Goal: Use online tool/utility: Utilize a website feature to perform a specific function

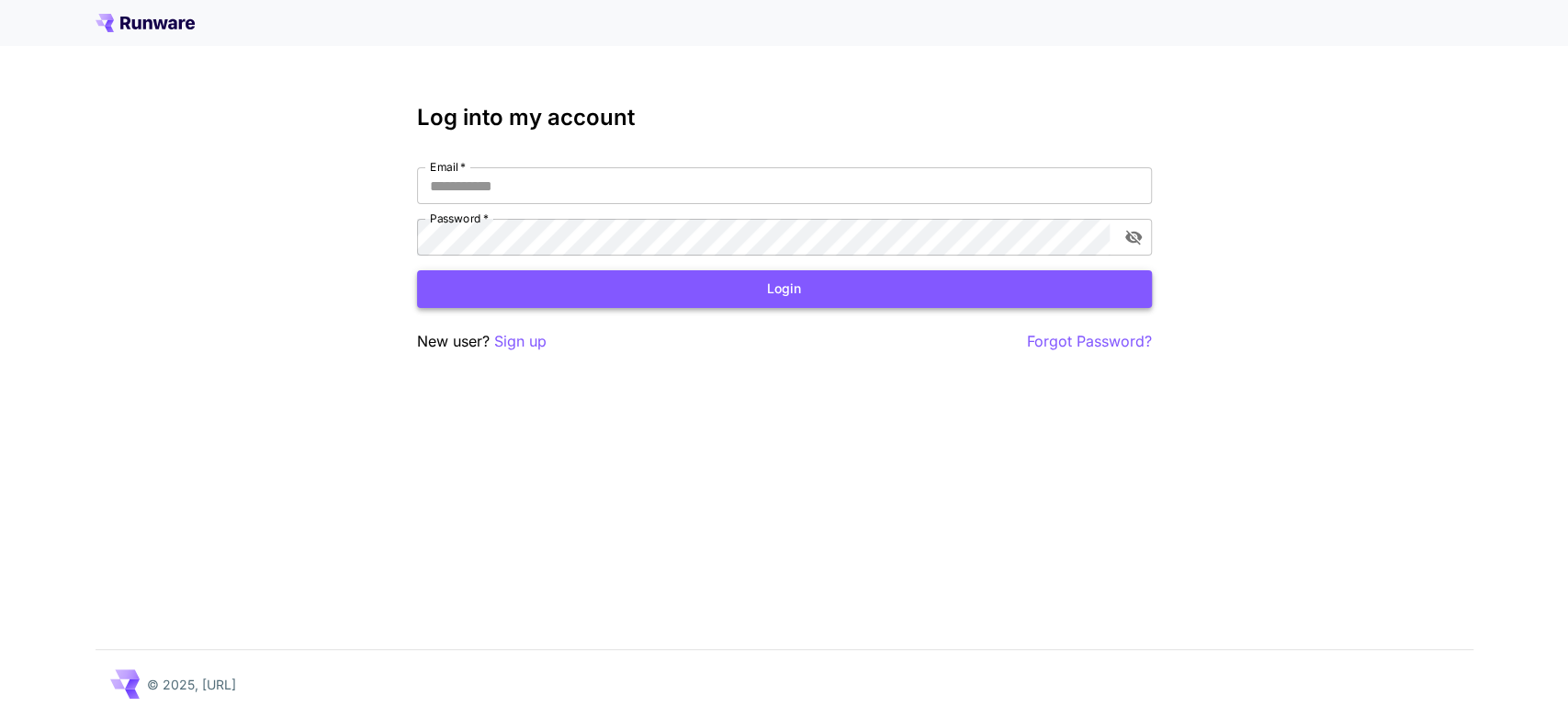
type input "**********"
click at [638, 300] on button "Login" at bounding box center [784, 288] width 735 height 38
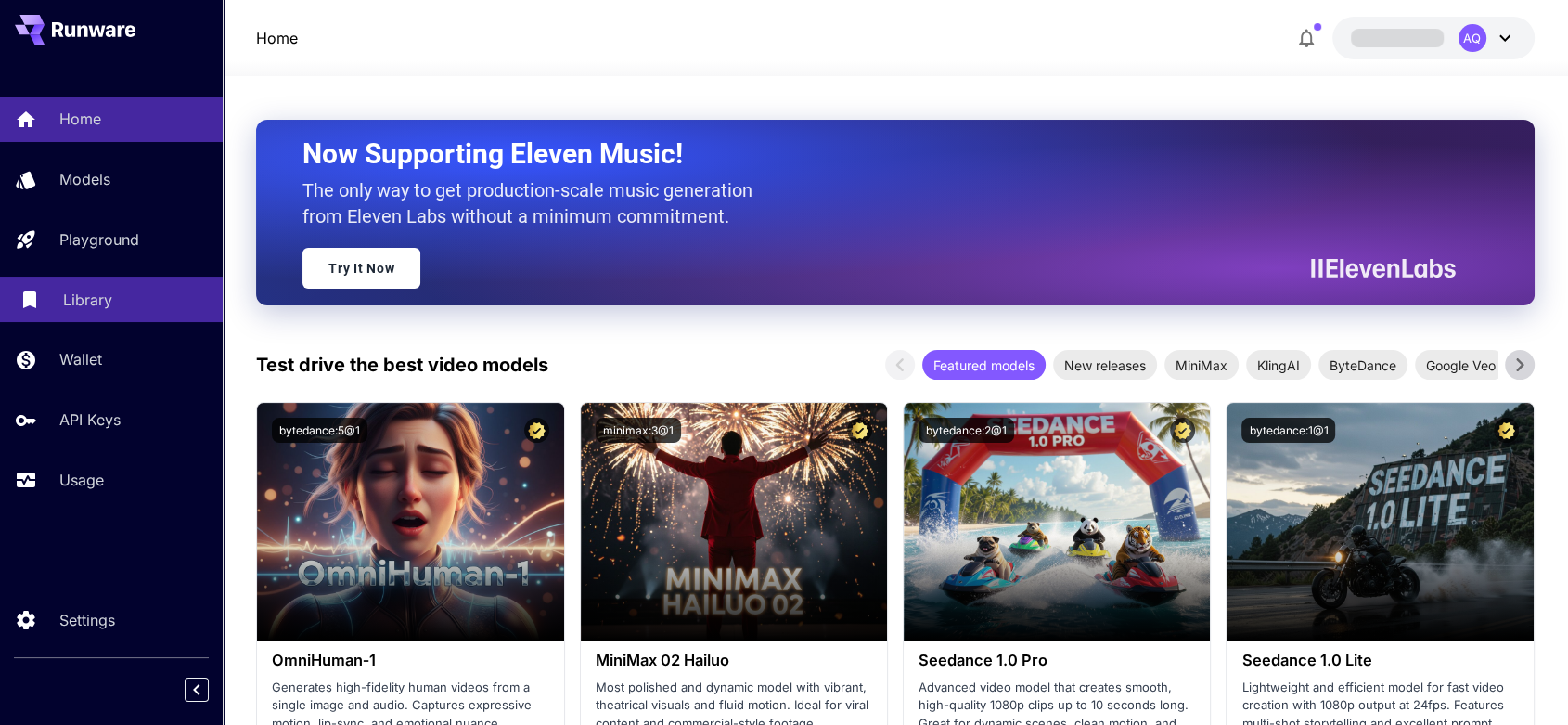
scroll to position [240, 0]
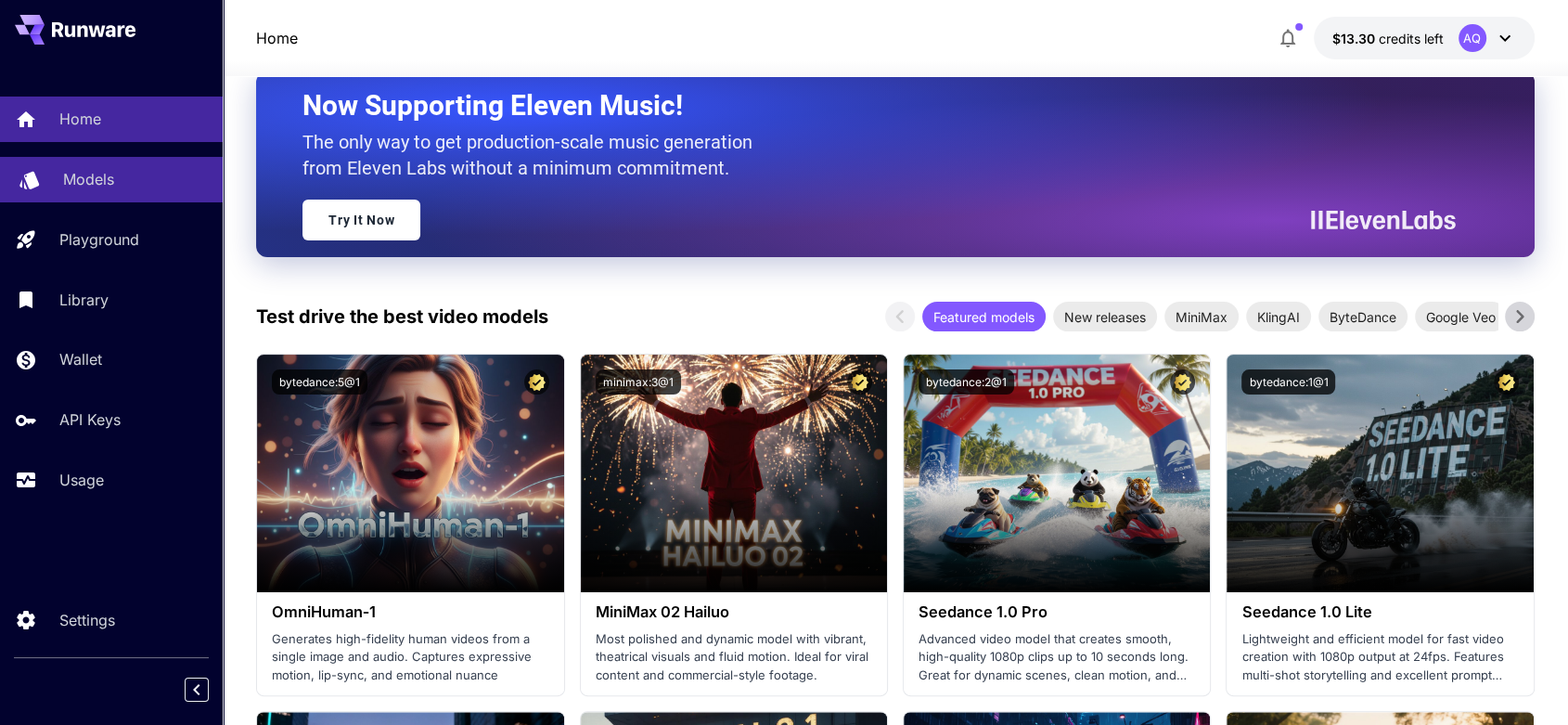
click at [106, 169] on p "Models" at bounding box center [89, 179] width 51 height 23
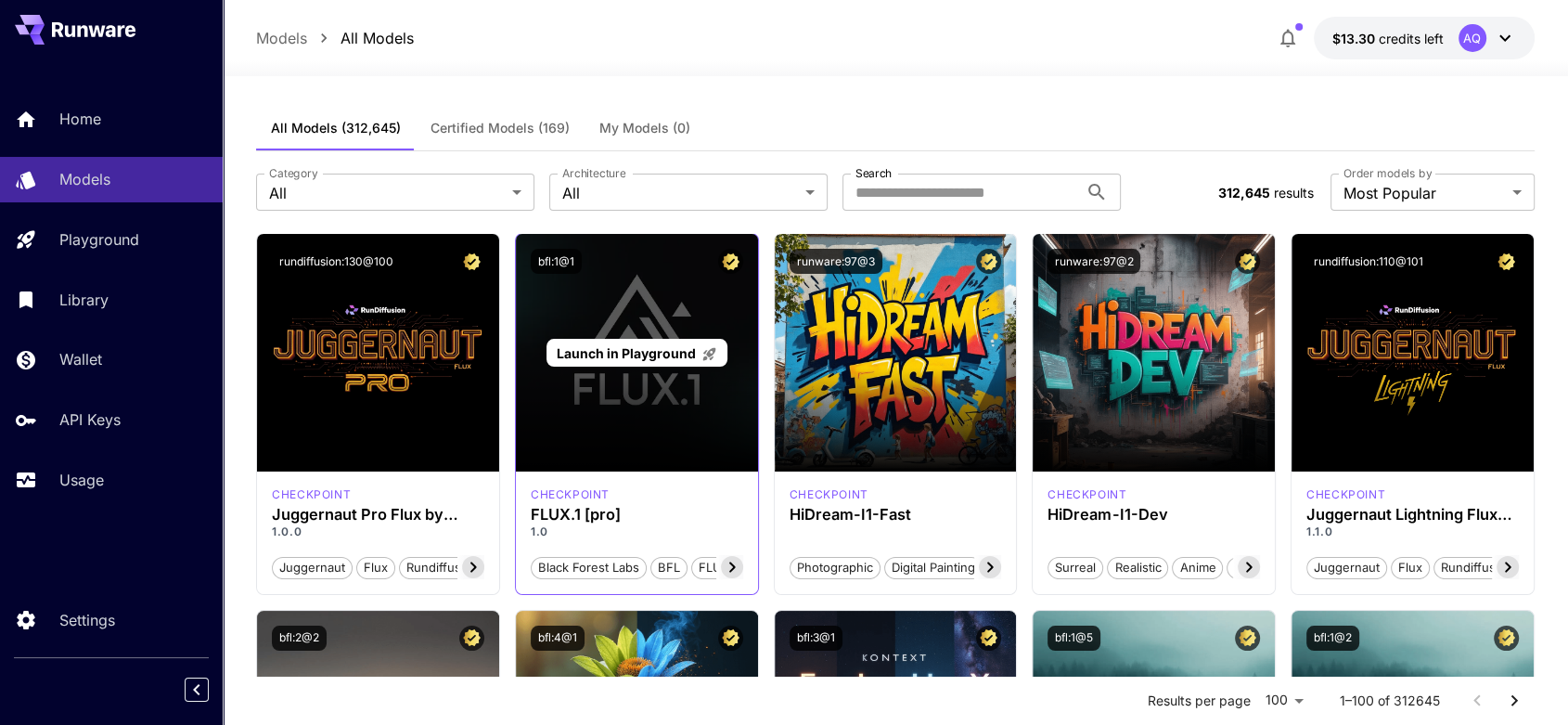
click at [643, 347] on span "Launch in Playground" at bounding box center [626, 353] width 139 height 16
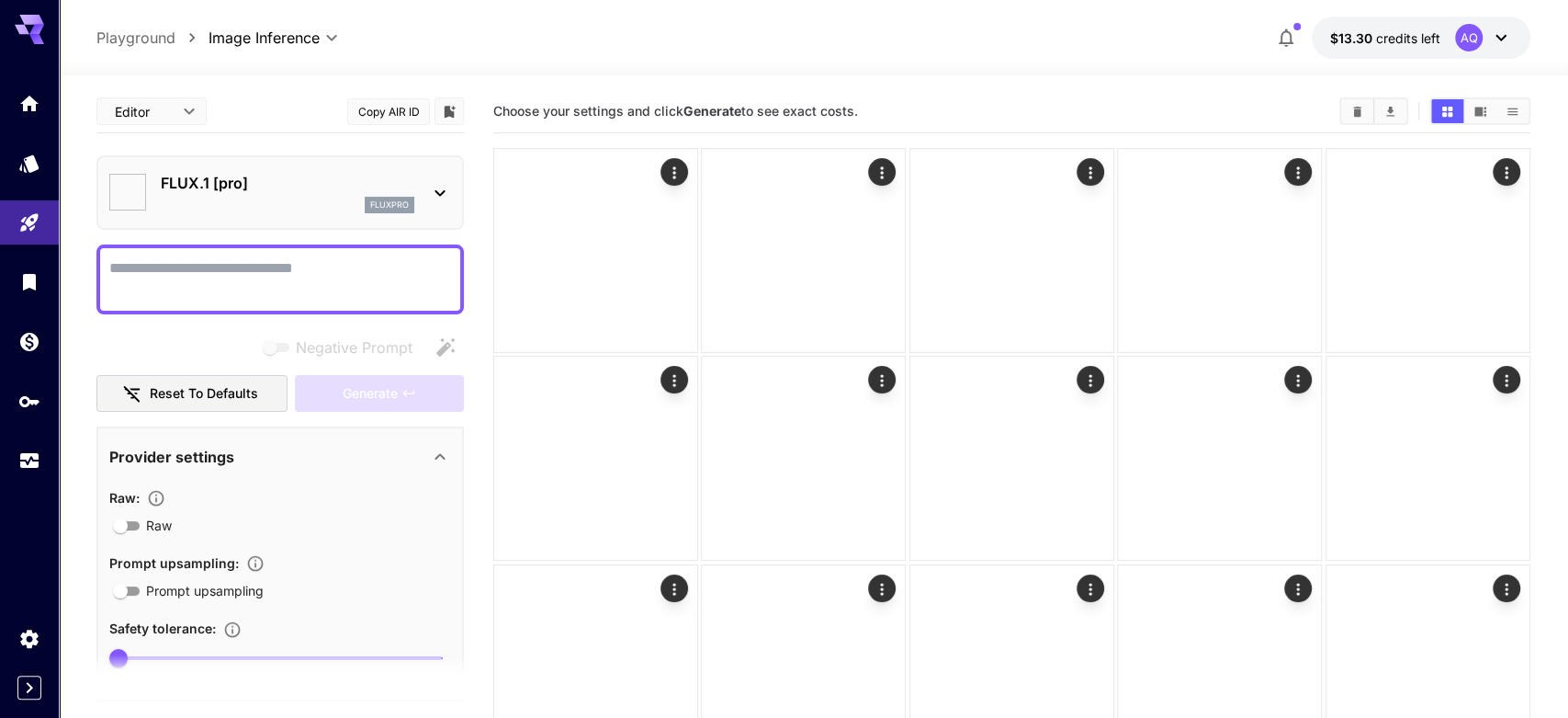
type input "**"
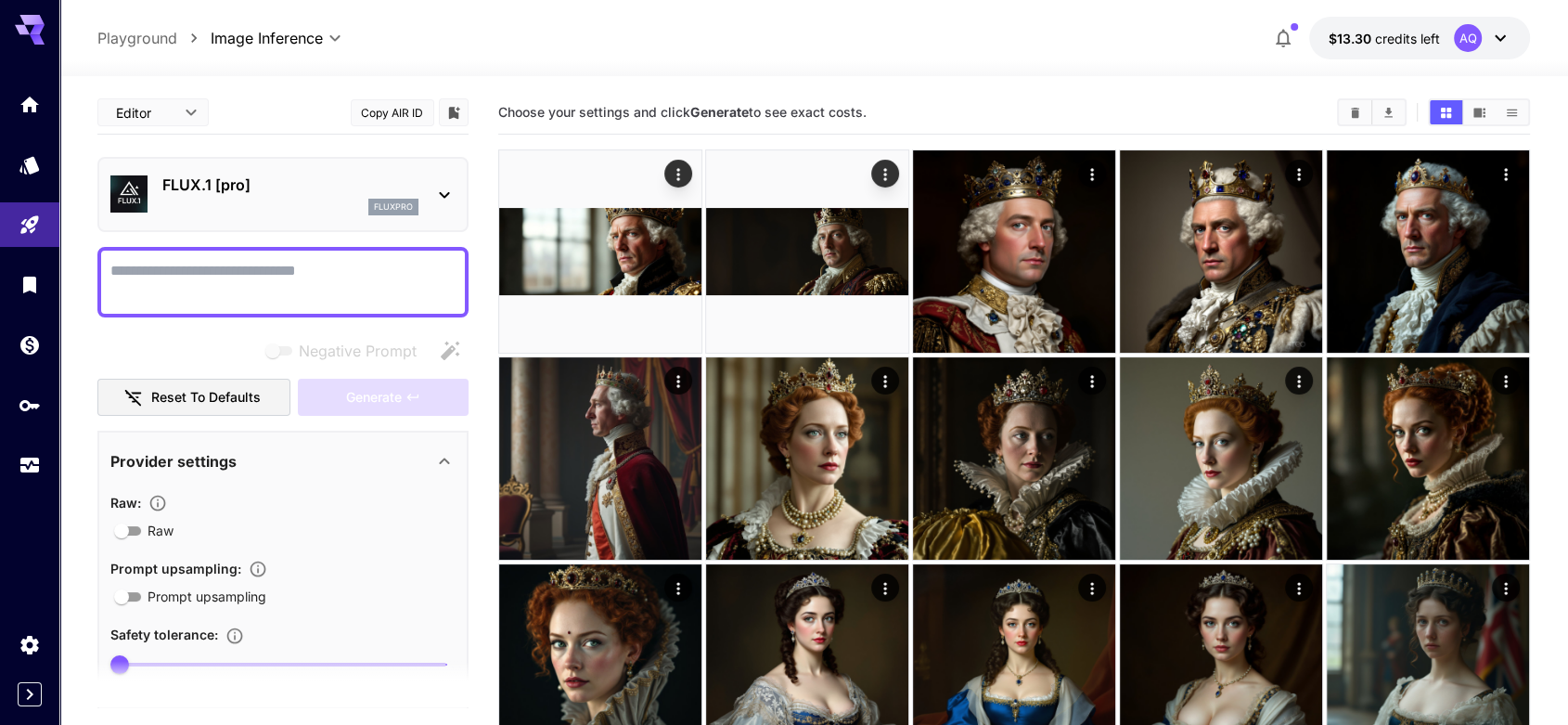
click at [270, 280] on textarea "Negative Prompt" at bounding box center [282, 281] width 345 height 44
type textarea "**********"
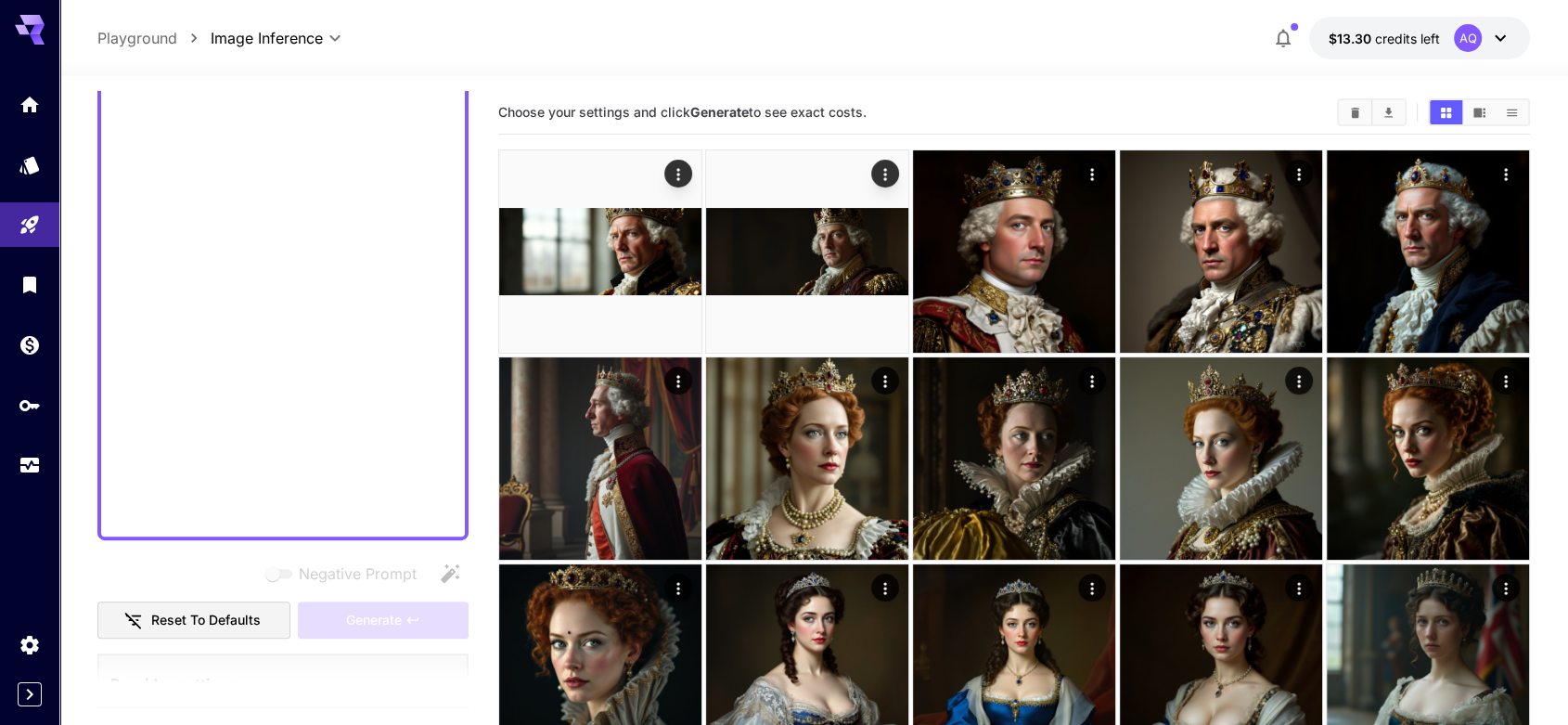
scroll to position [44, 0]
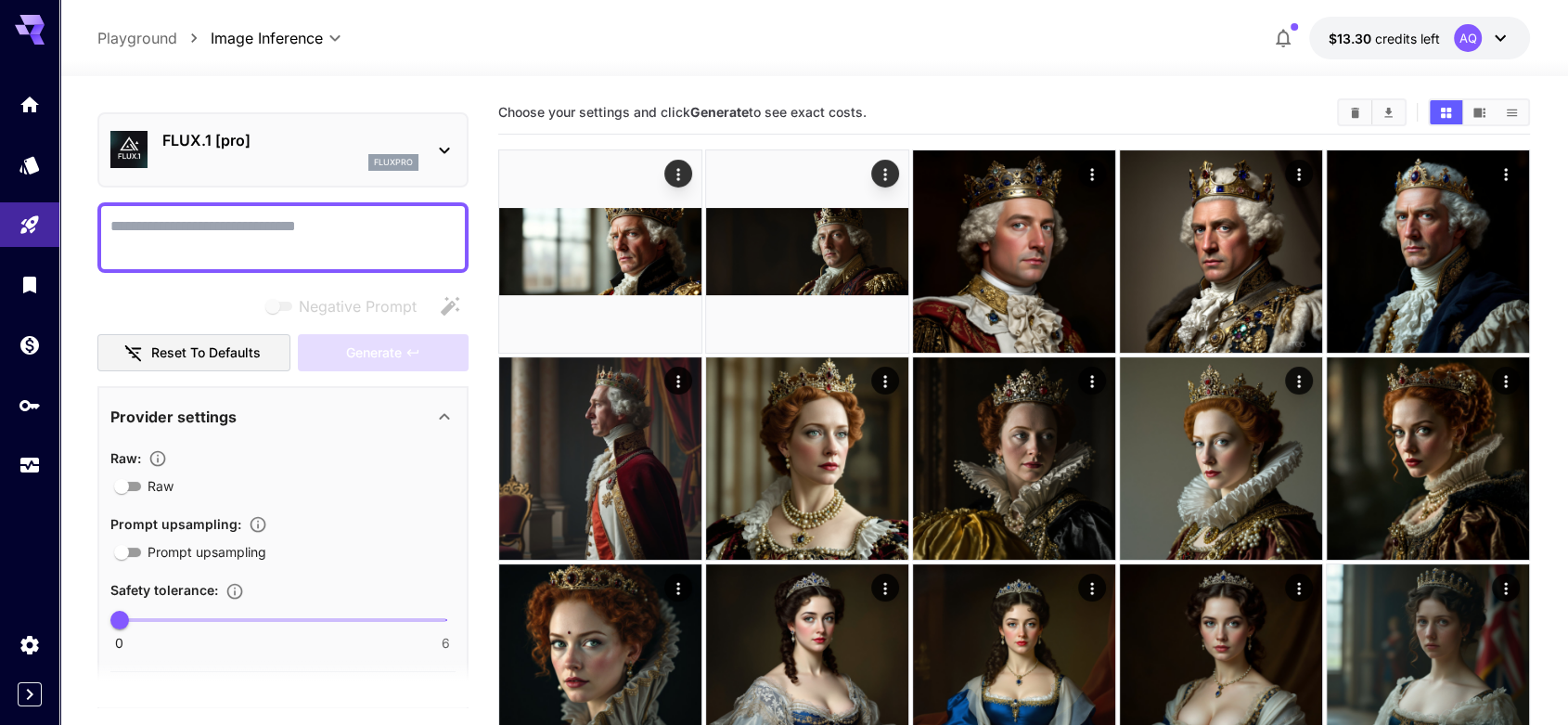
click at [381, 220] on textarea "Negative Prompt" at bounding box center [283, 237] width 346 height 44
paste textarea "**********"
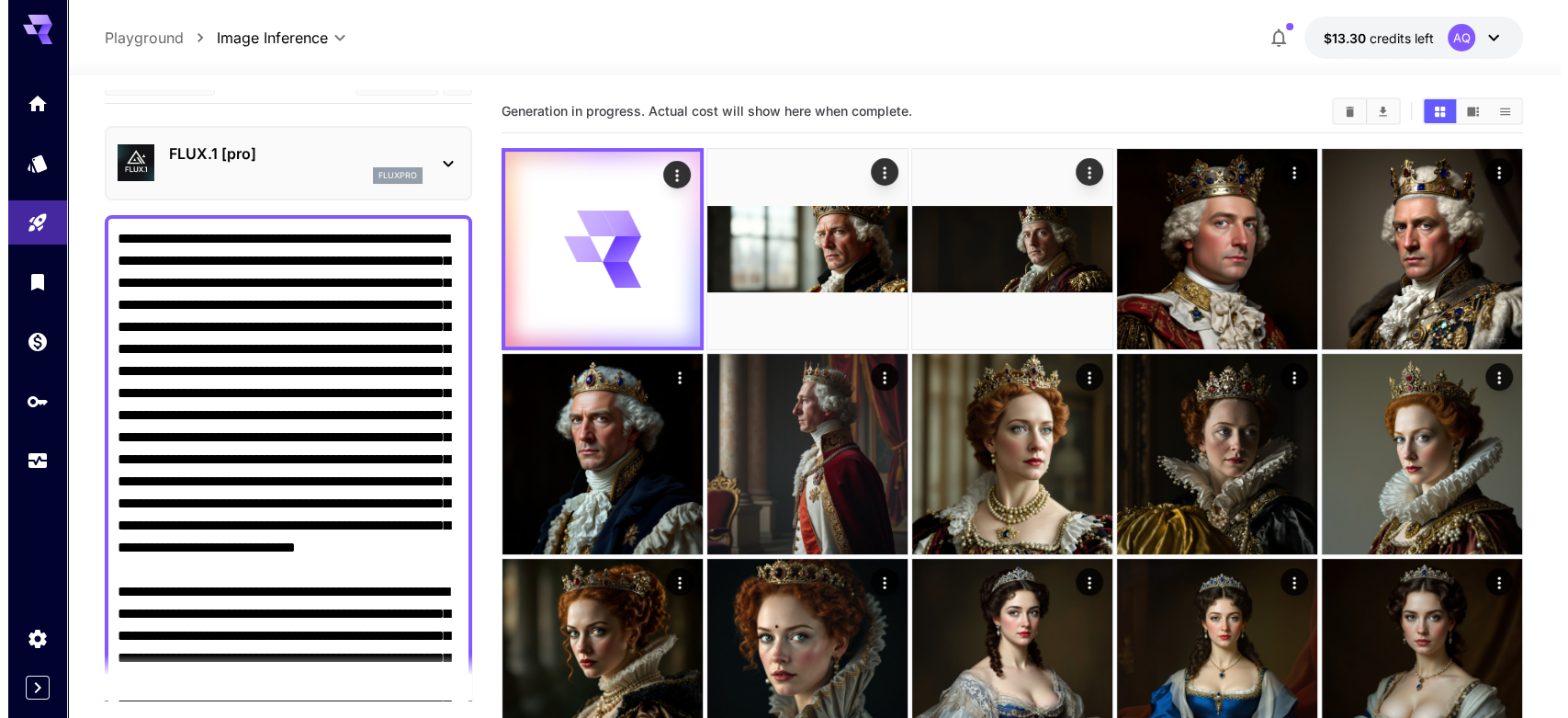
scroll to position [0, 0]
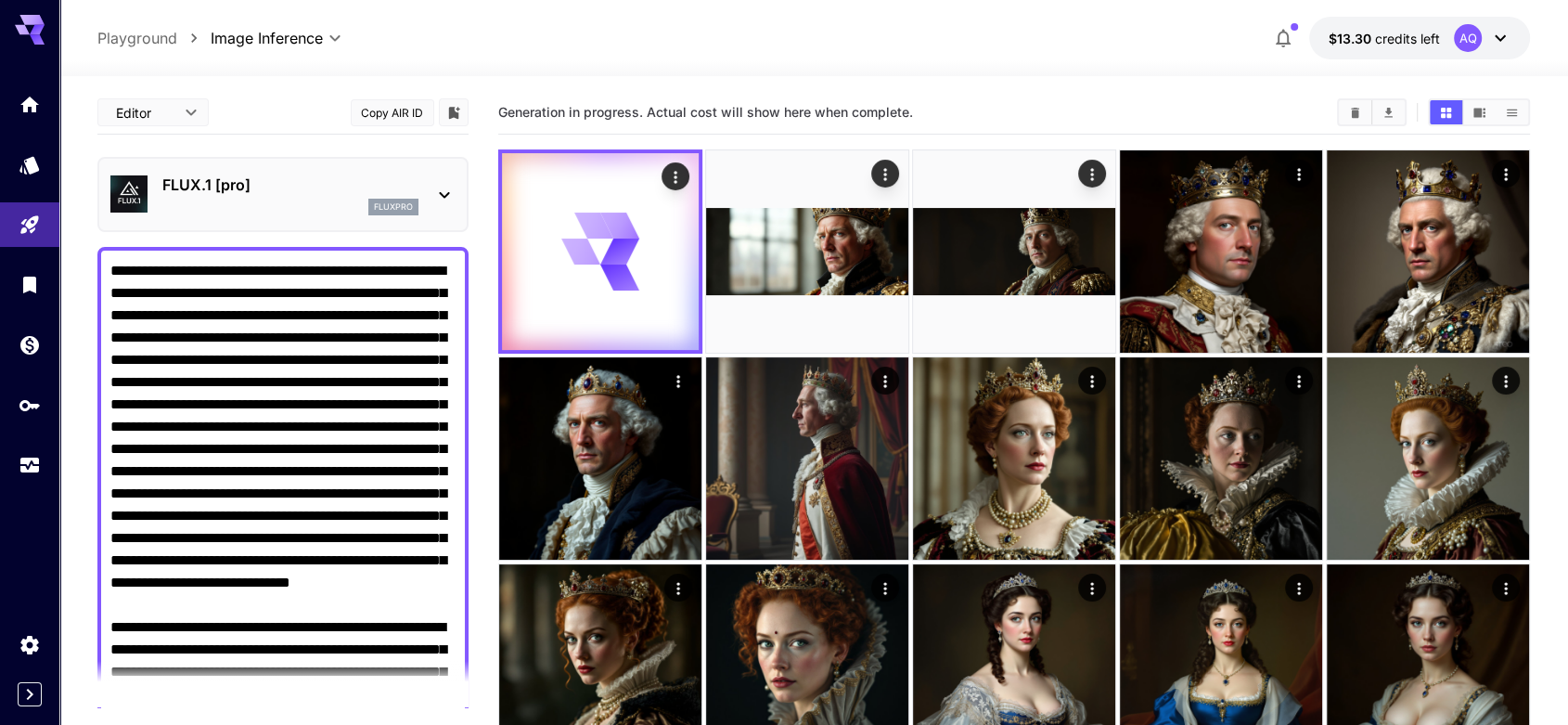
type textarea "**********"
click at [436, 188] on icon at bounding box center [444, 195] width 23 height 23
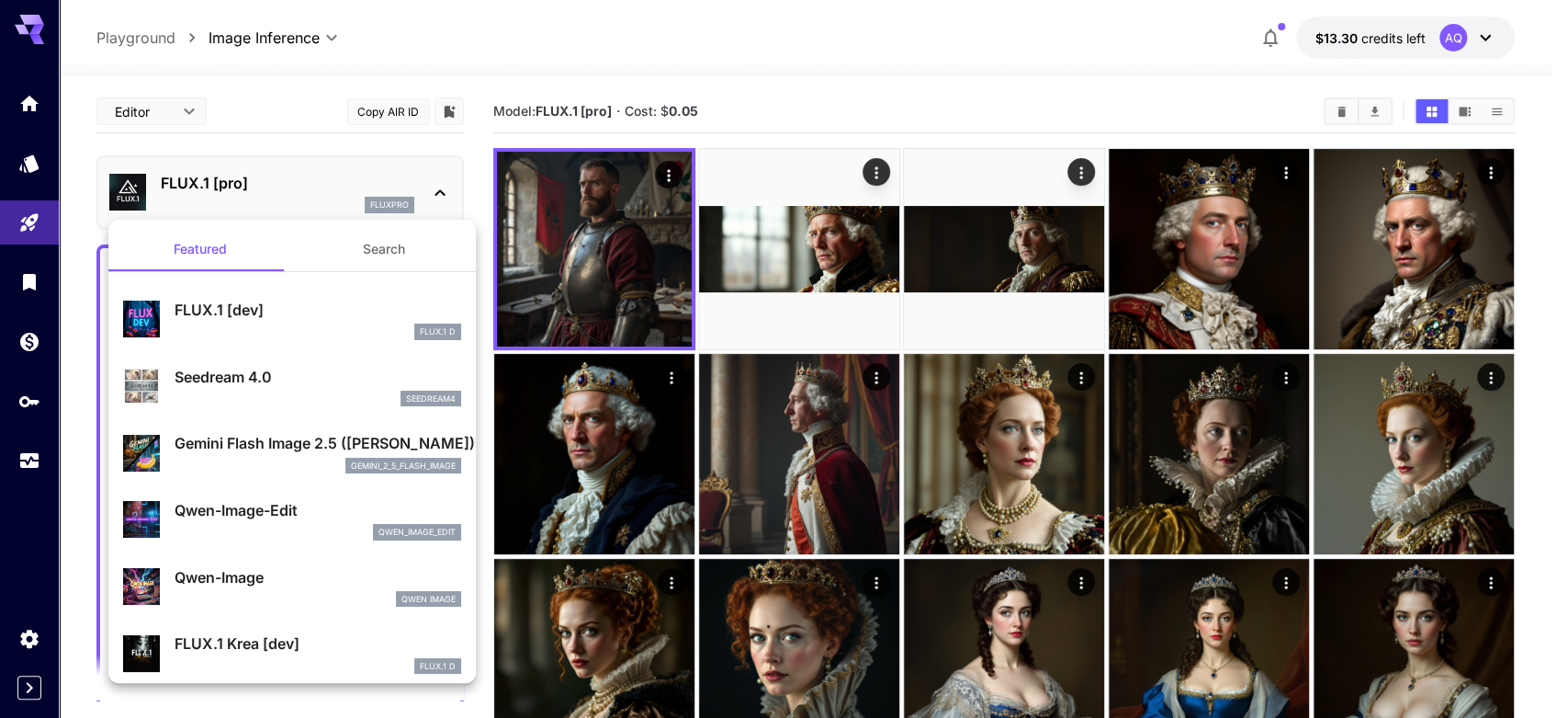
click at [667, 171] on div at bounding box center [784, 359] width 1568 height 718
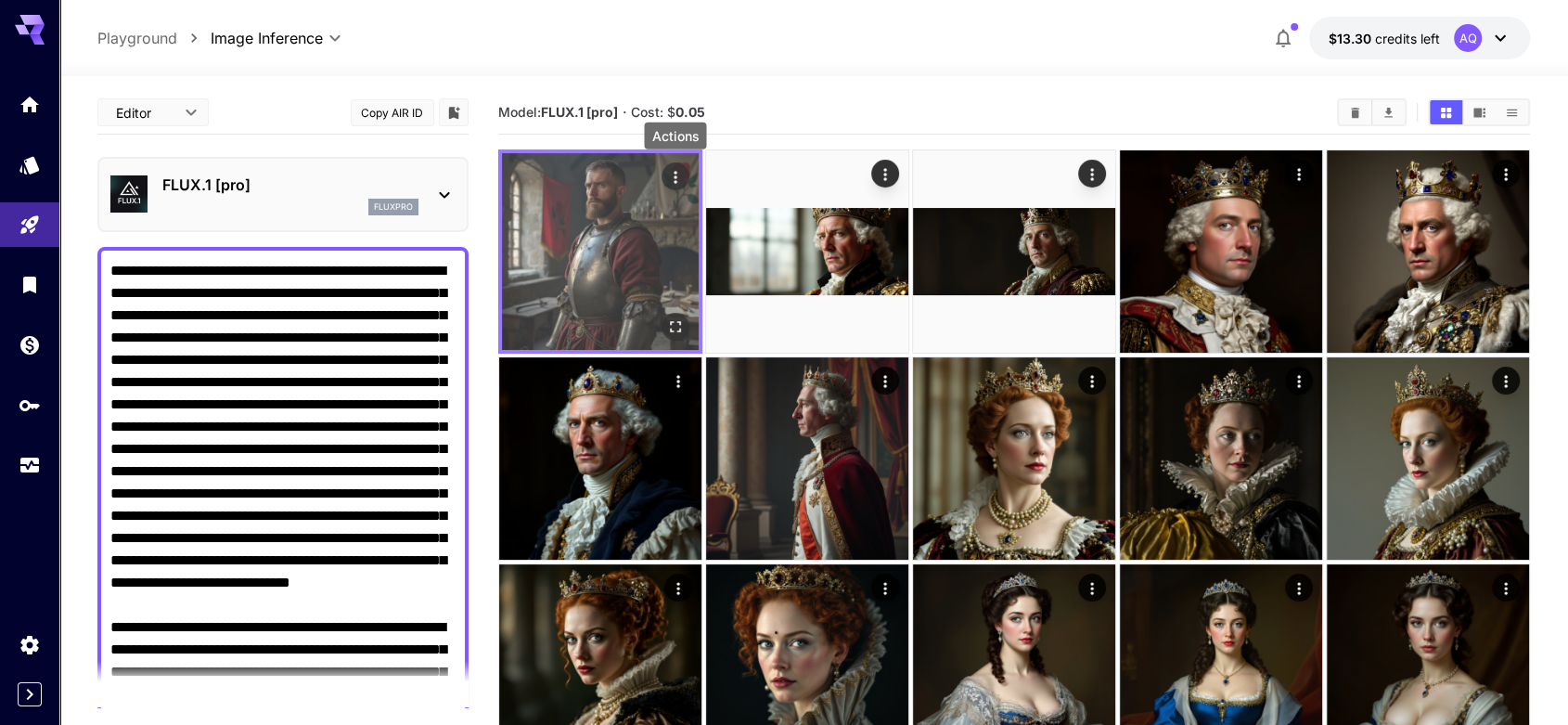
click at [672, 173] on icon "Actions" at bounding box center [675, 177] width 19 height 19
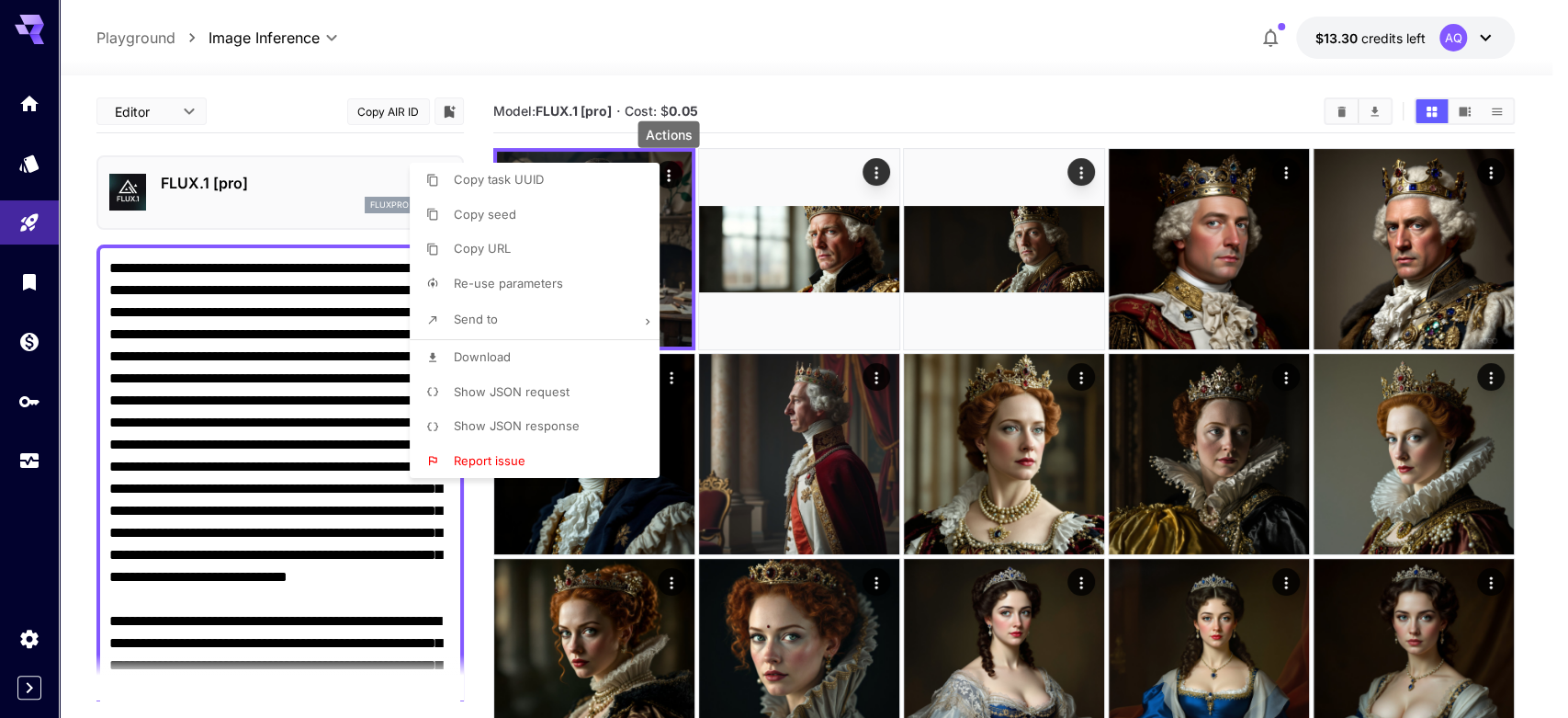
drag, startPoint x: 508, startPoint y: 353, endPoint x: 402, endPoint y: 351, distance: 106.0
click at [508, 352] on span "Download" at bounding box center [482, 356] width 56 height 15
click at [306, 198] on div at bounding box center [784, 359] width 1568 height 718
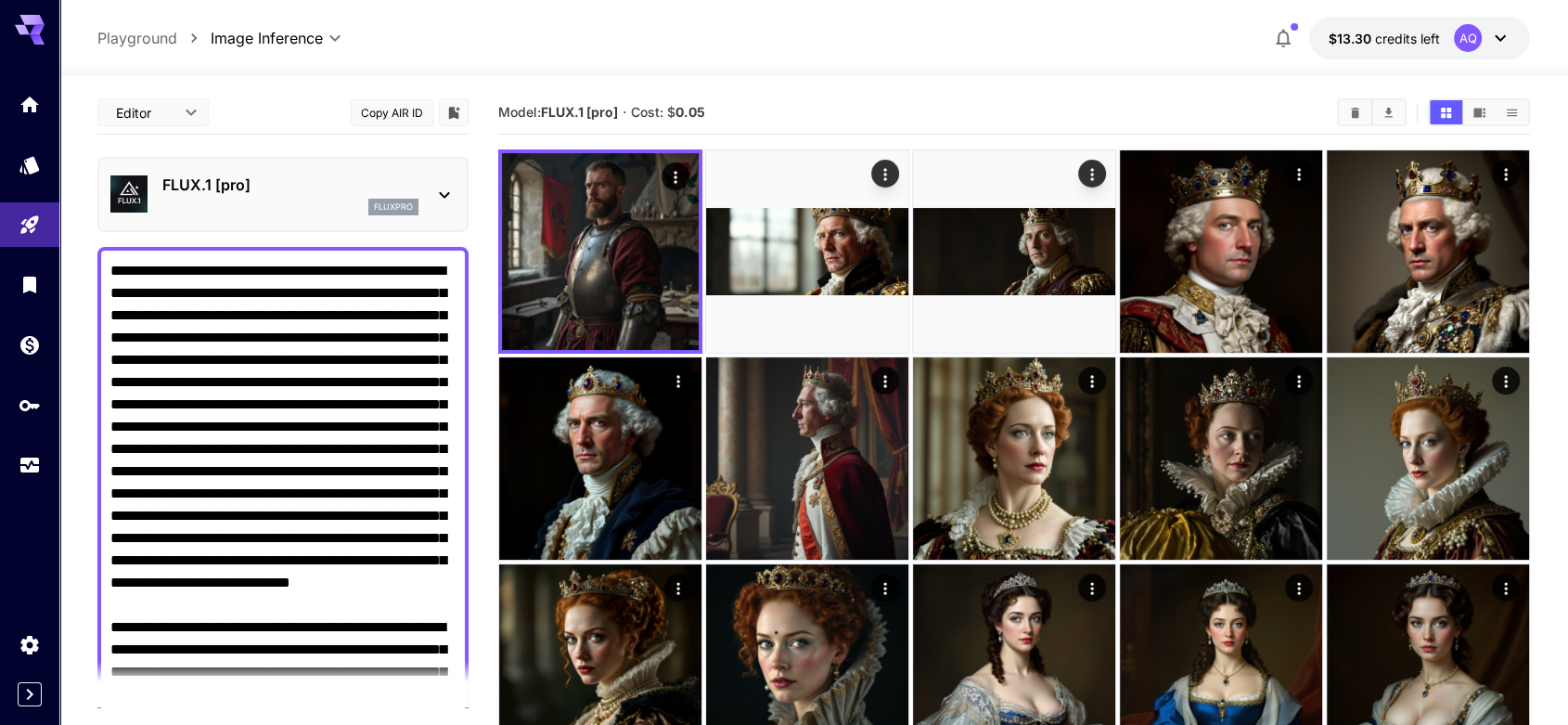
click at [449, 186] on icon at bounding box center [444, 195] width 23 height 23
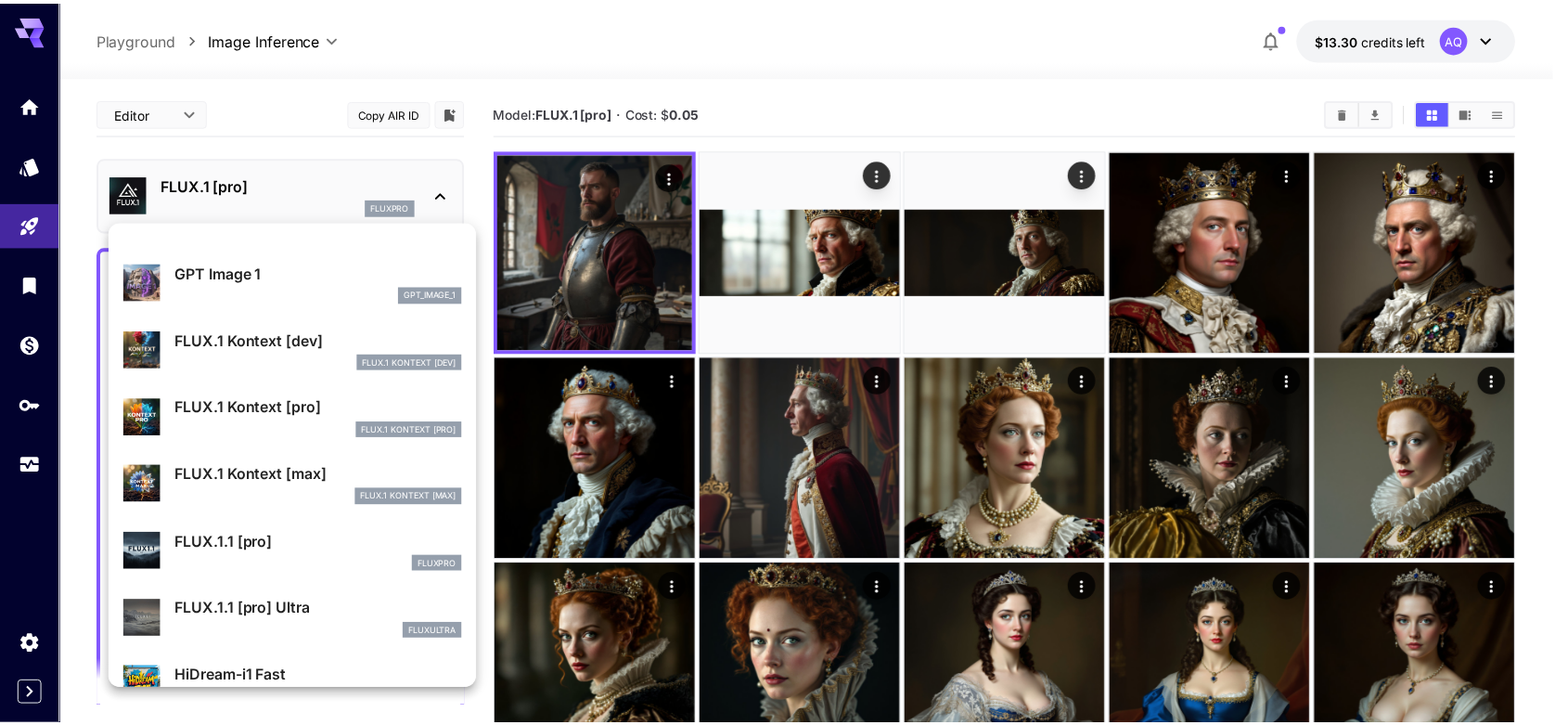
scroll to position [1207, 0]
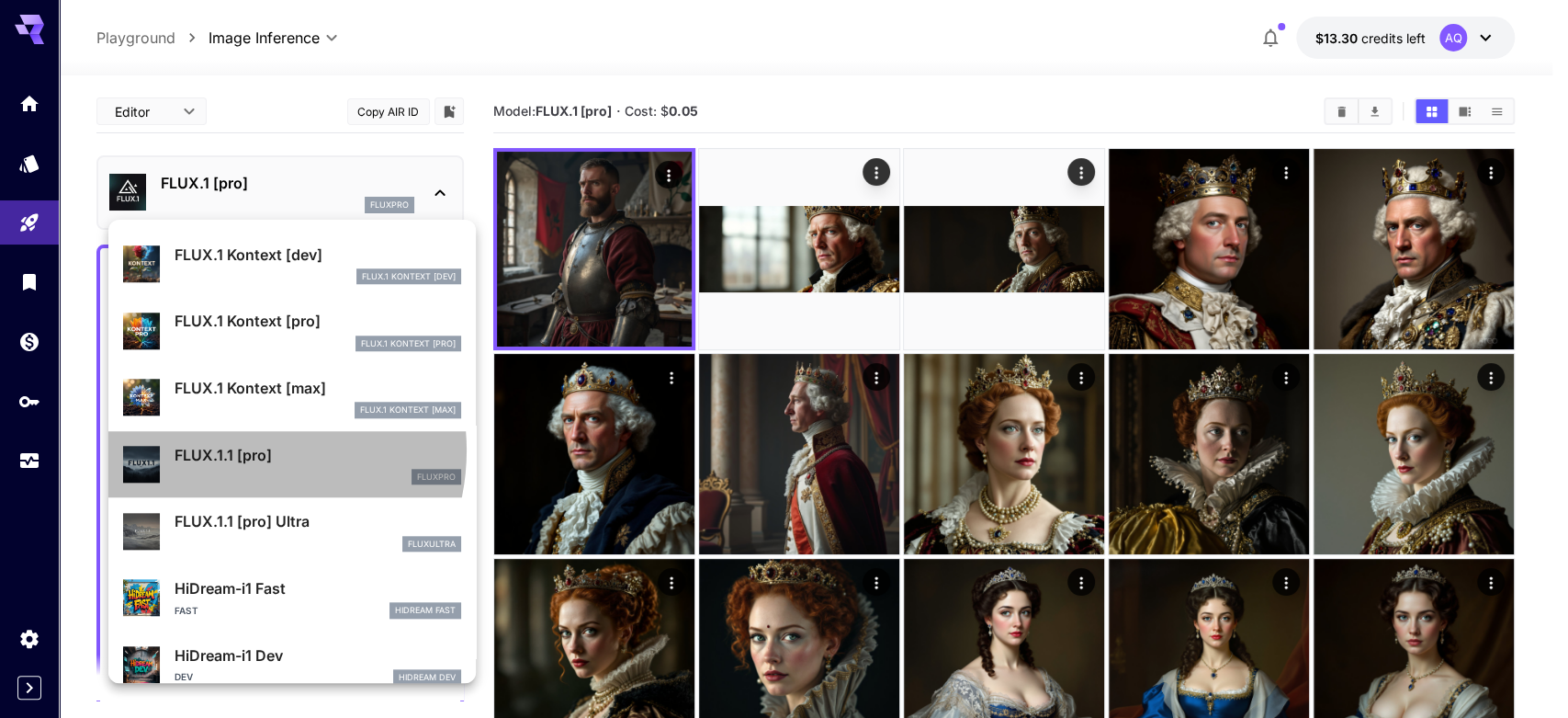
click at [235, 449] on p "FLUX.1.1 [pro]" at bounding box center [317, 455] width 286 height 22
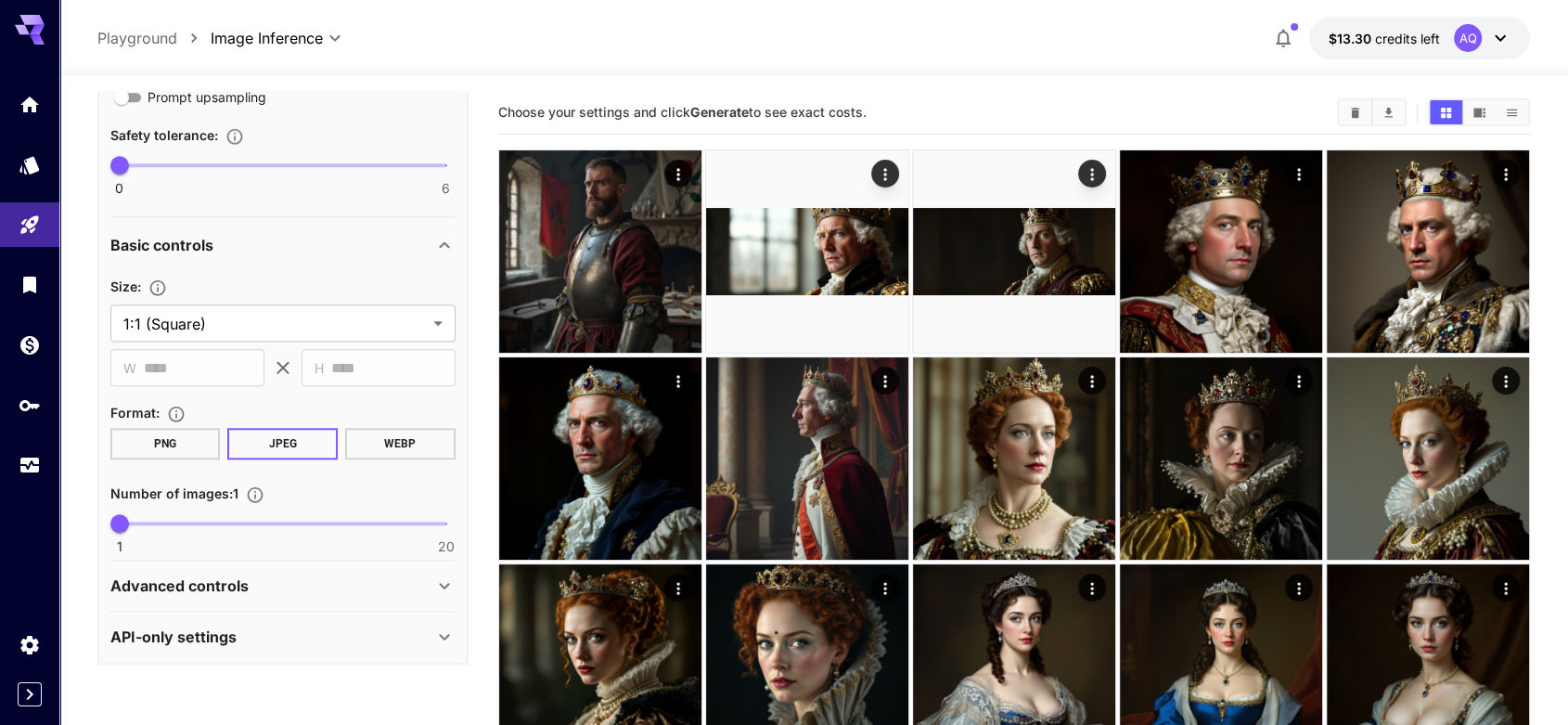
scroll to position [1177, 0]
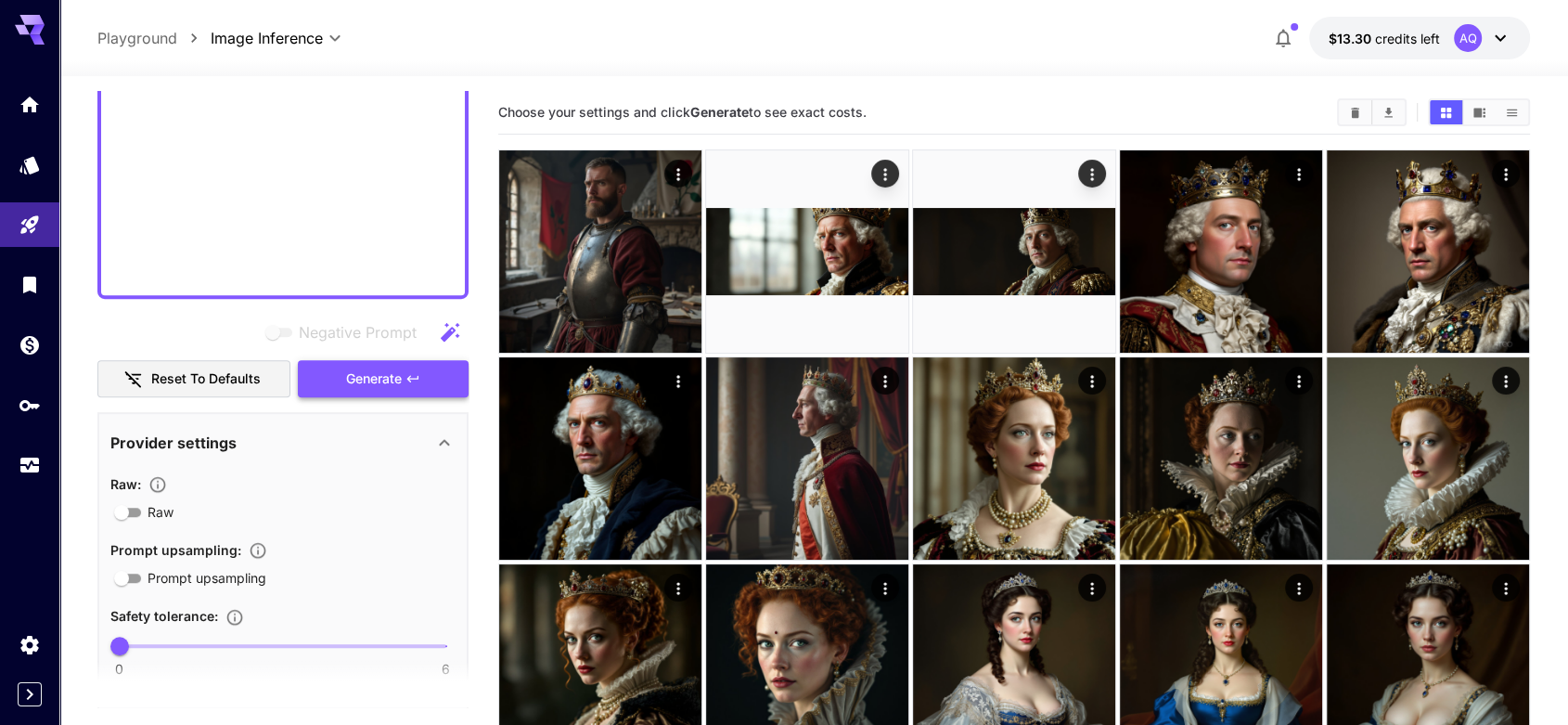
click at [388, 377] on span "Generate" at bounding box center [374, 379] width 56 height 24
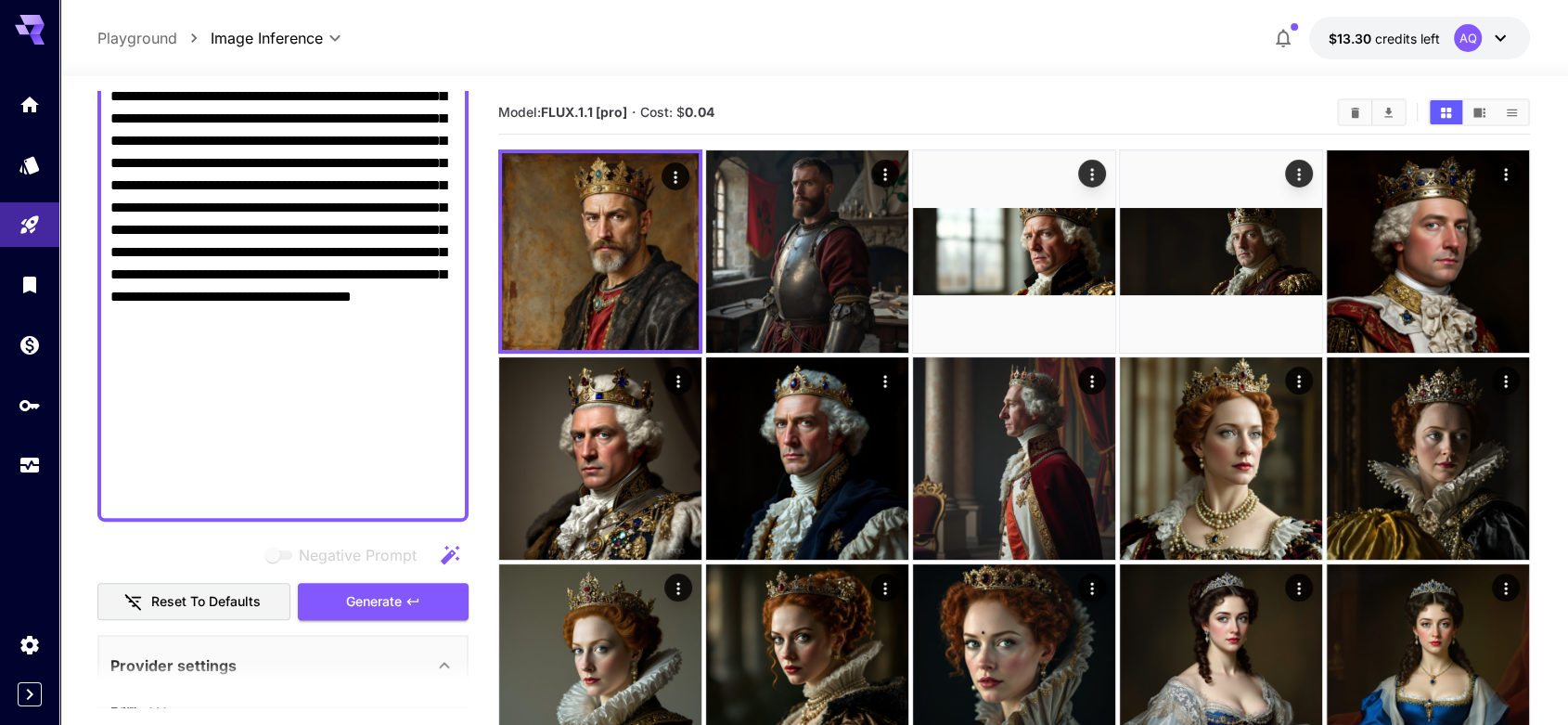
scroll to position [962, 0]
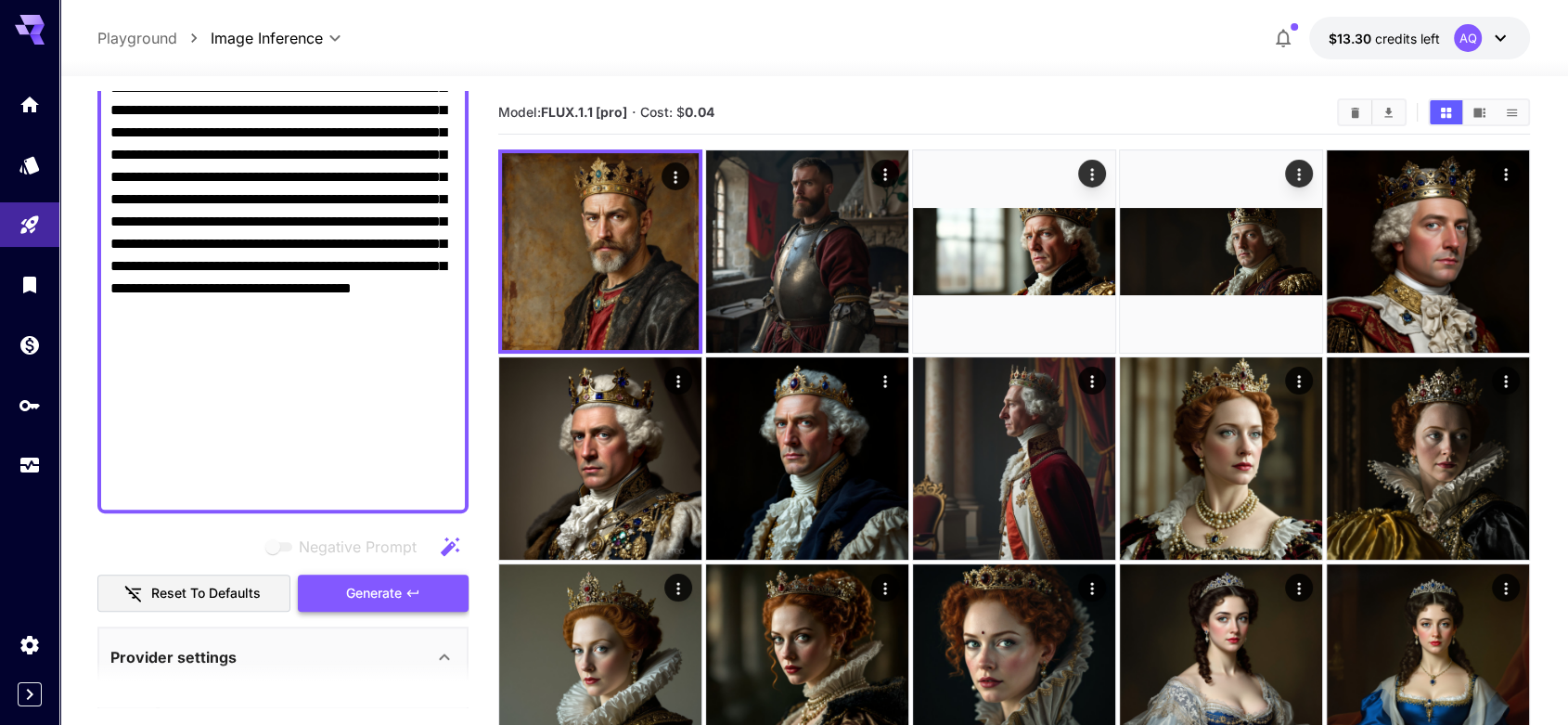
click at [361, 591] on span "Generate" at bounding box center [374, 593] width 56 height 24
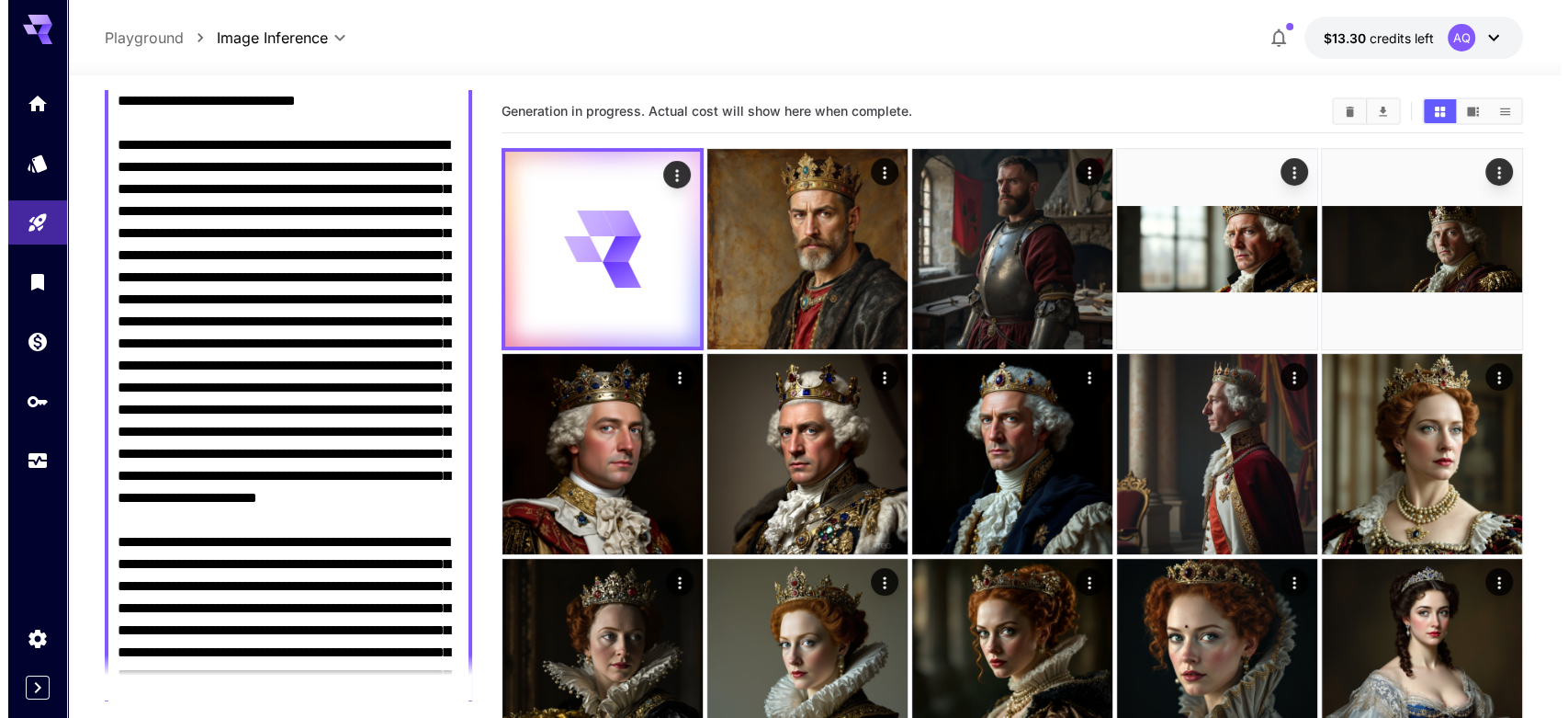
scroll to position [0, 0]
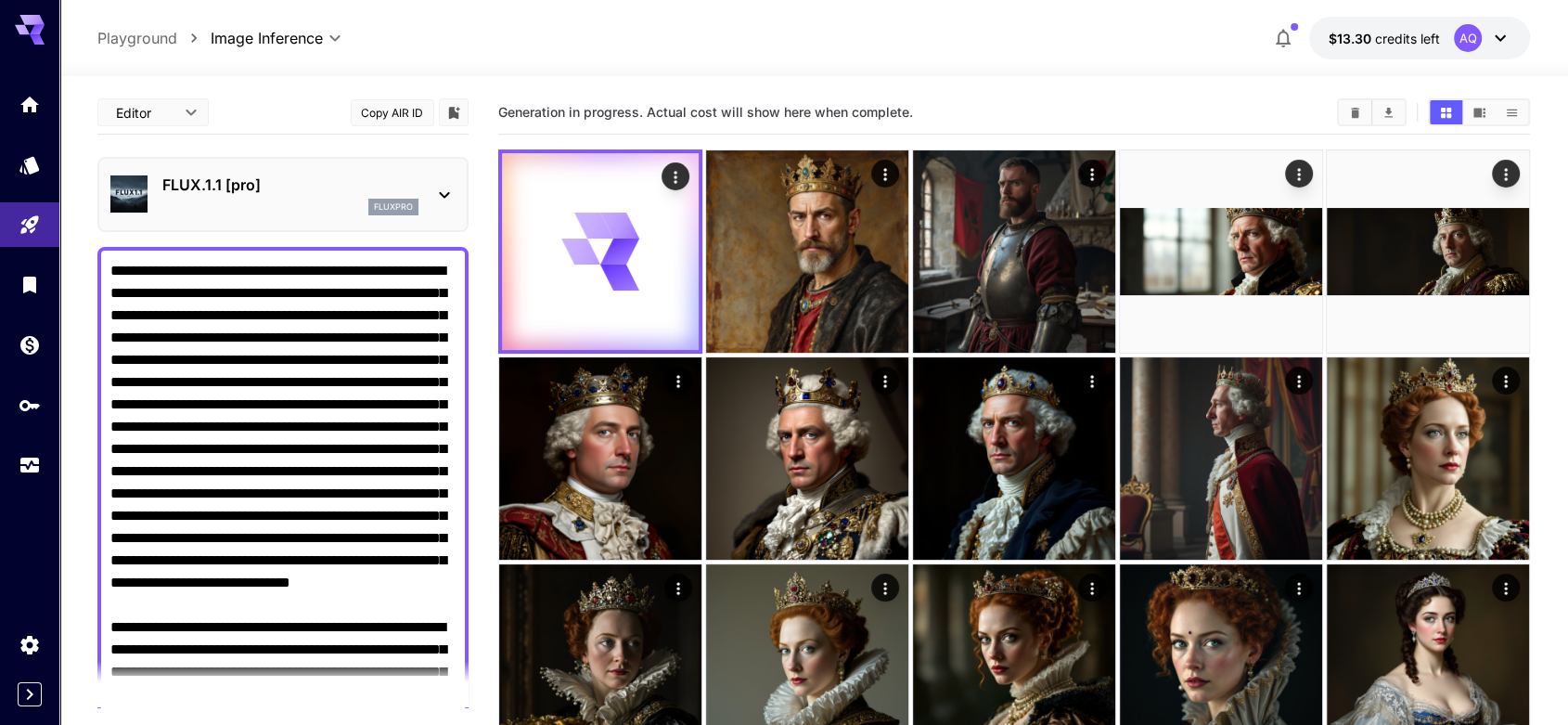
click at [446, 190] on icon at bounding box center [444, 195] width 23 height 23
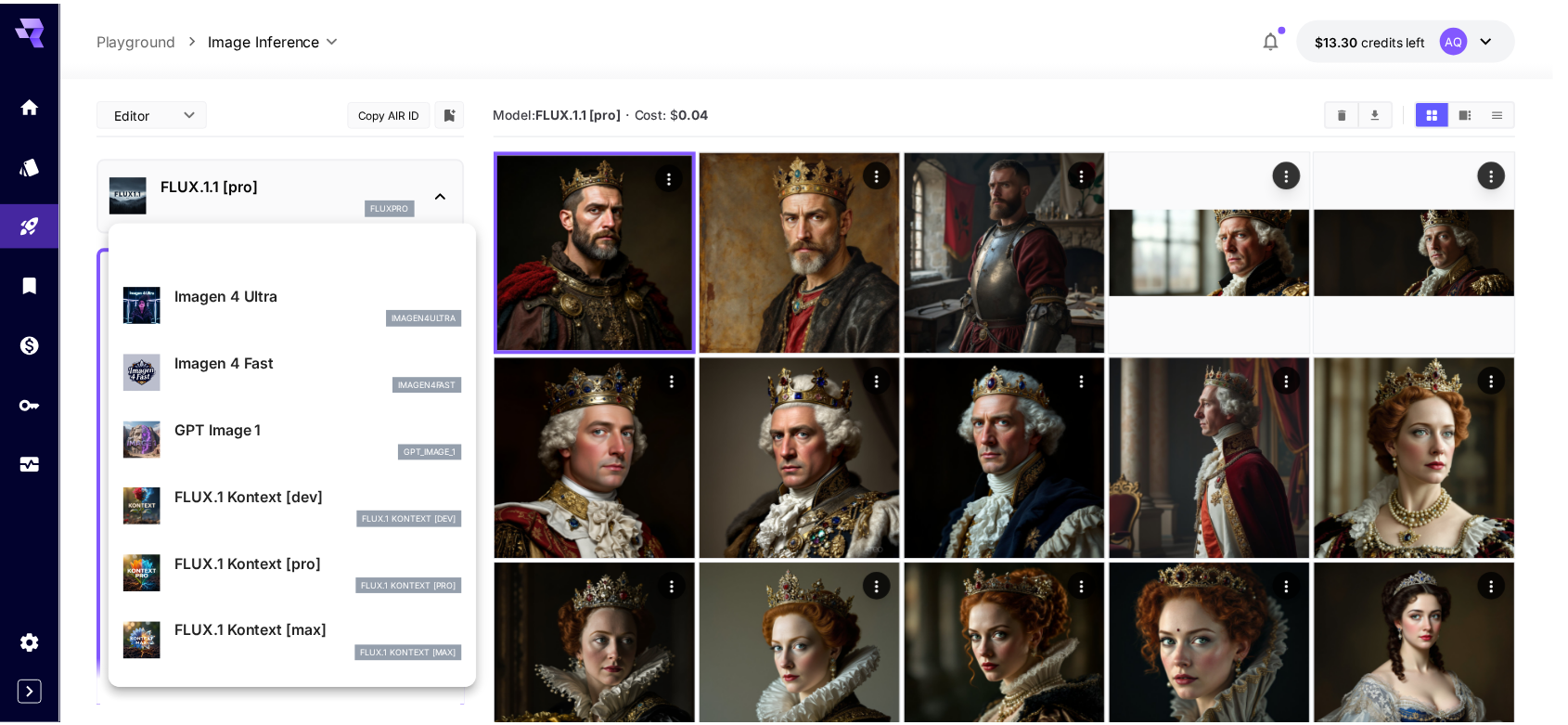
scroll to position [1207, 0]
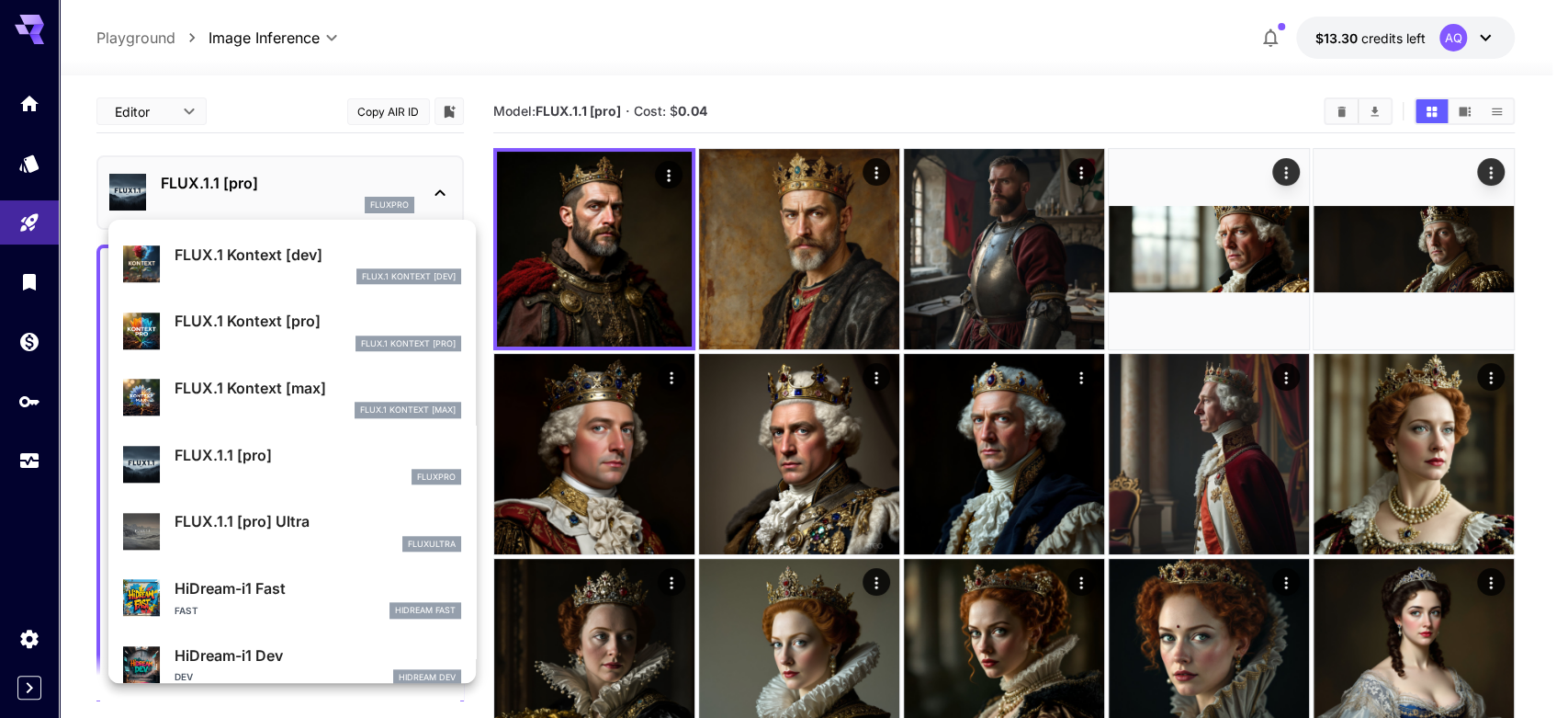
click at [247, 525] on p "FLUX.1.1 [pro] Ultra" at bounding box center [317, 520] width 286 height 22
type input "**********"
type input "****"
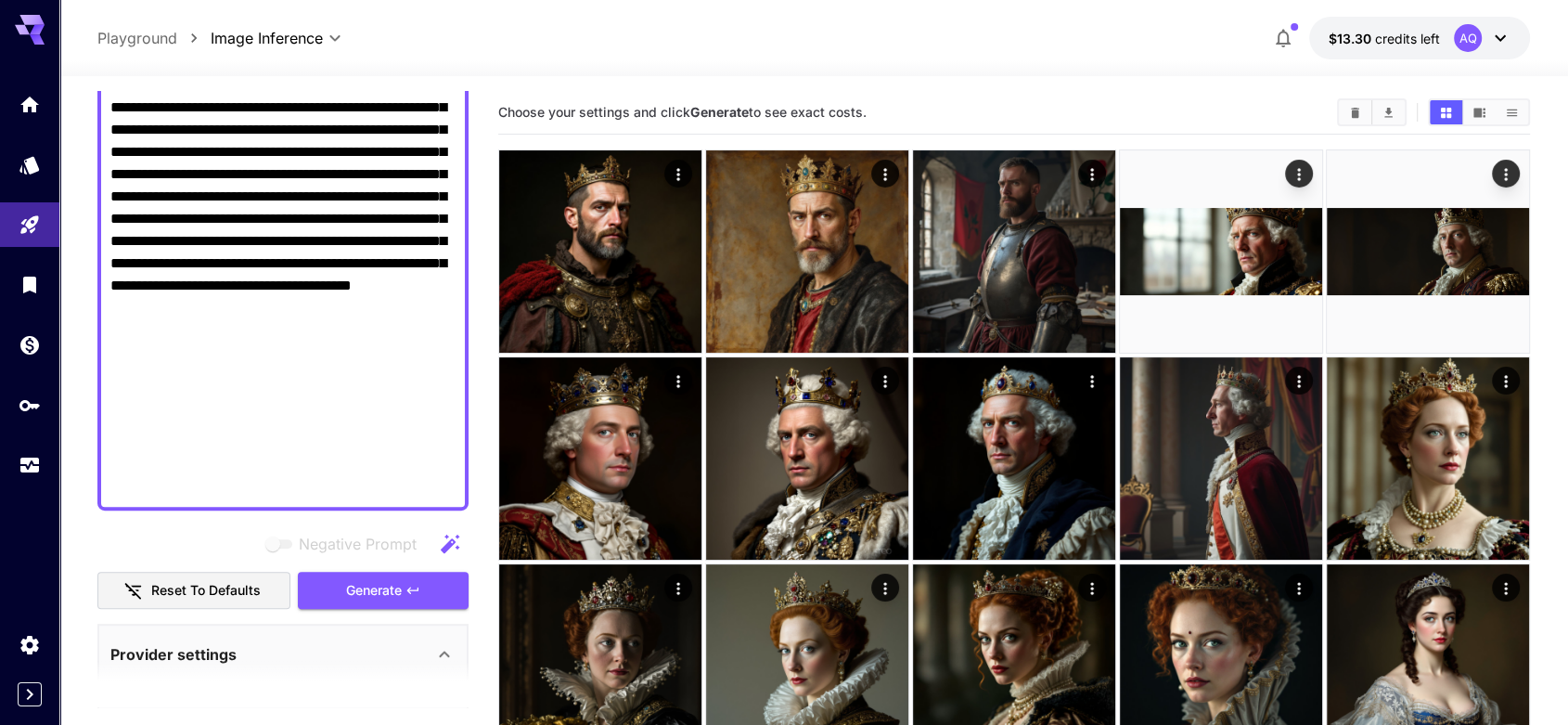
scroll to position [962, 0]
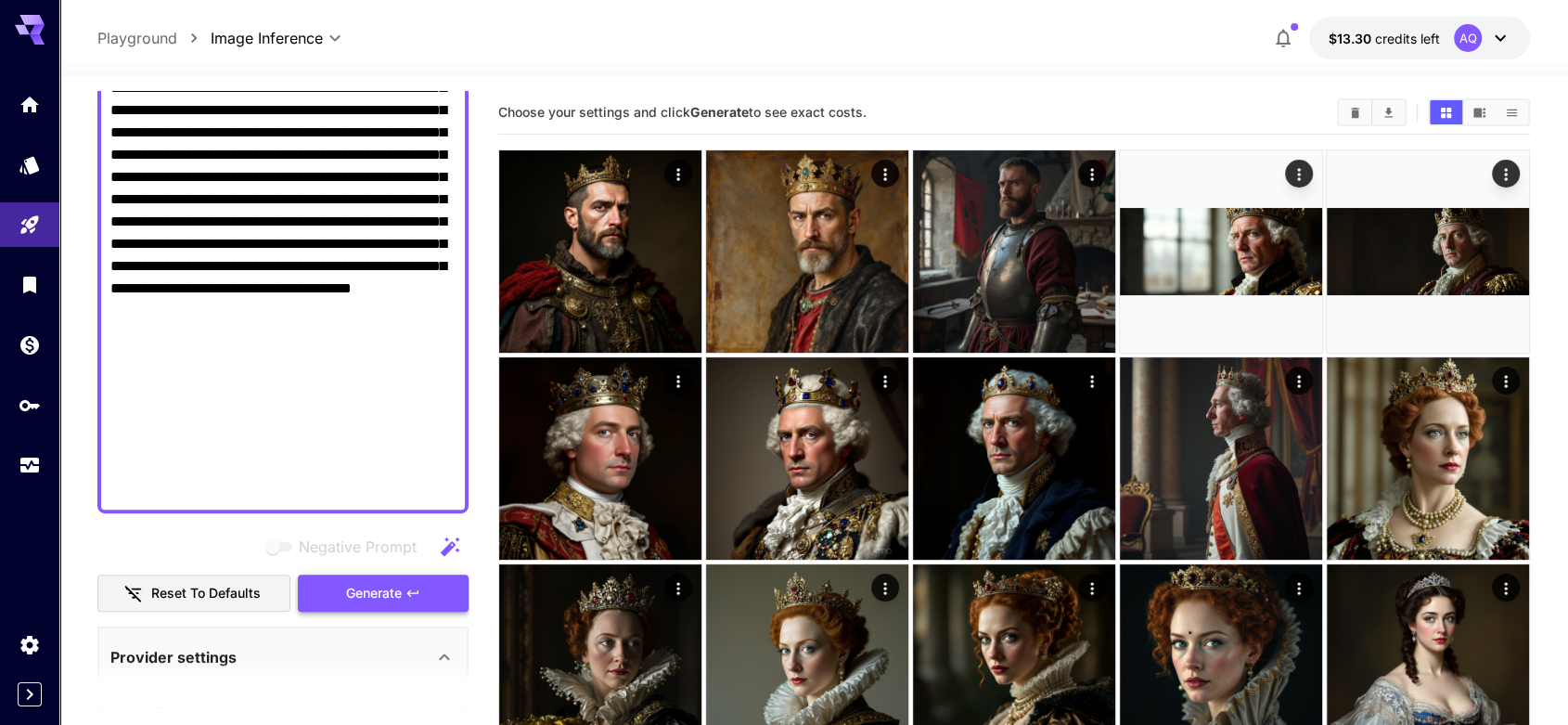
click at [397, 581] on span "Generate" at bounding box center [374, 593] width 56 height 24
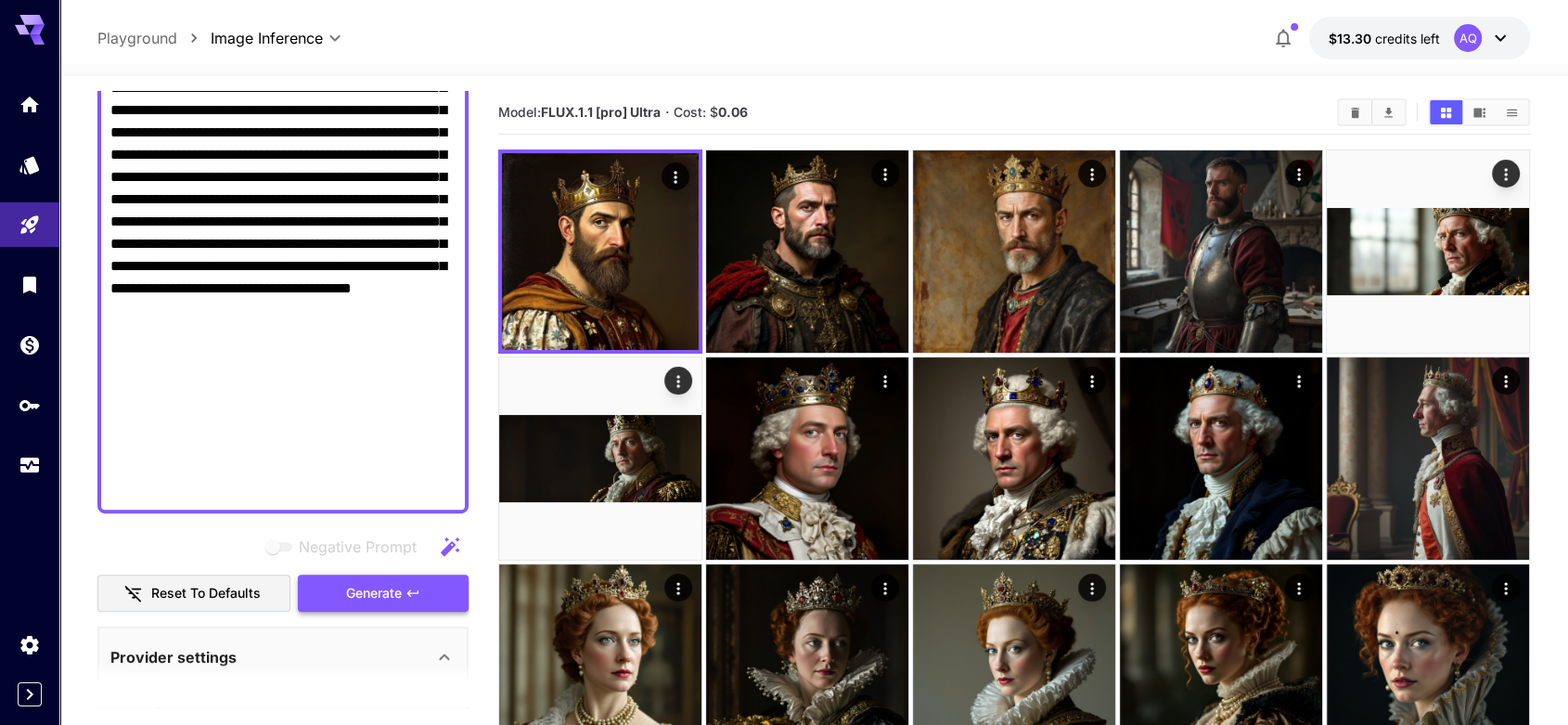
click at [397, 595] on span "Generate" at bounding box center [374, 593] width 56 height 24
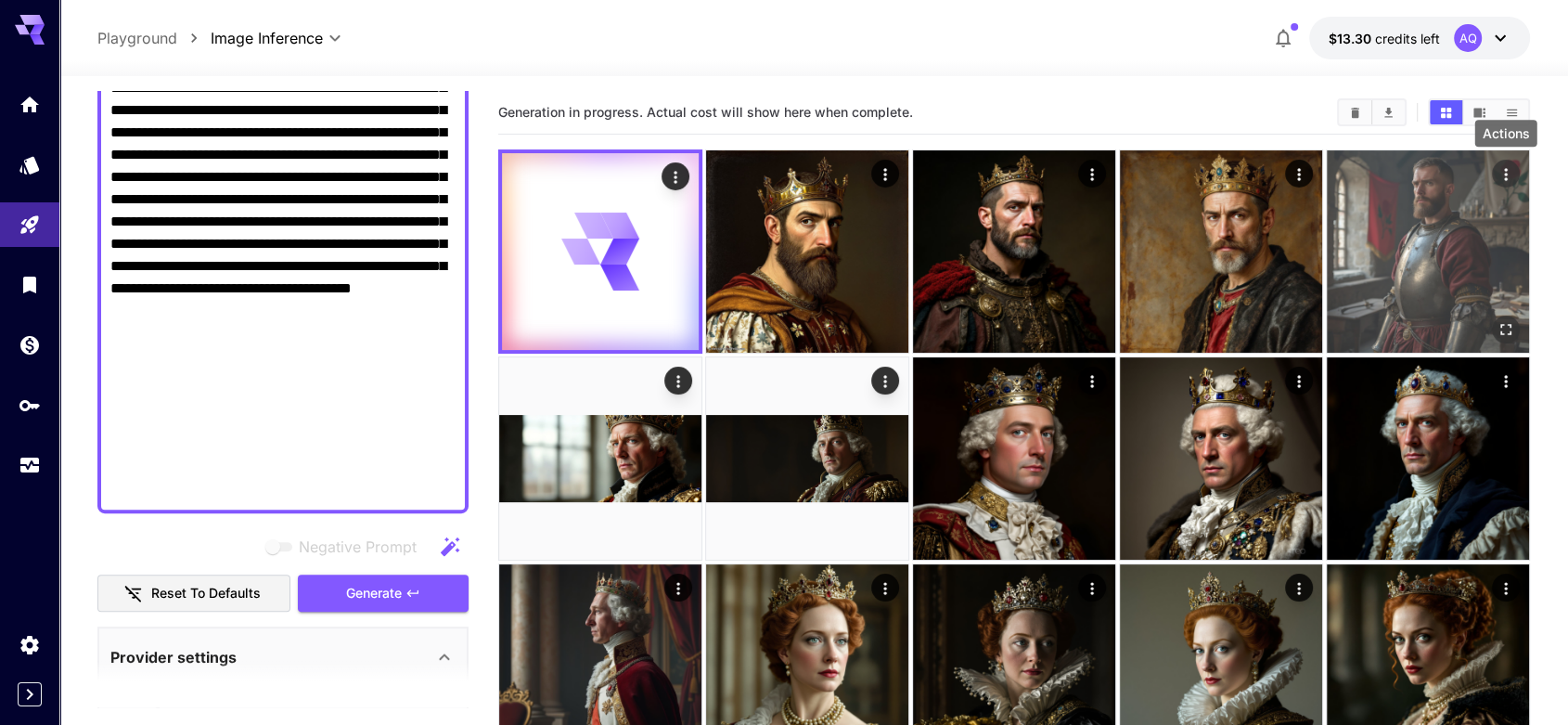
click at [1510, 176] on icon "Actions" at bounding box center [1505, 174] width 19 height 19
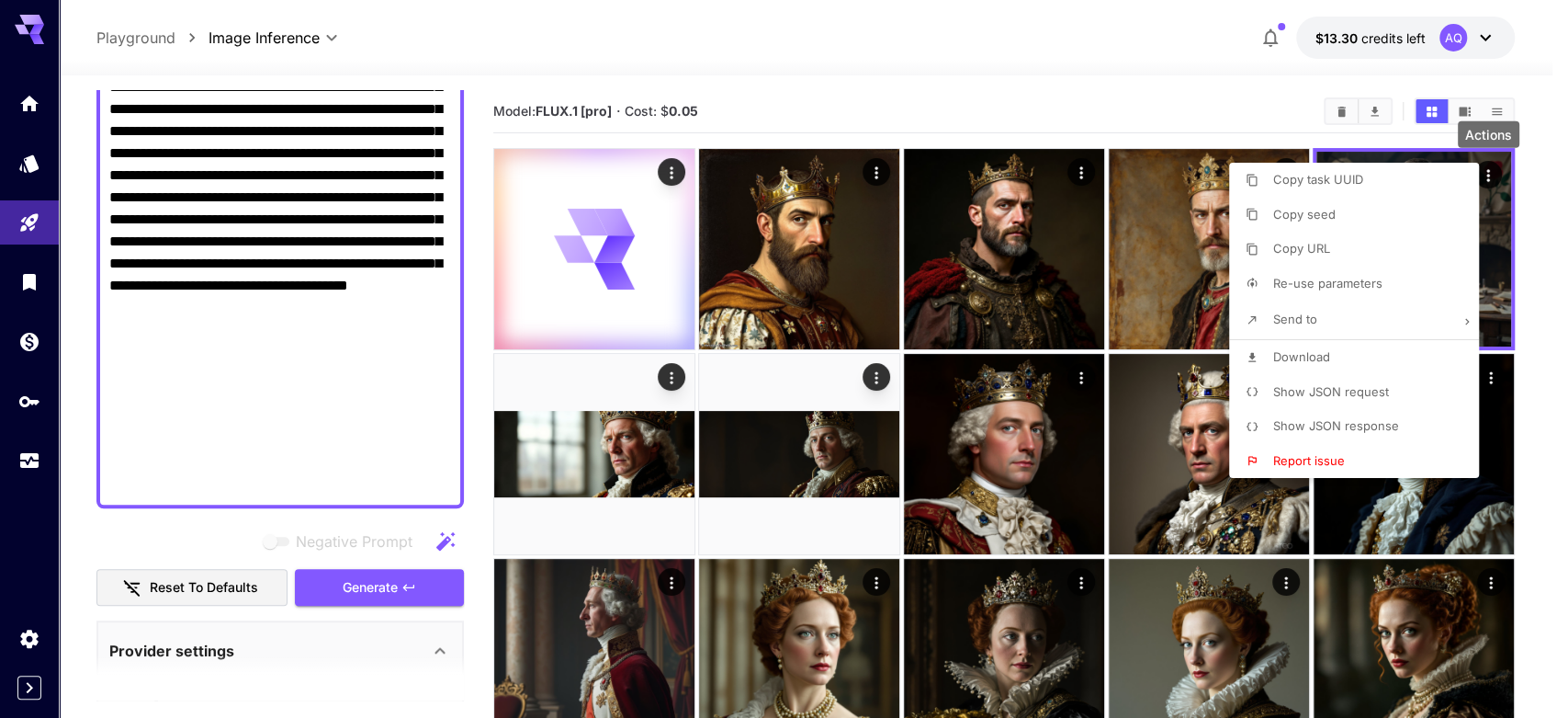
click at [1309, 350] on span "Download" at bounding box center [1301, 356] width 56 height 15
click at [1080, 84] on div at bounding box center [784, 359] width 1568 height 718
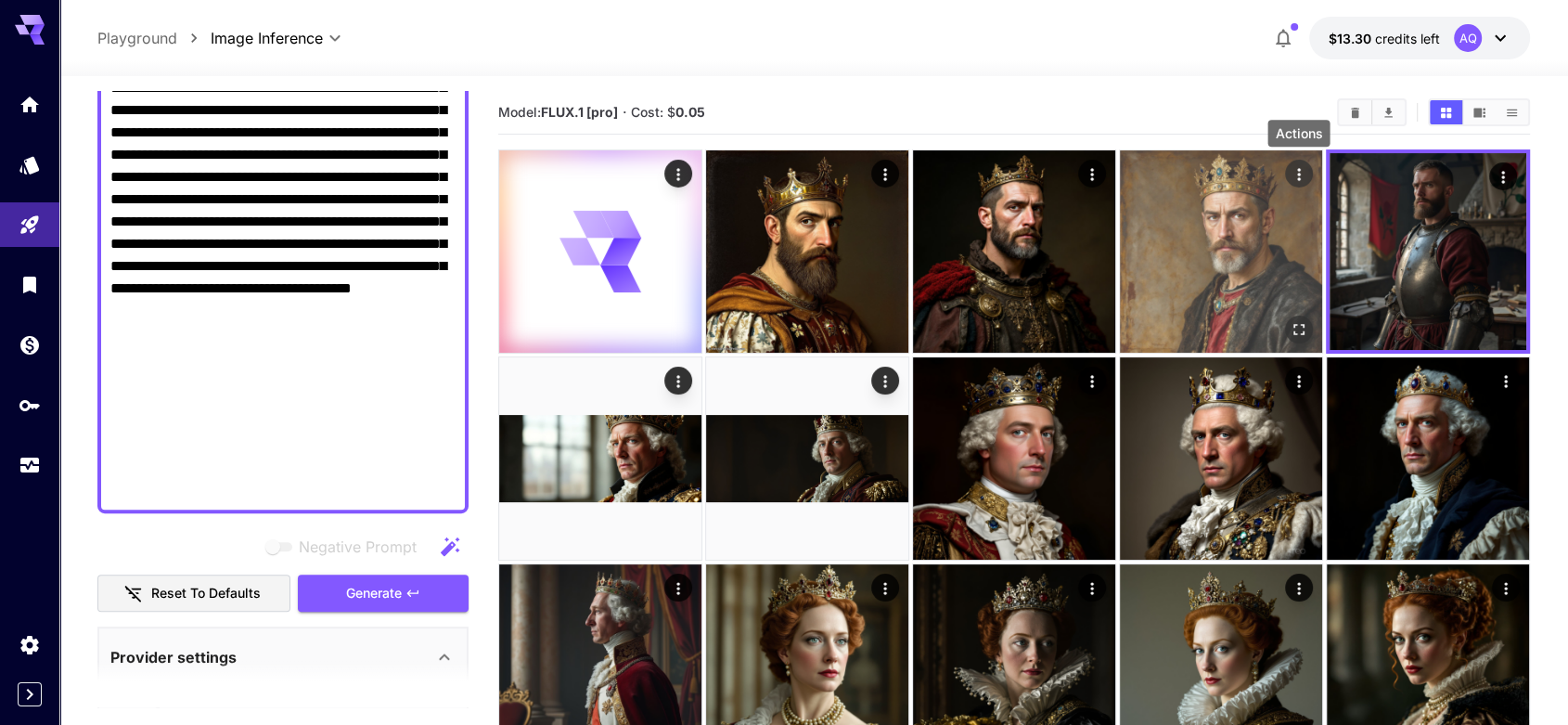
click at [1295, 172] on icon "Actions" at bounding box center [1298, 174] width 19 height 19
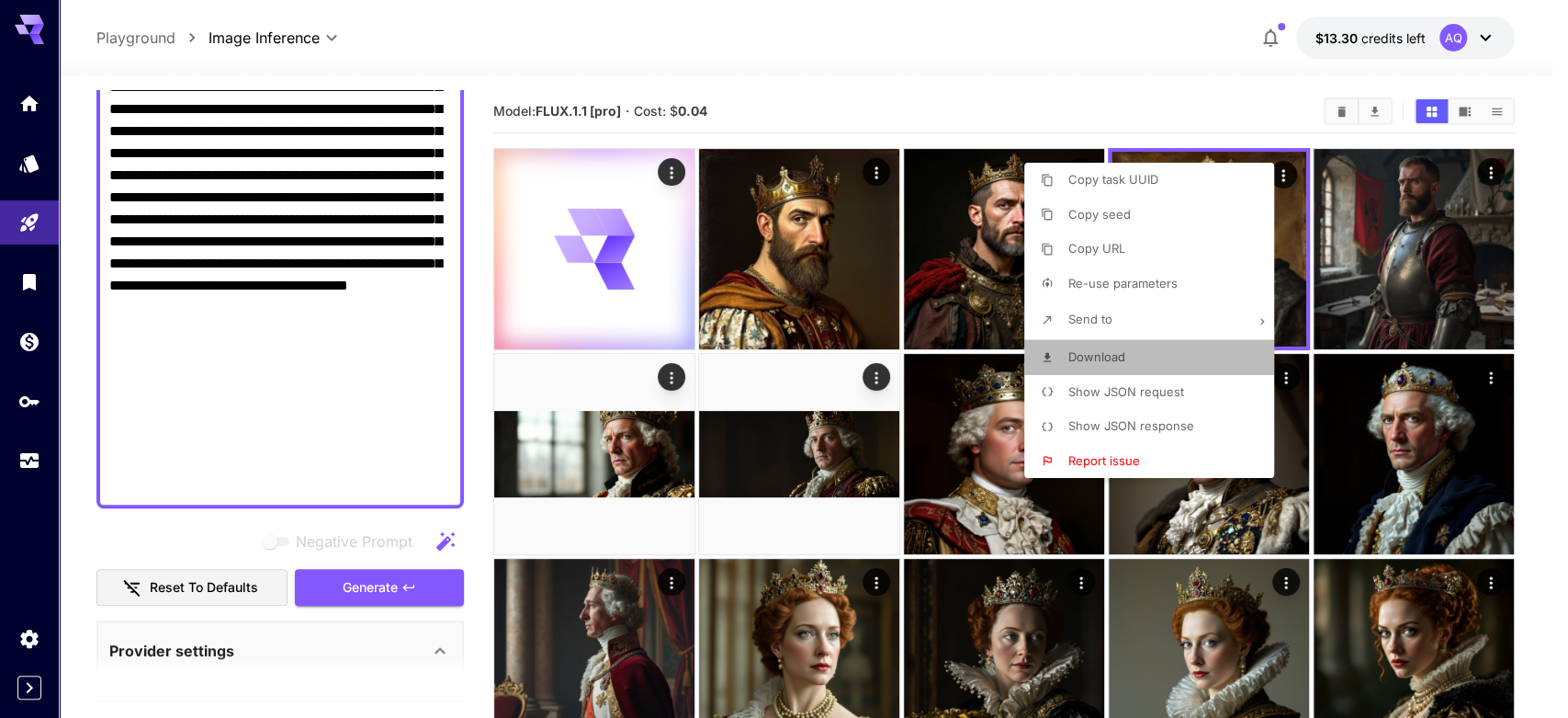
click at [1146, 345] on li "Download" at bounding box center [1155, 358] width 261 height 35
click at [1050, 97] on div at bounding box center [784, 359] width 1568 height 718
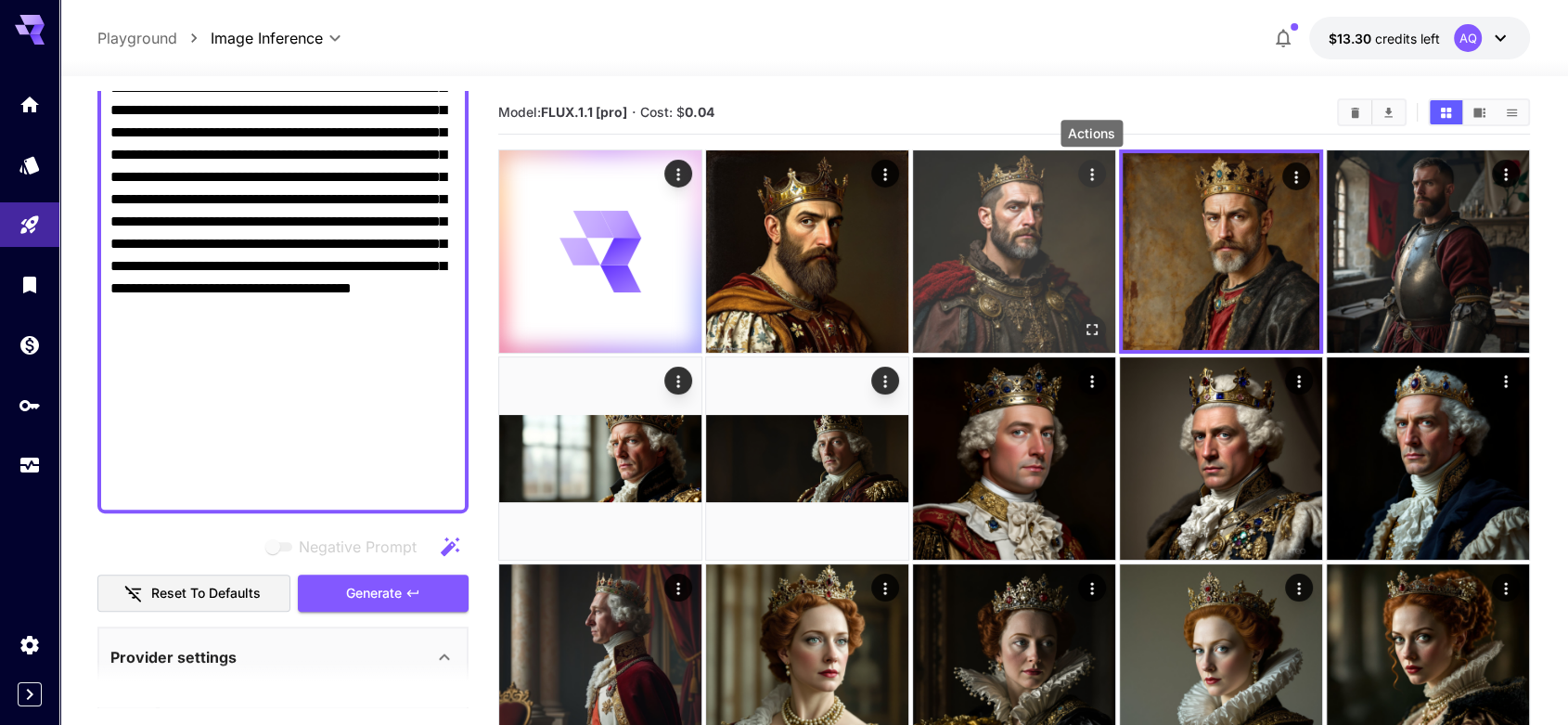
click at [1090, 177] on icon "Actions" at bounding box center [1092, 174] width 19 height 19
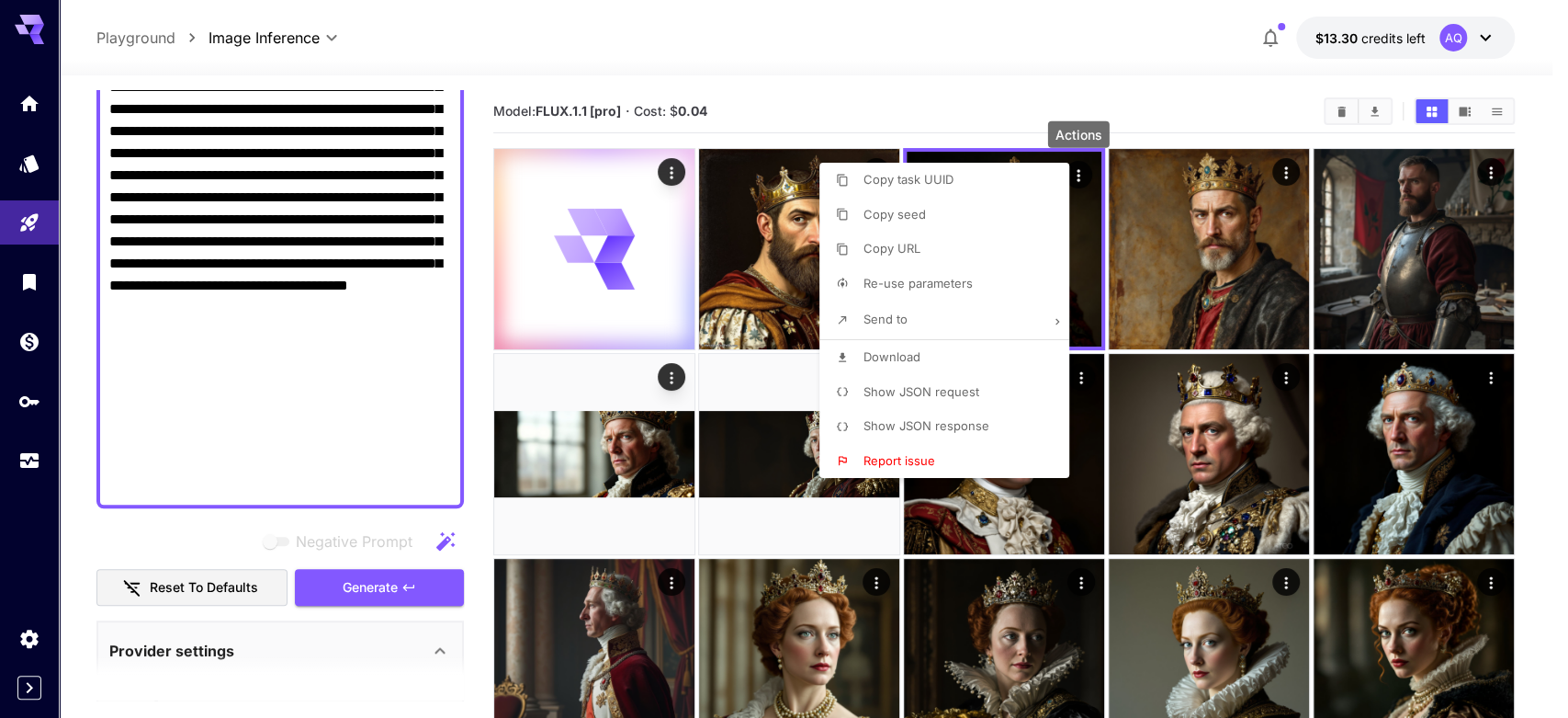
click at [943, 363] on li "Download" at bounding box center [950, 358] width 261 height 35
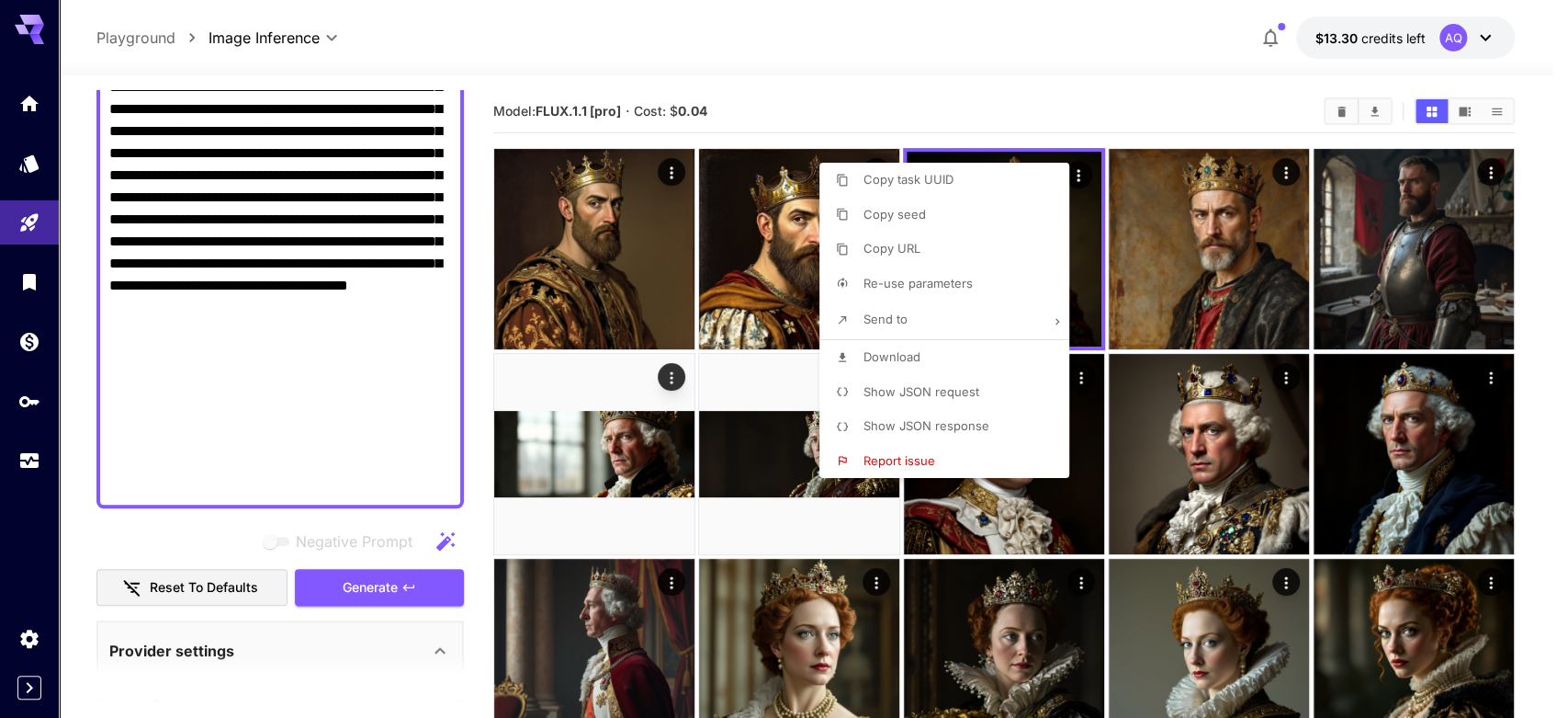
click at [870, 116] on div at bounding box center [784, 359] width 1568 height 718
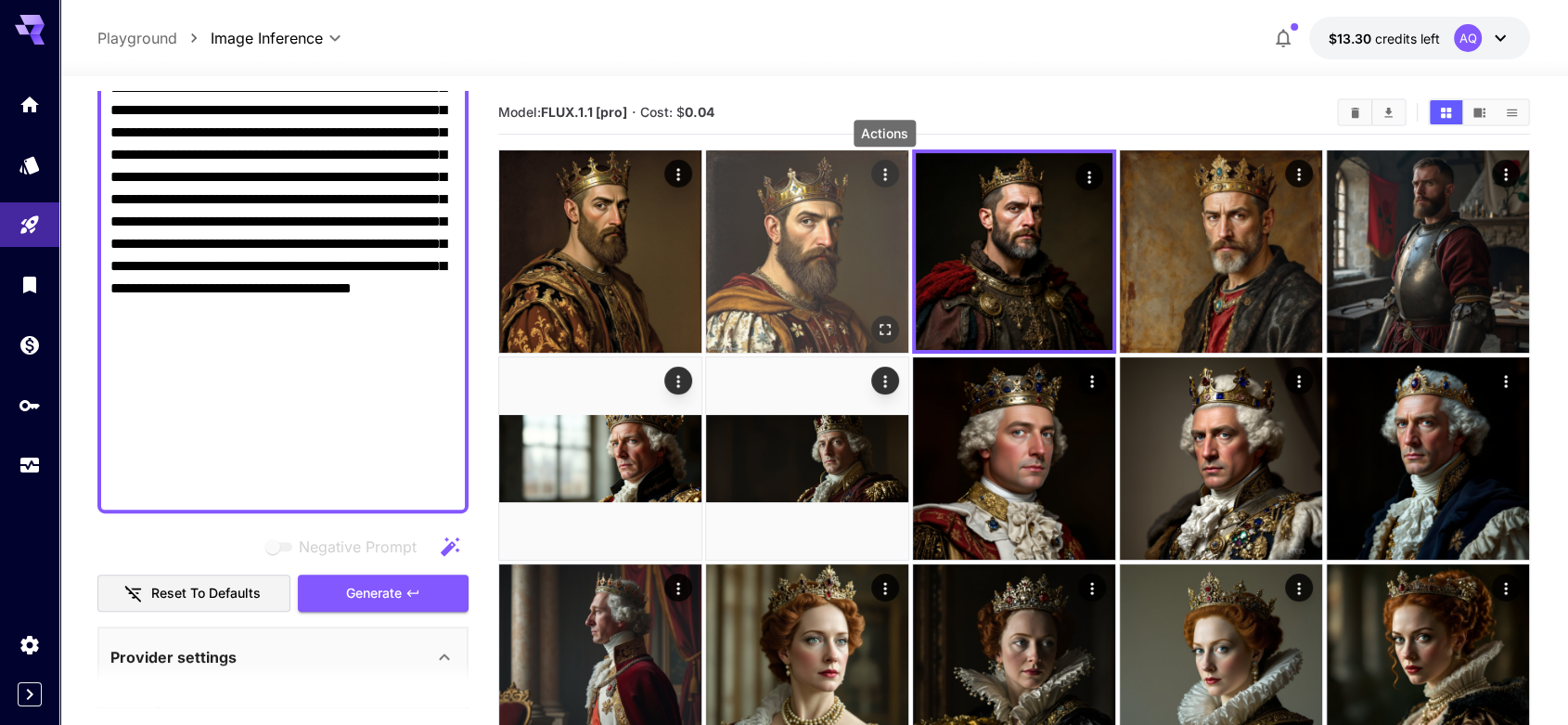
click at [890, 169] on icon "Actions" at bounding box center [884, 174] width 19 height 19
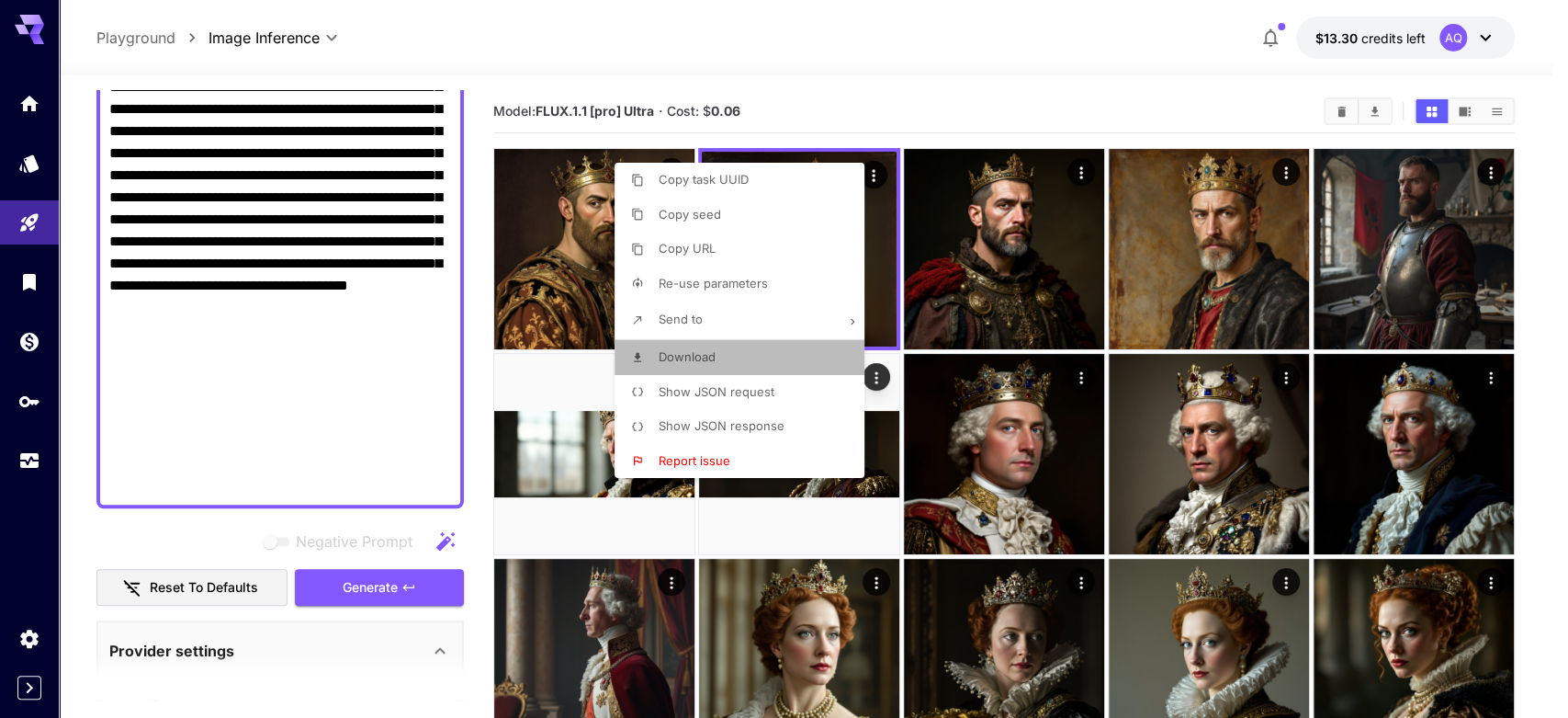
click at [778, 358] on li "Download" at bounding box center [745, 358] width 261 height 35
click at [880, 96] on div at bounding box center [784, 359] width 1568 height 718
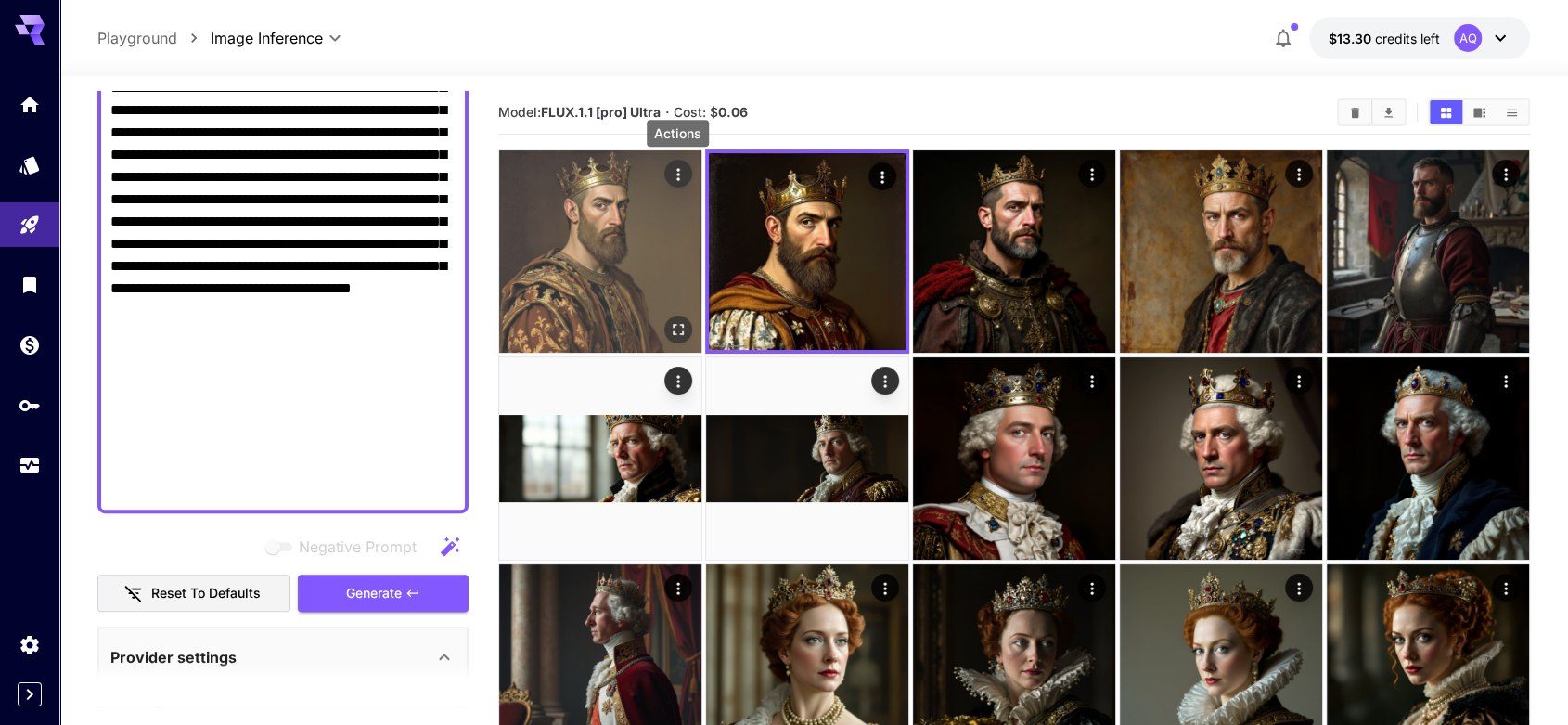
click at [676, 175] on icon "Actions" at bounding box center [678, 174] width 19 height 19
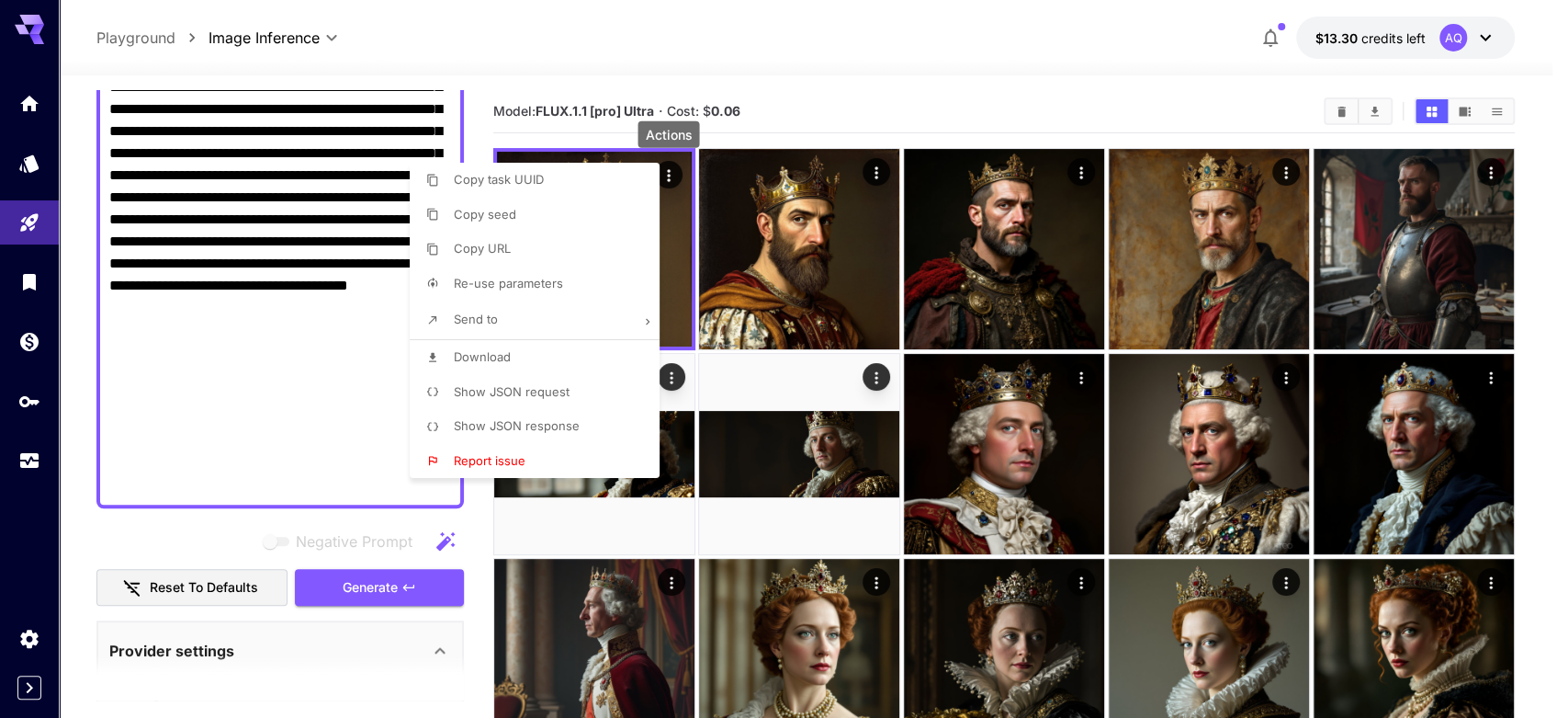
click at [595, 352] on li "Download" at bounding box center [541, 358] width 261 height 35
click at [1007, 86] on div at bounding box center [784, 359] width 1568 height 718
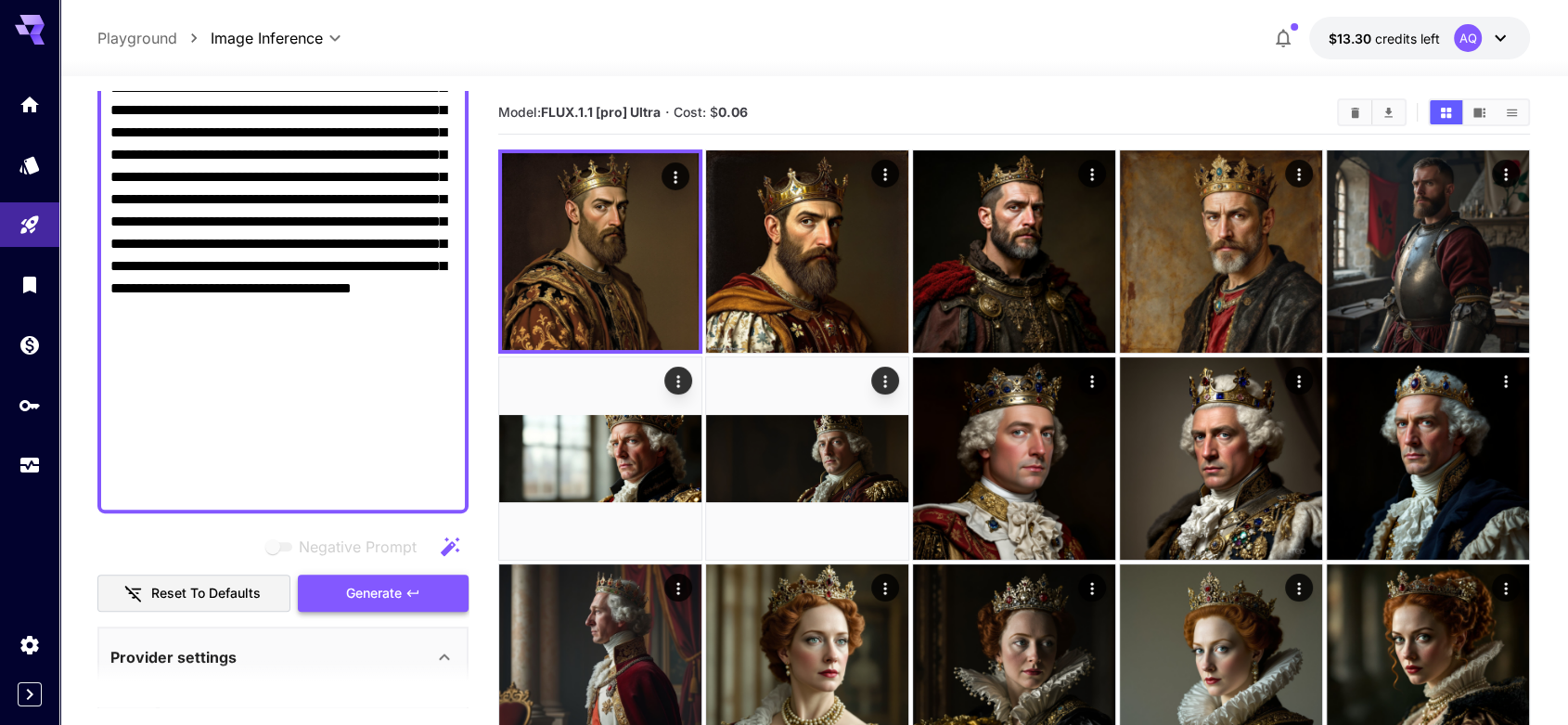
click at [425, 593] on button "Generate" at bounding box center [384, 593] width 171 height 38
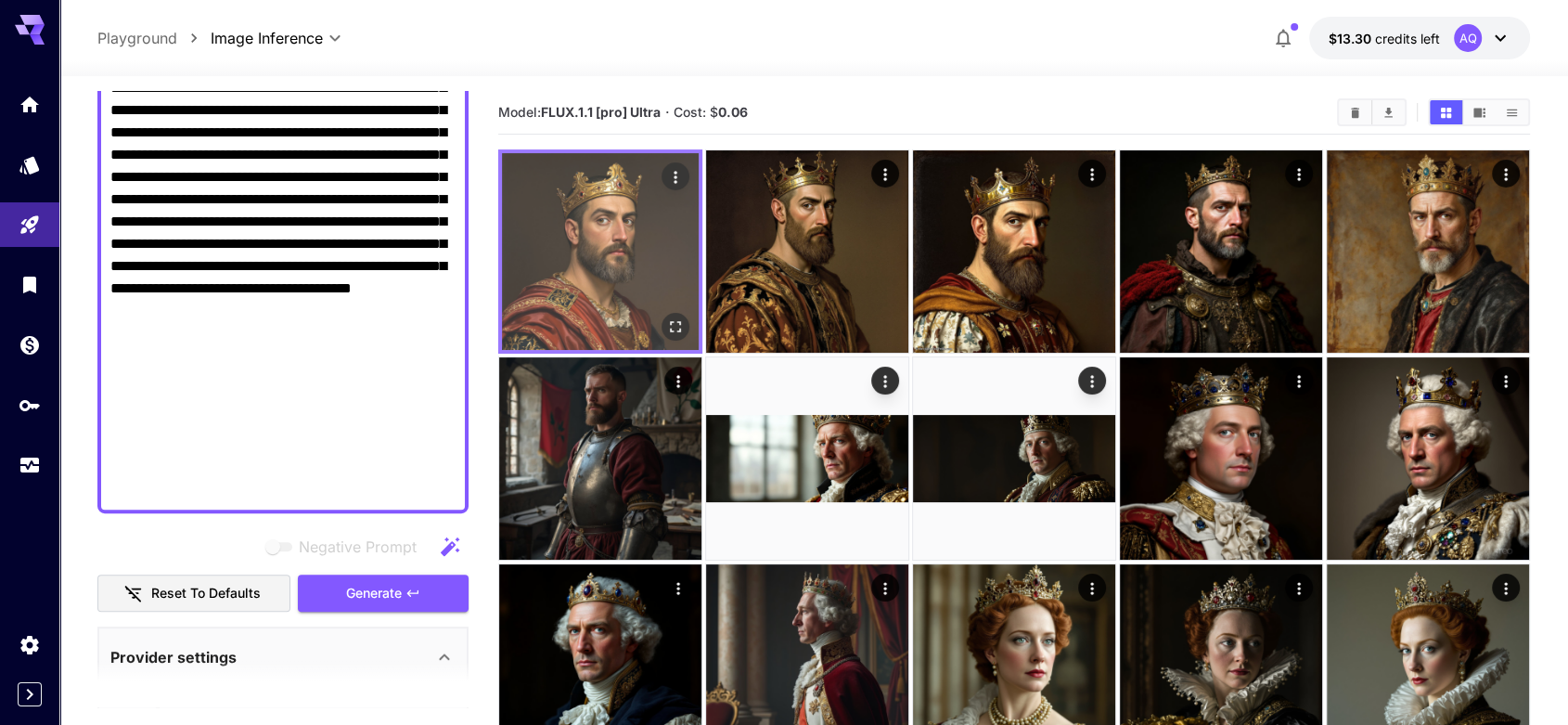
click at [674, 174] on icon "Actions" at bounding box center [675, 177] width 19 height 19
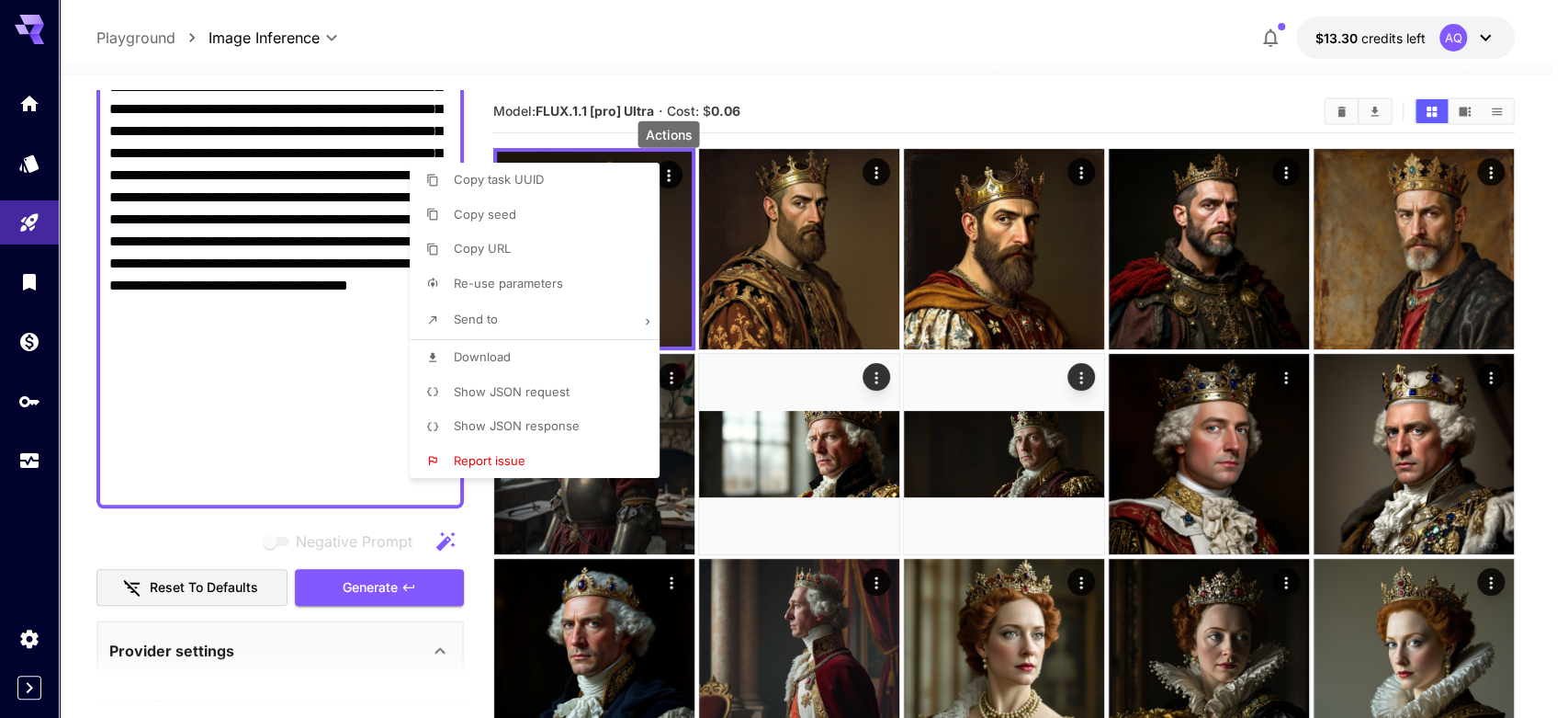
click at [500, 351] on span "Download" at bounding box center [482, 356] width 56 height 15
click at [1004, 95] on div at bounding box center [784, 359] width 1568 height 718
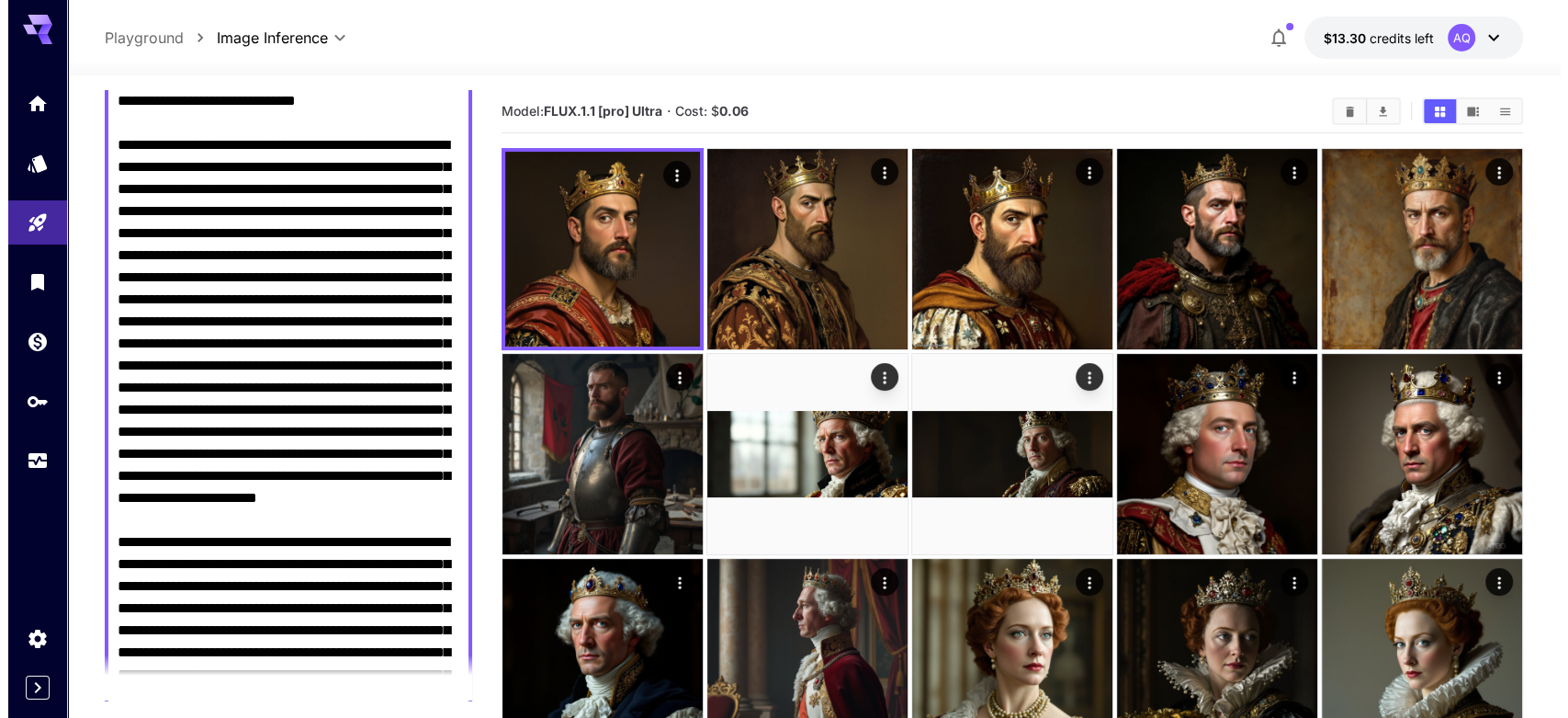
scroll to position [0, 0]
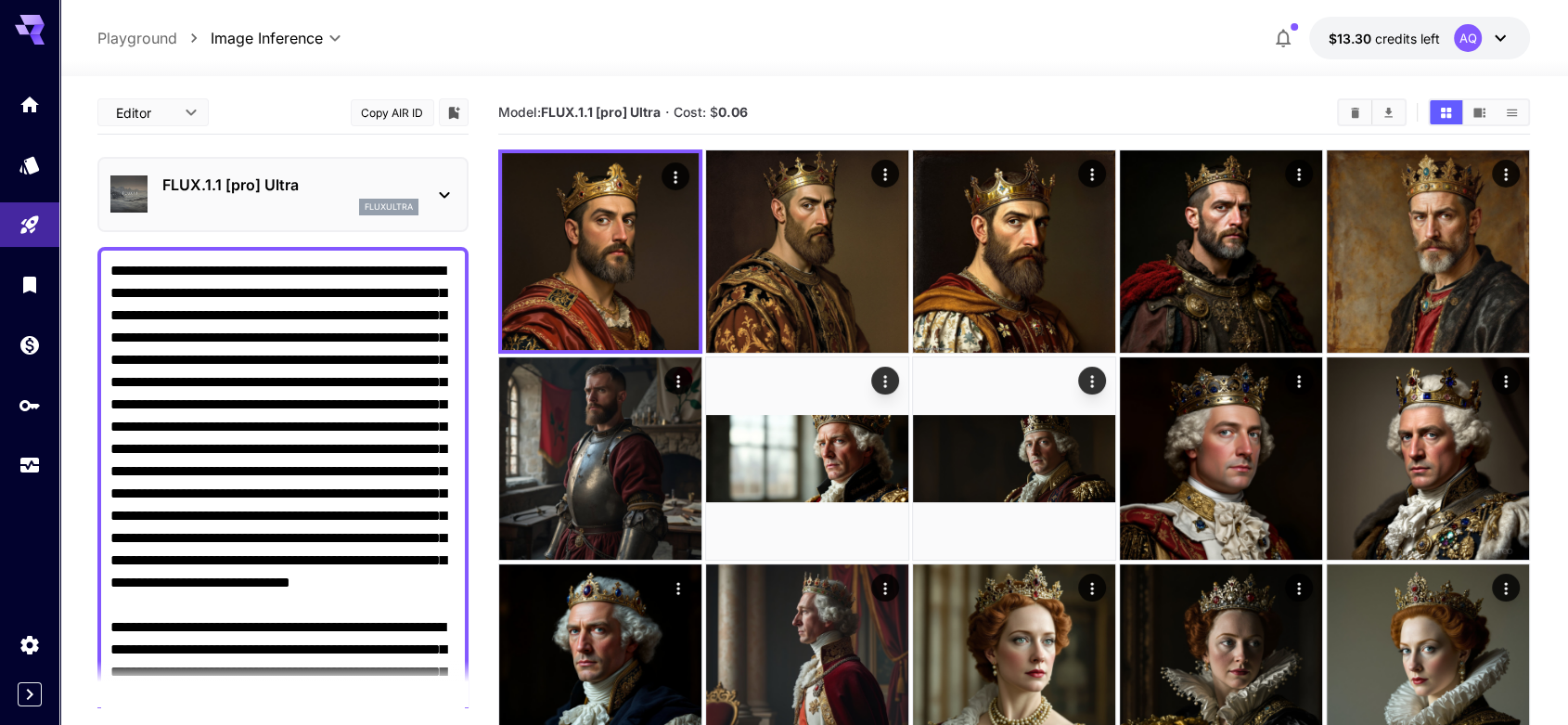
click at [447, 191] on icon at bounding box center [444, 195] width 23 height 23
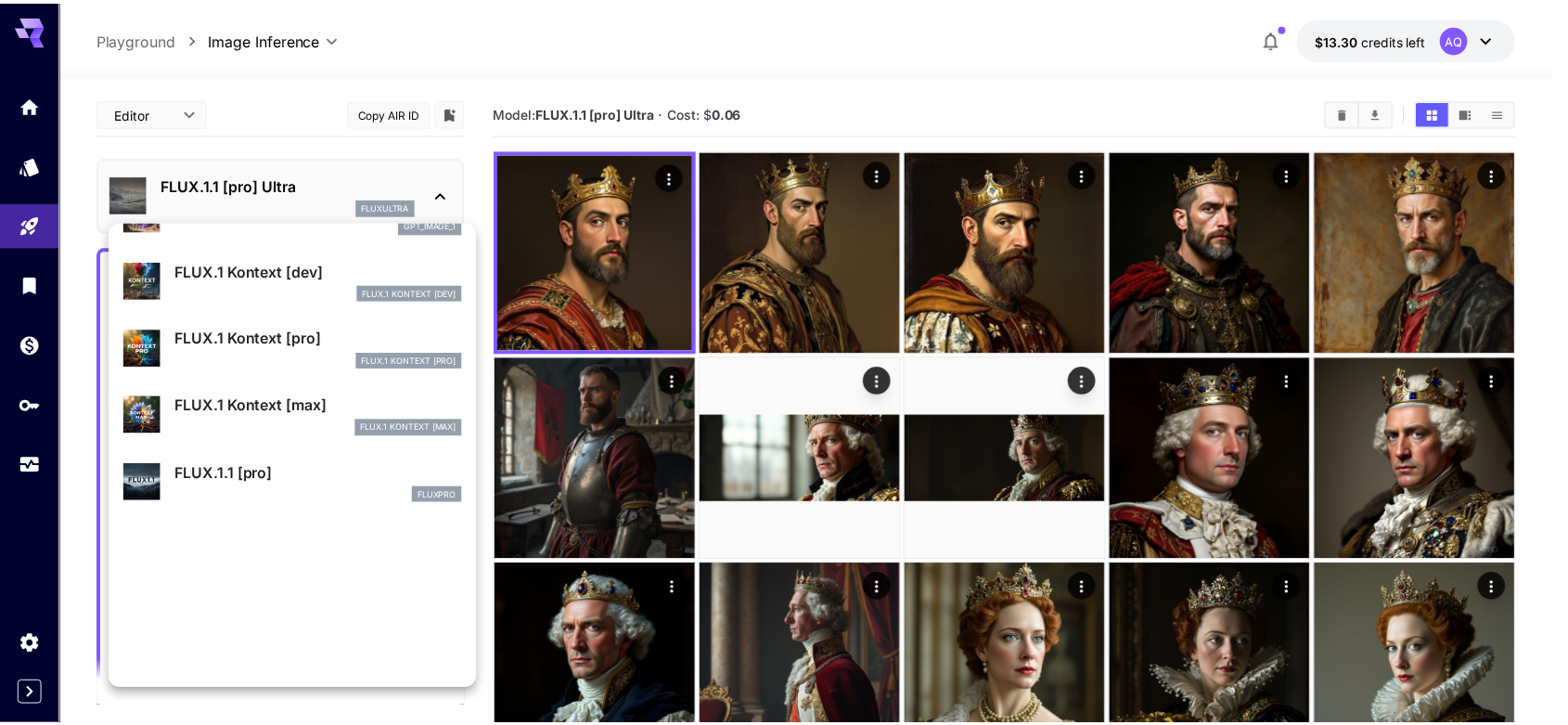
scroll to position [1365, 0]
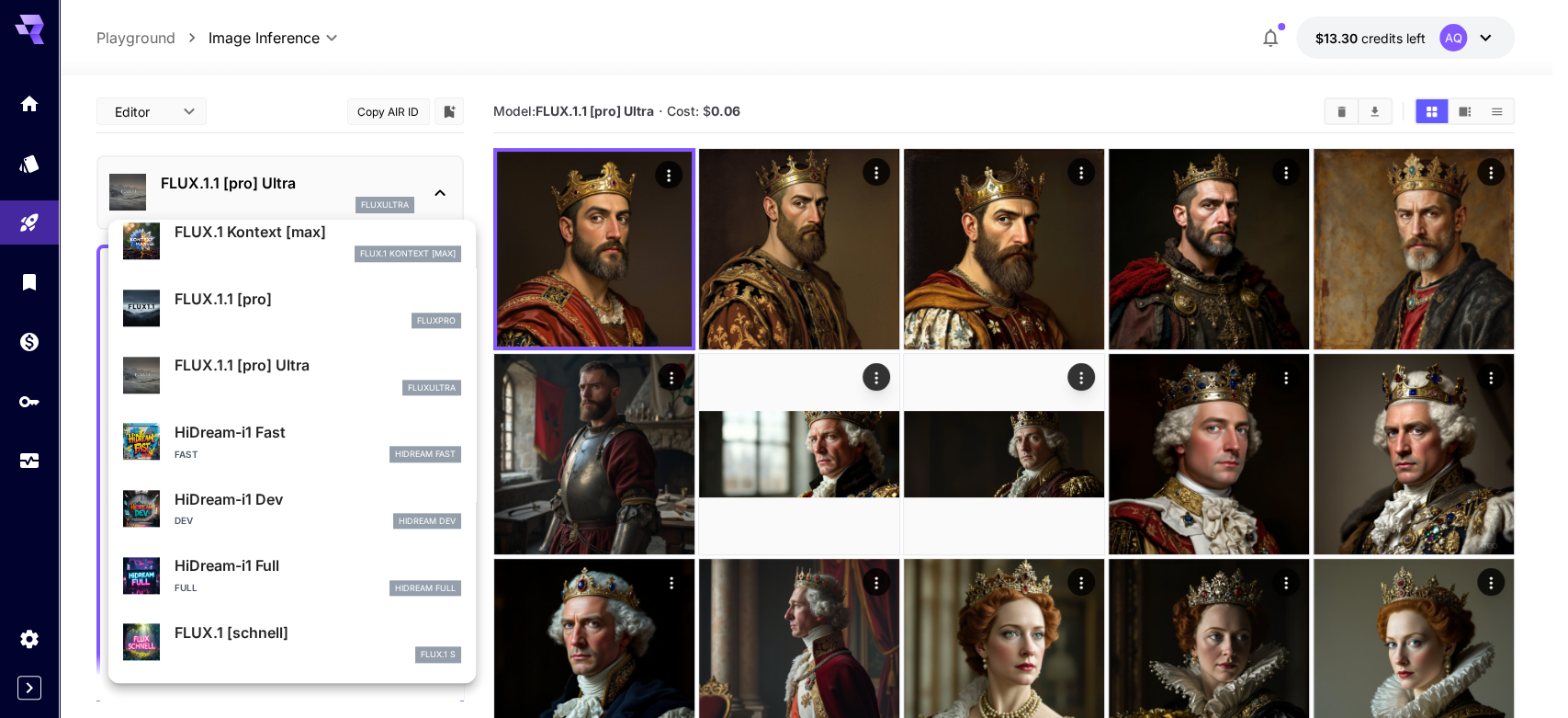
click at [238, 326] on div "fluxpro" at bounding box center [317, 321] width 286 height 17
type input "**********"
type input "****"
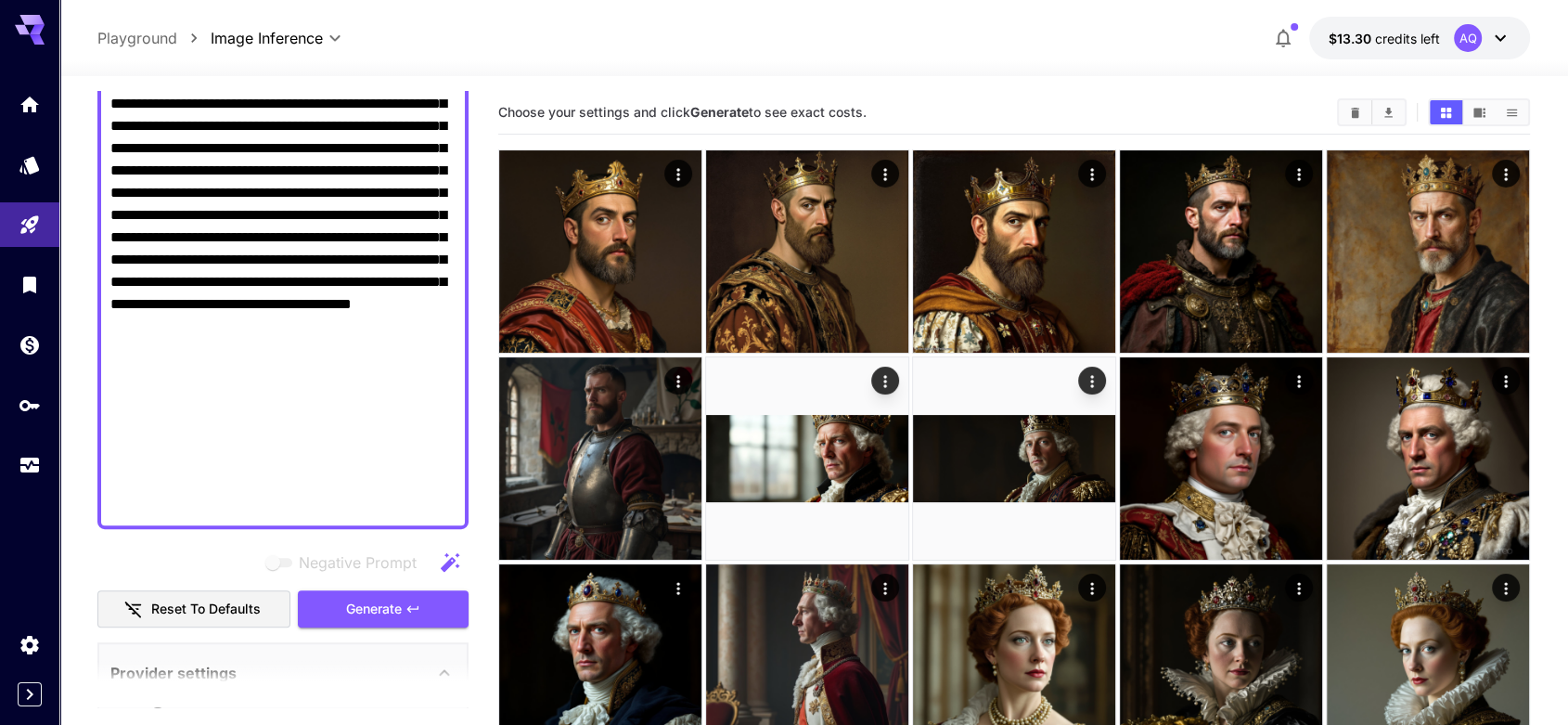
scroll to position [962, 0]
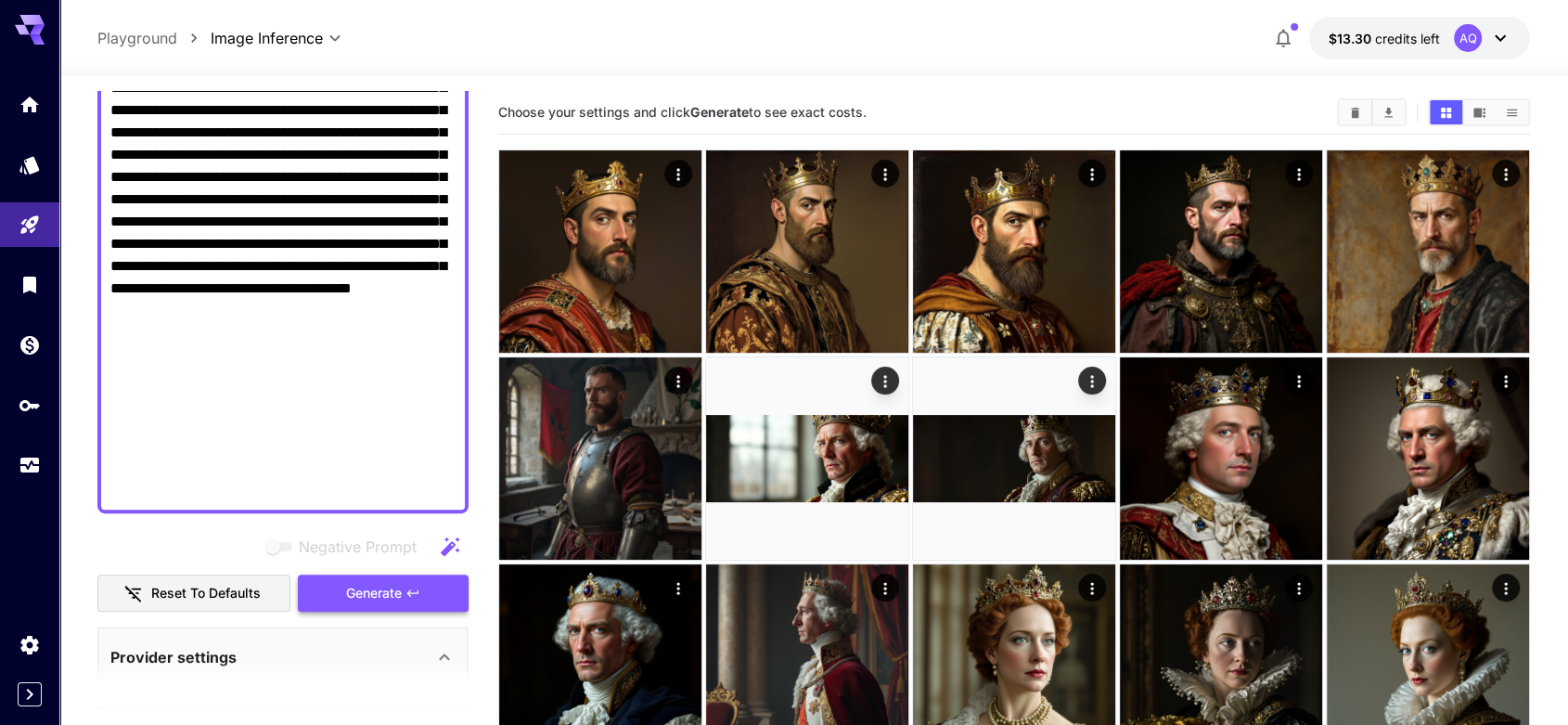
click at [351, 595] on span "Generate" at bounding box center [374, 593] width 56 height 24
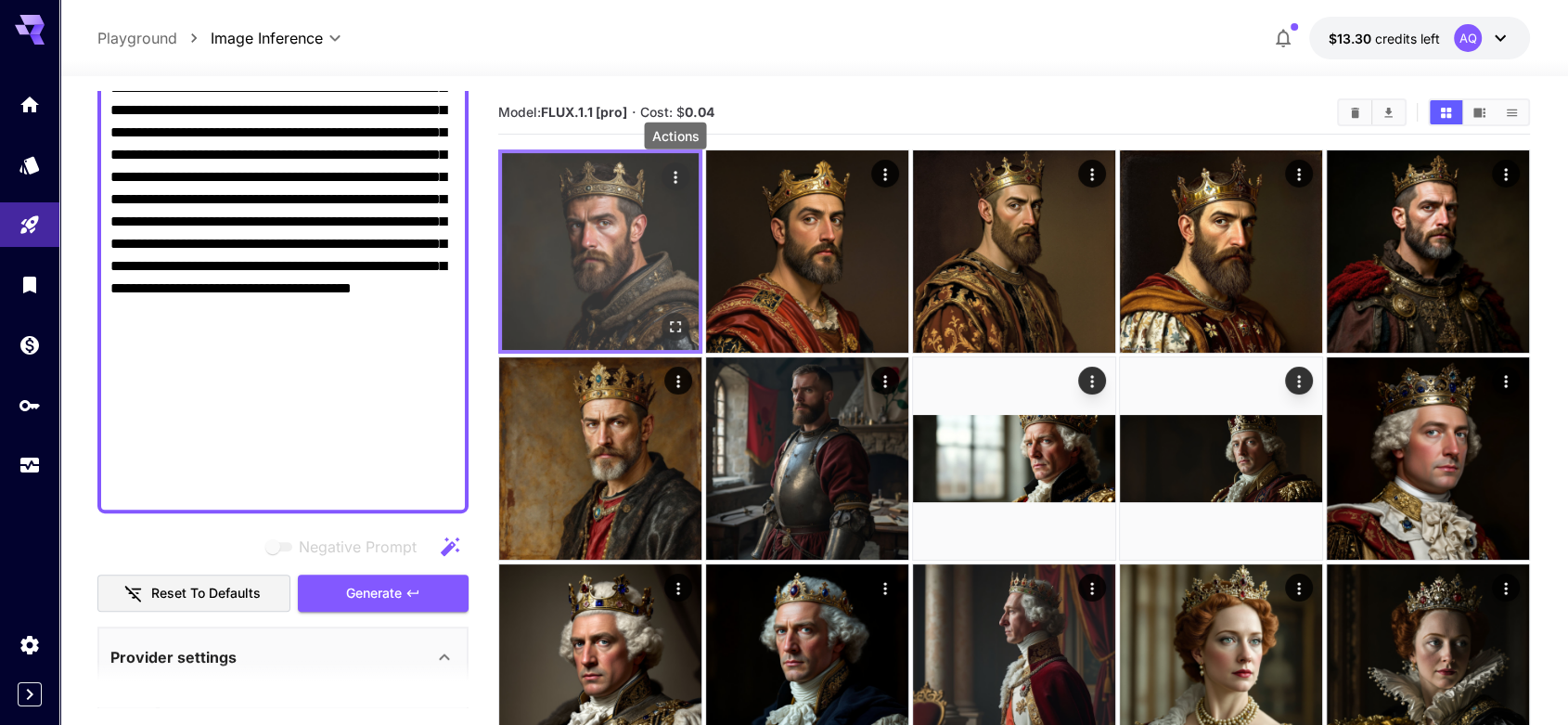
click at [677, 172] on icon "Actions" at bounding box center [675, 177] width 19 height 19
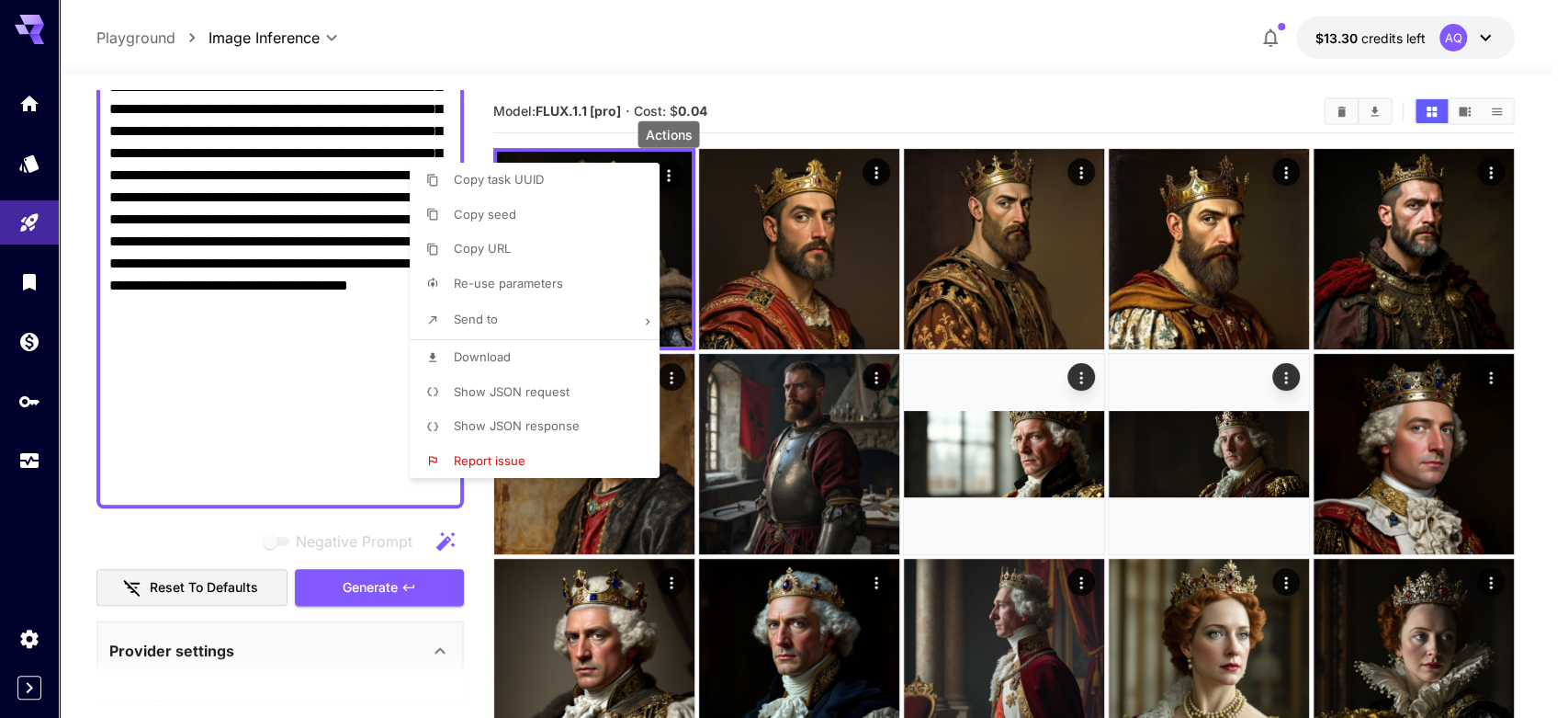
click at [505, 353] on span "Download" at bounding box center [482, 356] width 56 height 15
click at [765, 106] on div at bounding box center [784, 359] width 1568 height 718
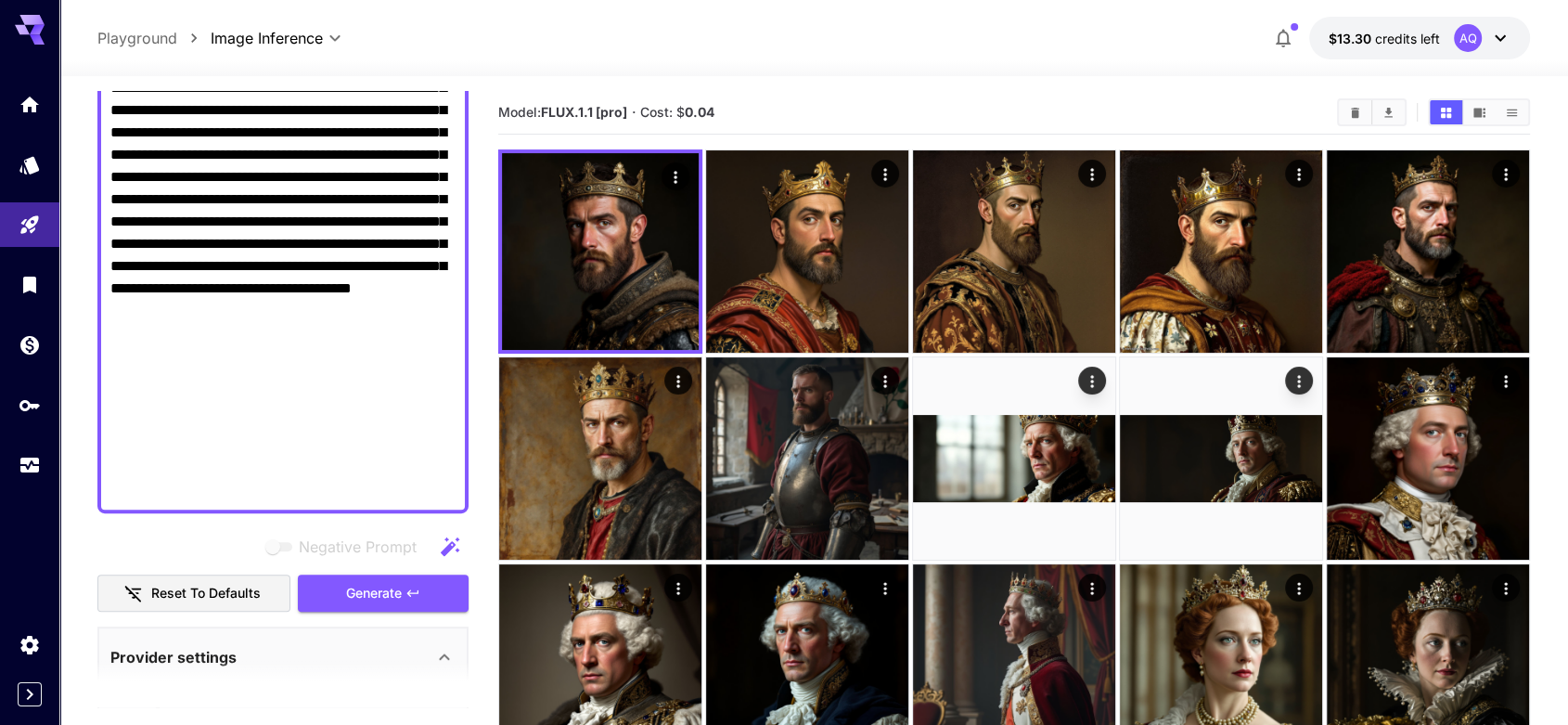
paste textarea "**********"
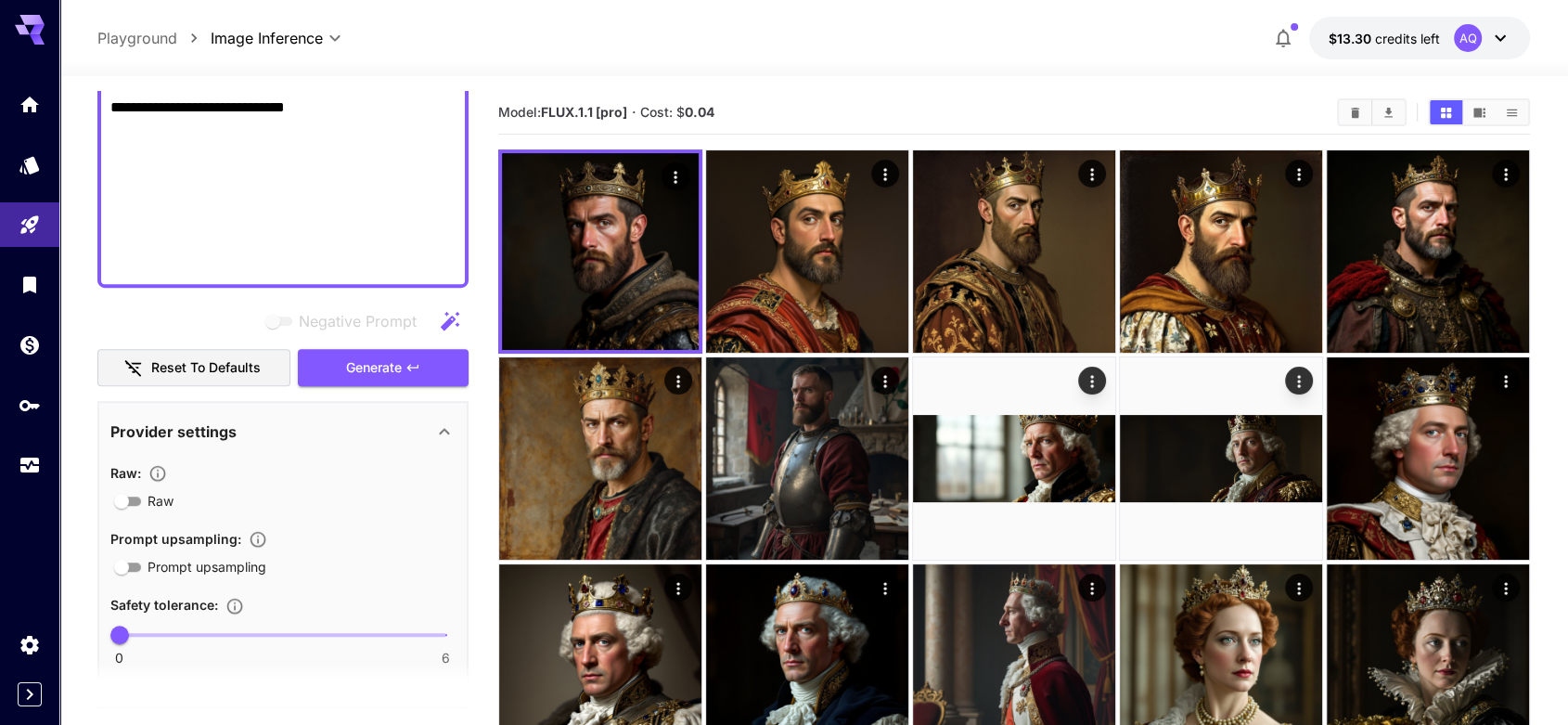
scroll to position [1202, 0]
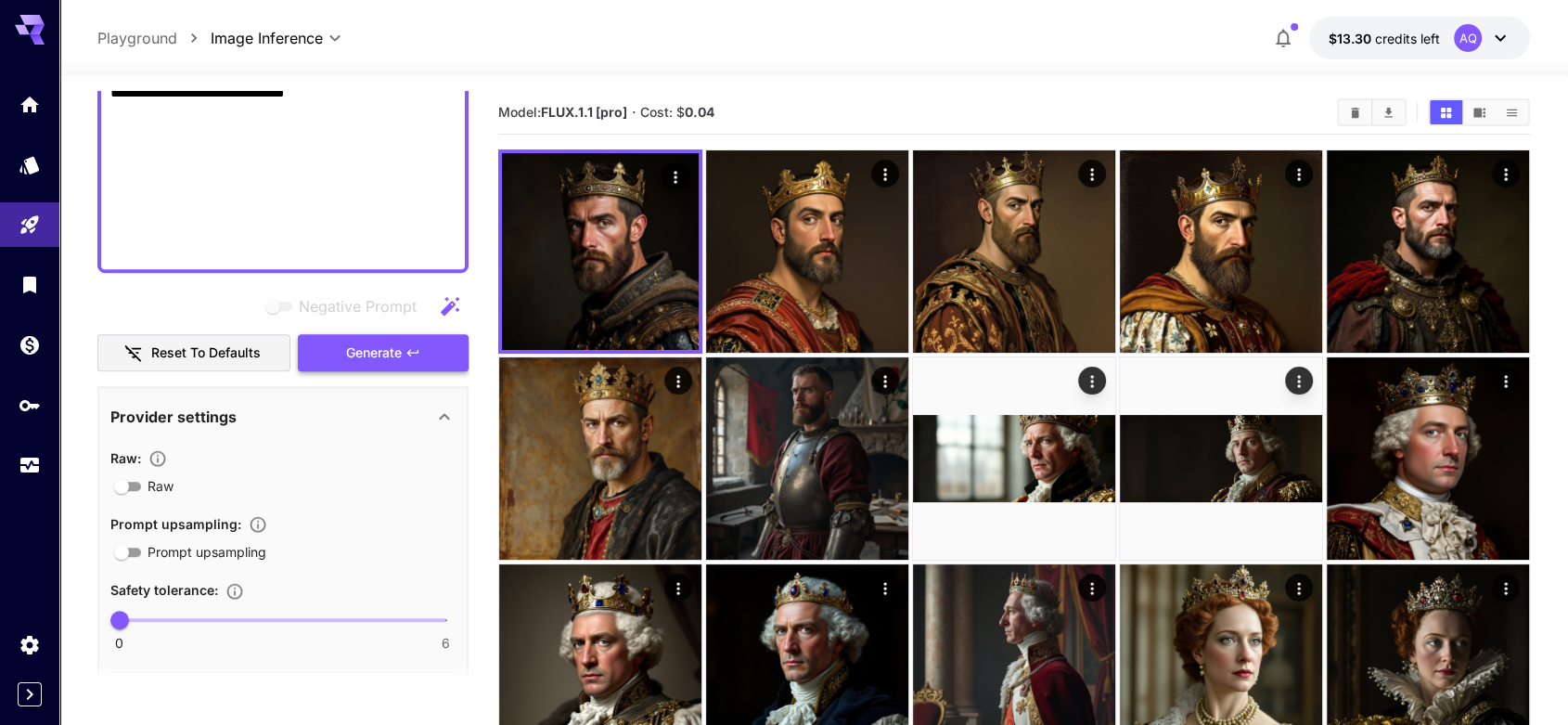
type textarea "**********"
click at [359, 346] on span "Generate" at bounding box center [374, 353] width 56 height 24
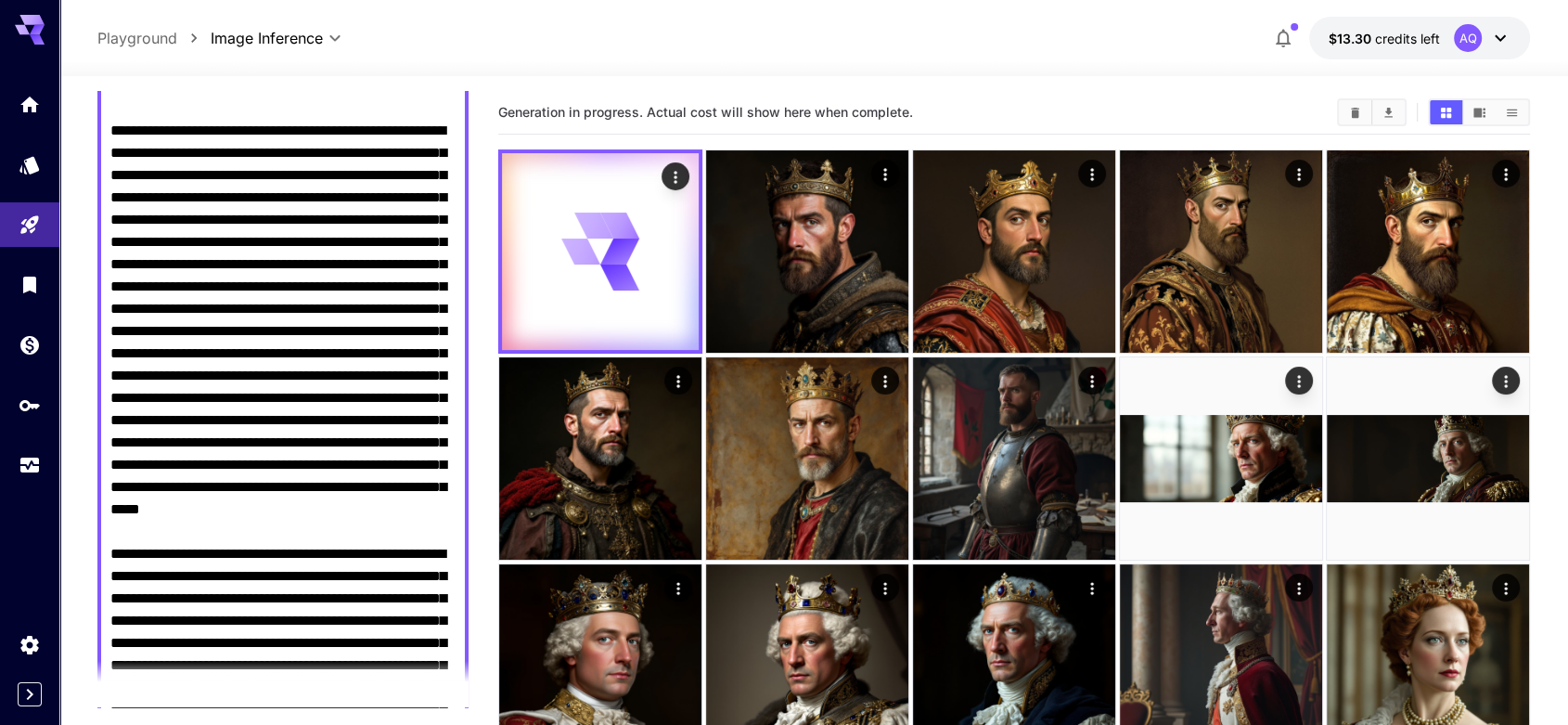
scroll to position [481, 0]
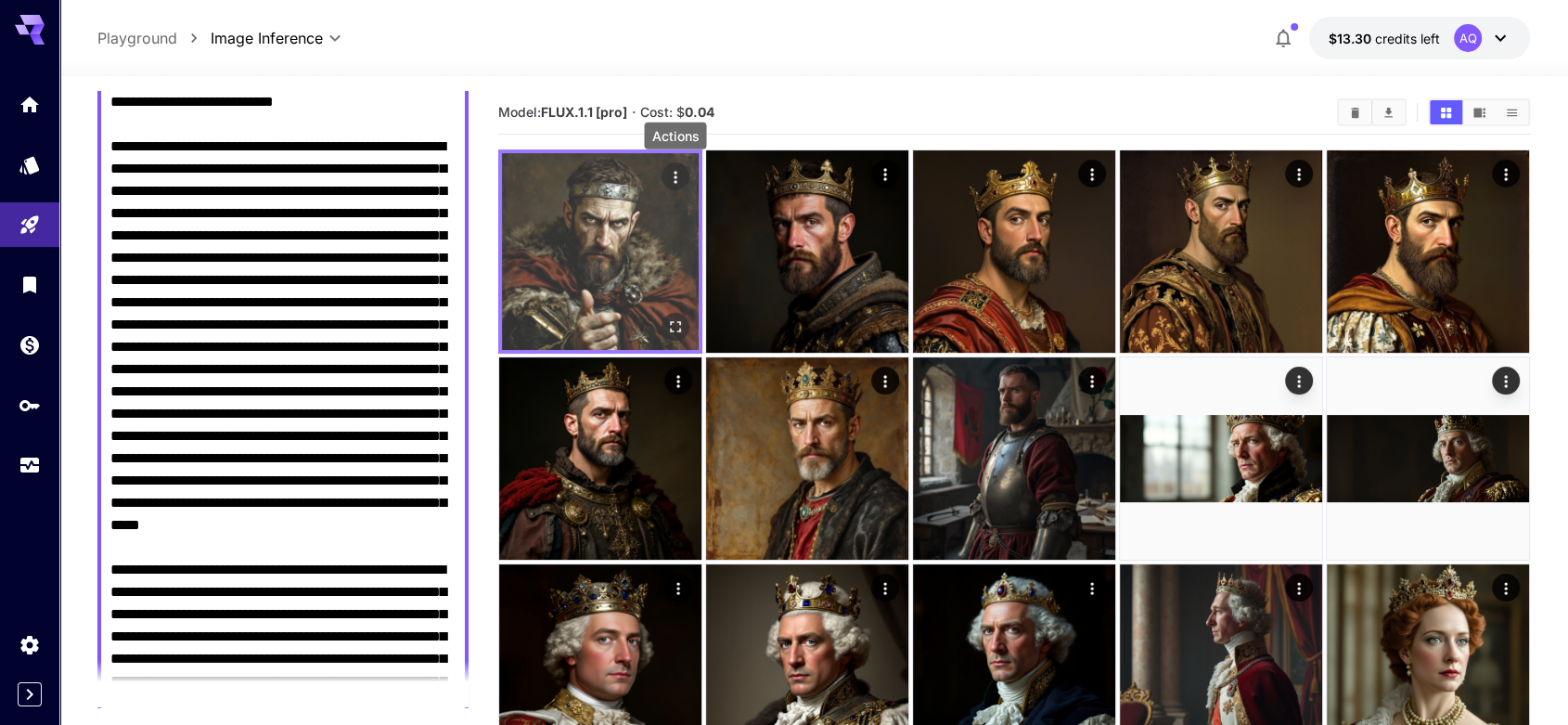
click at [679, 174] on icon "Actions" at bounding box center [675, 177] width 19 height 19
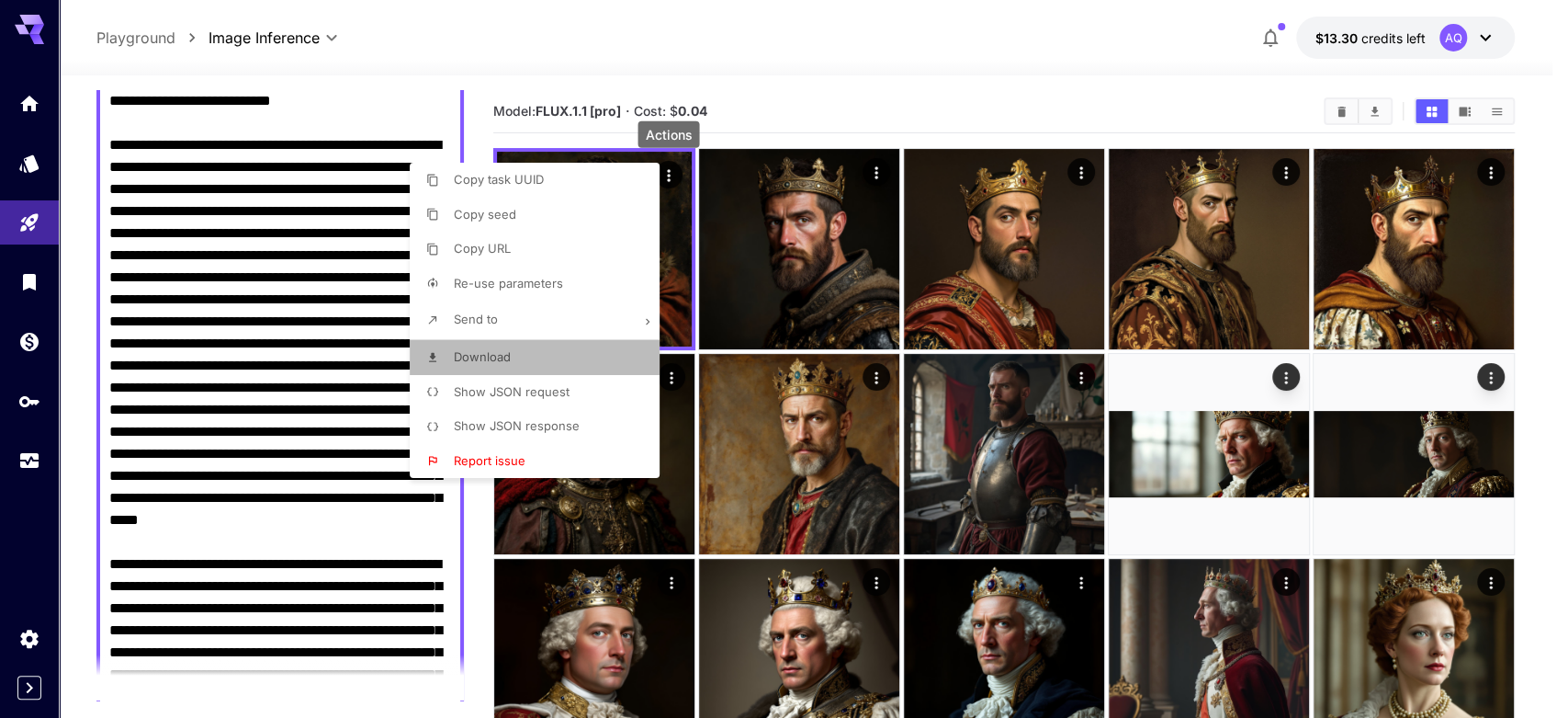
click at [524, 356] on li "Download" at bounding box center [541, 358] width 261 height 35
click at [798, 45] on div at bounding box center [784, 359] width 1568 height 718
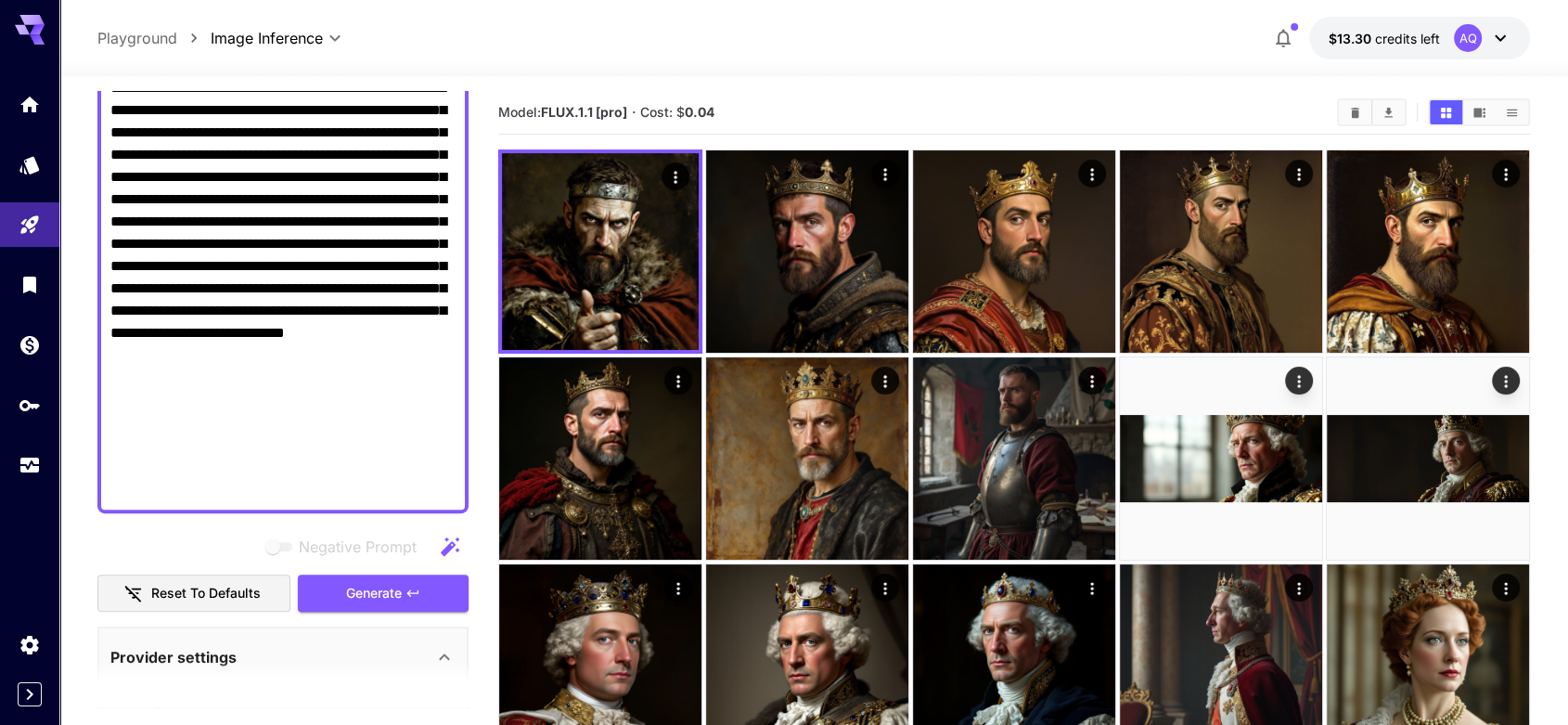
scroll to position [1202, 0]
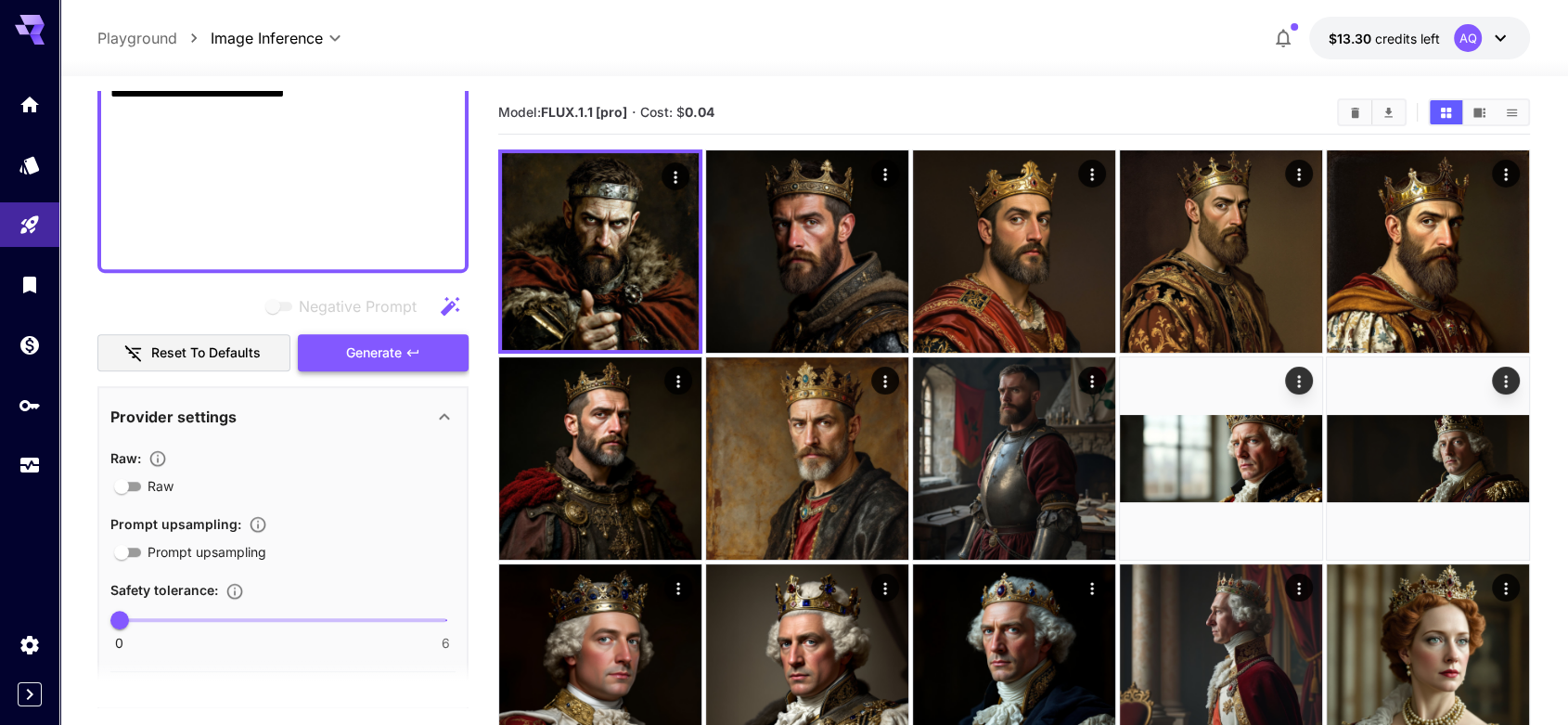
click at [405, 362] on button "Generate" at bounding box center [384, 353] width 171 height 38
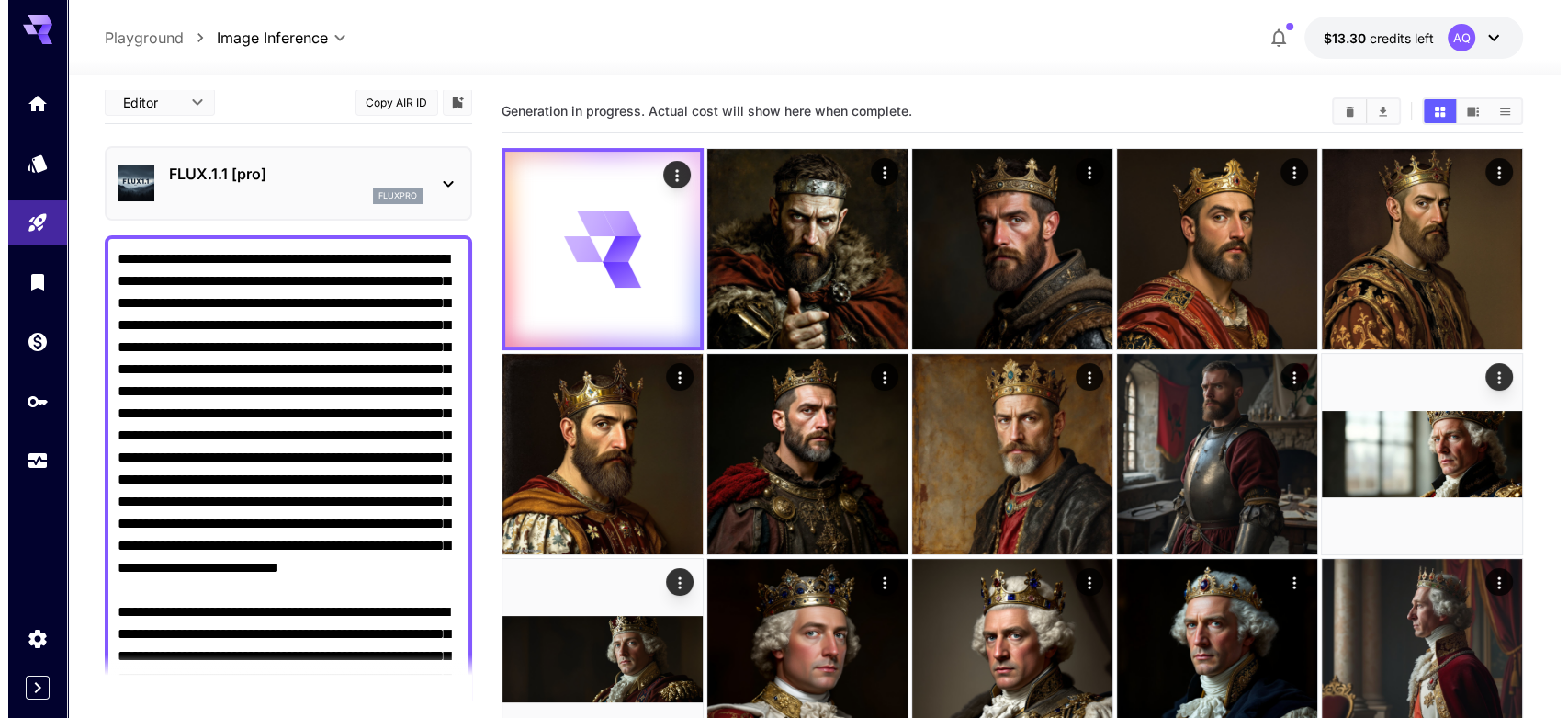
scroll to position [0, 0]
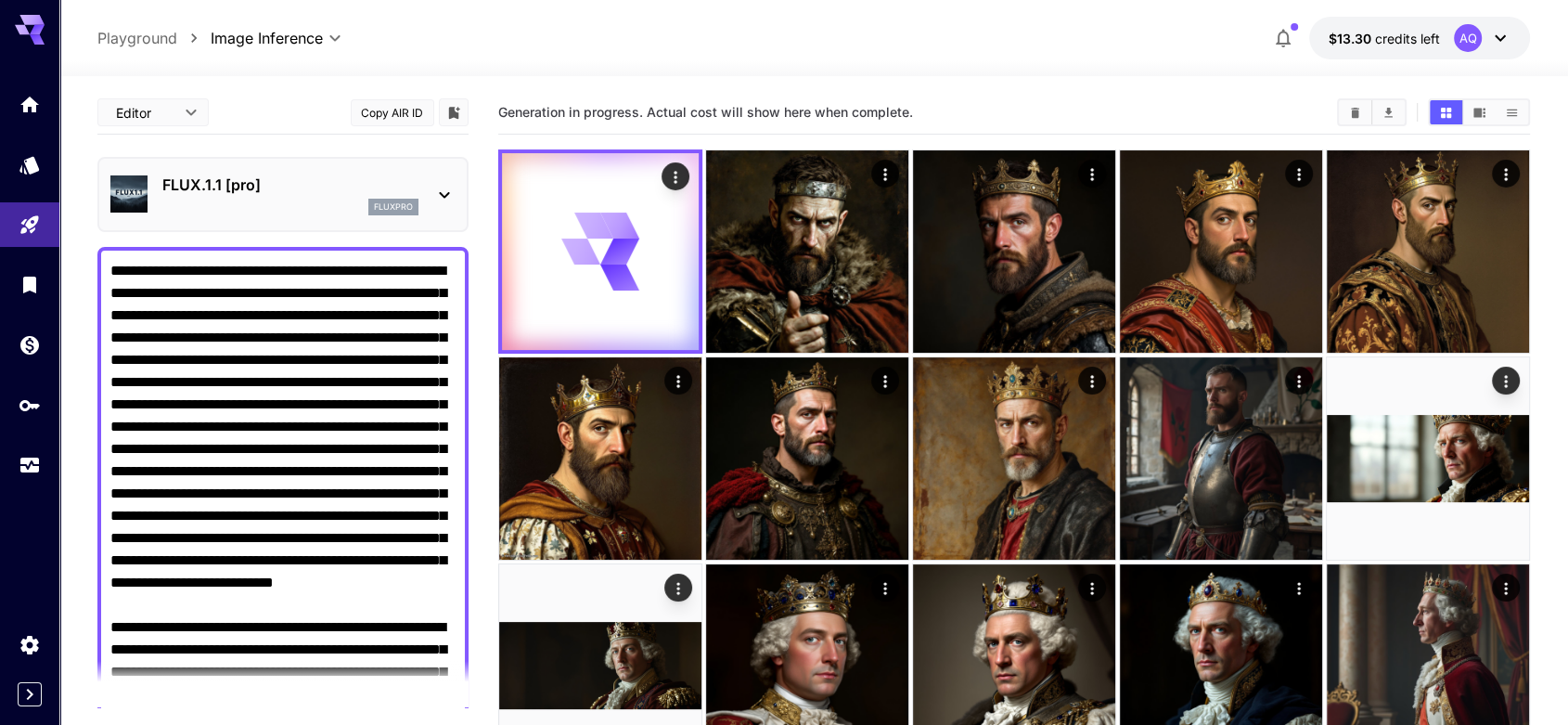
click at [434, 199] on icon at bounding box center [444, 195] width 23 height 23
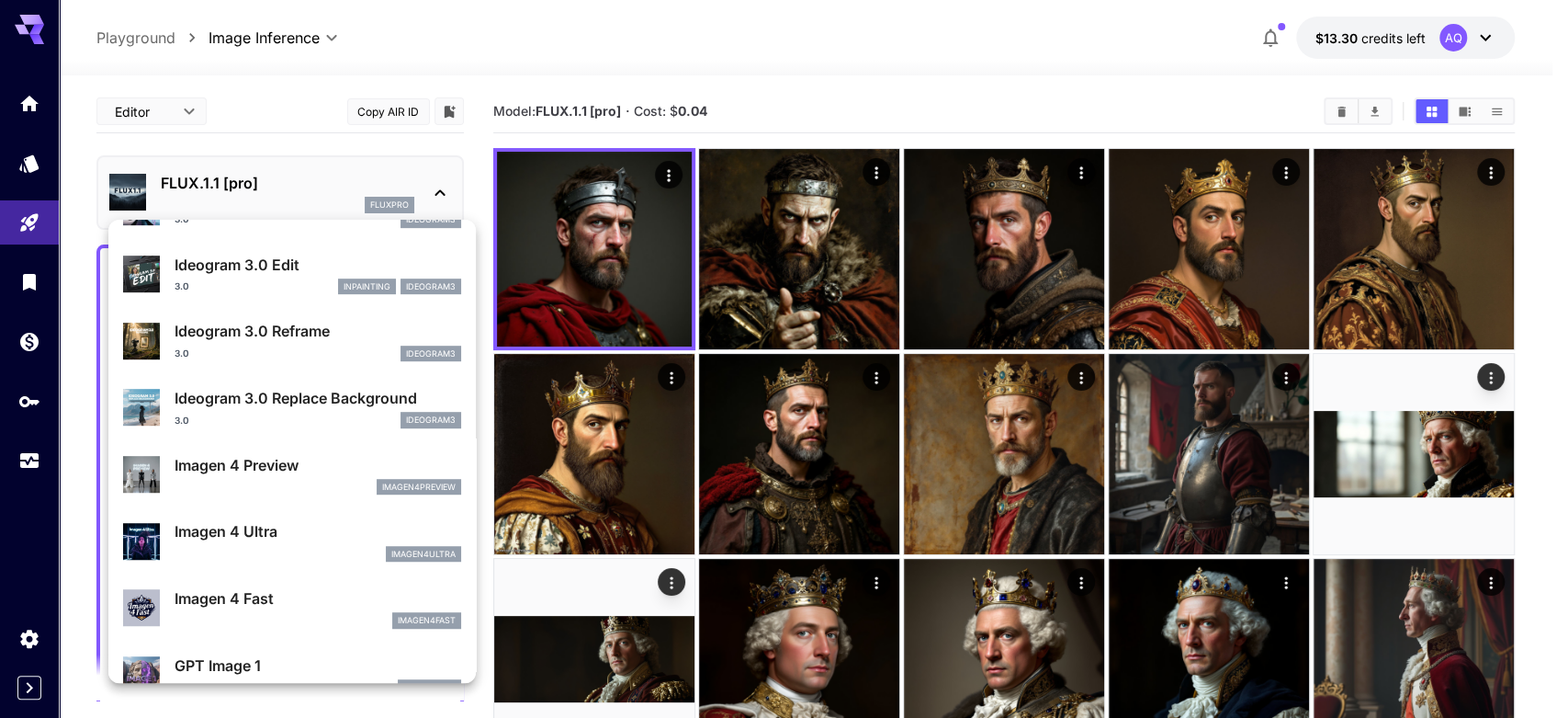
scroll to position [956, 0]
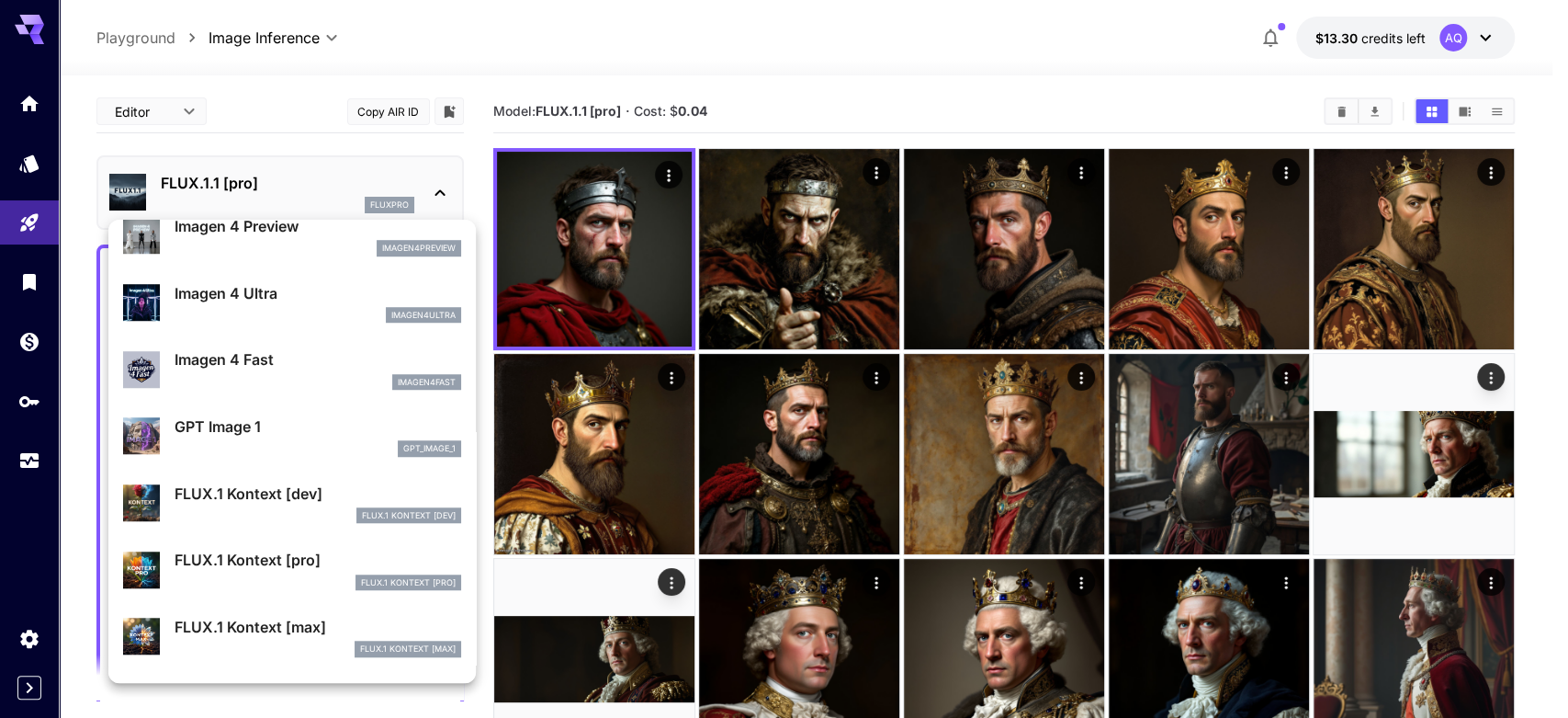
click at [665, 169] on div at bounding box center [784, 359] width 1568 height 718
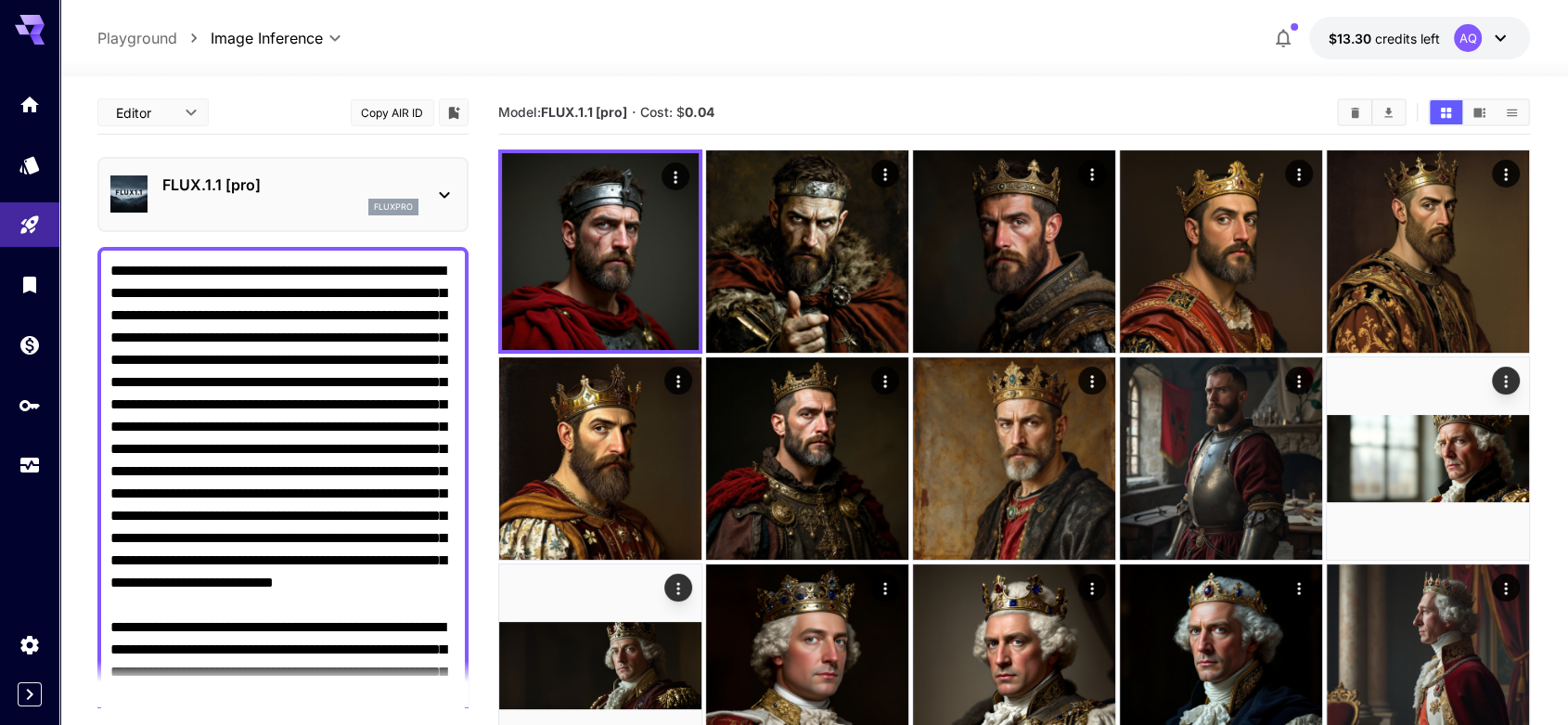
click at [672, 170] on icon "Actions" at bounding box center [675, 177] width 19 height 19
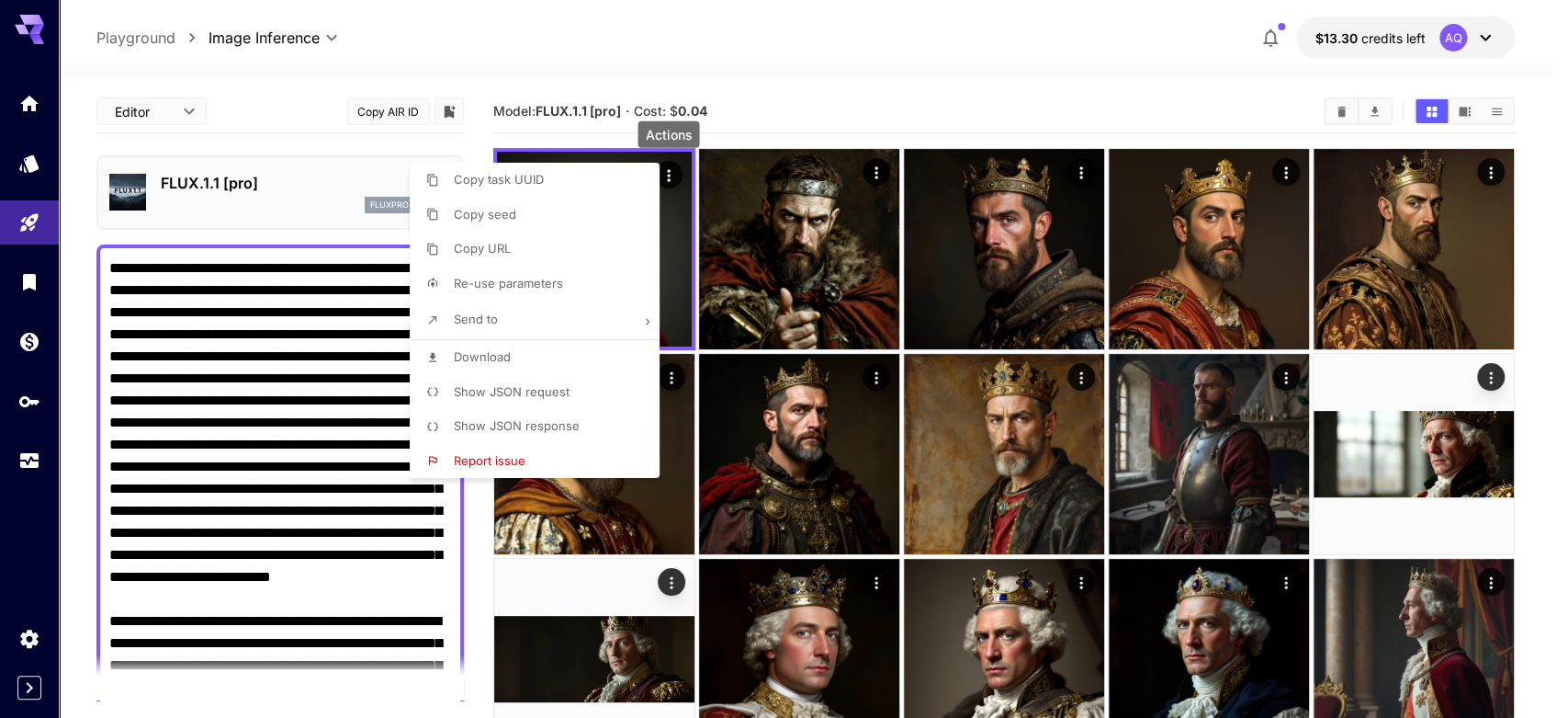
click at [527, 355] on li "Download" at bounding box center [541, 358] width 261 height 35
click at [731, 58] on div at bounding box center [784, 359] width 1568 height 718
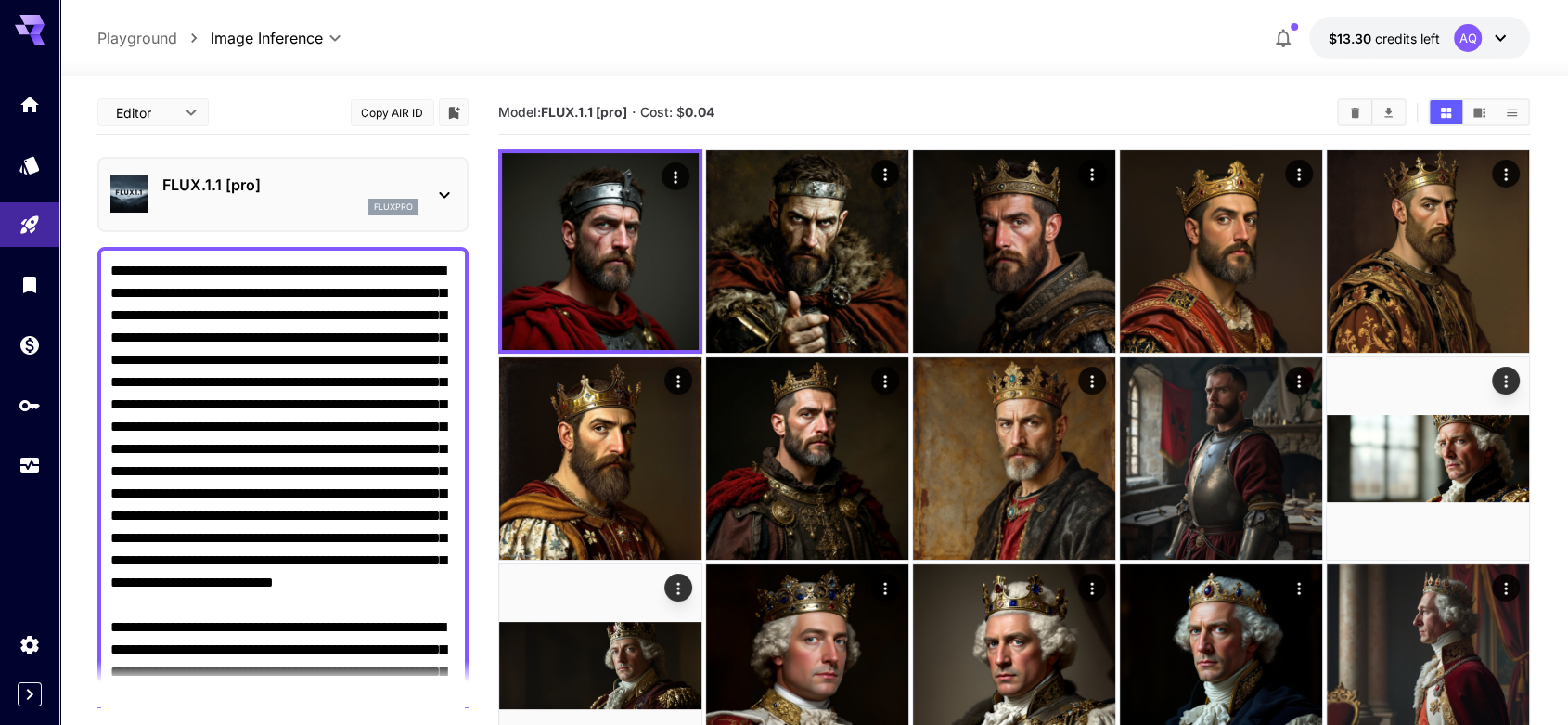
click at [442, 199] on icon at bounding box center [444, 195] width 23 height 23
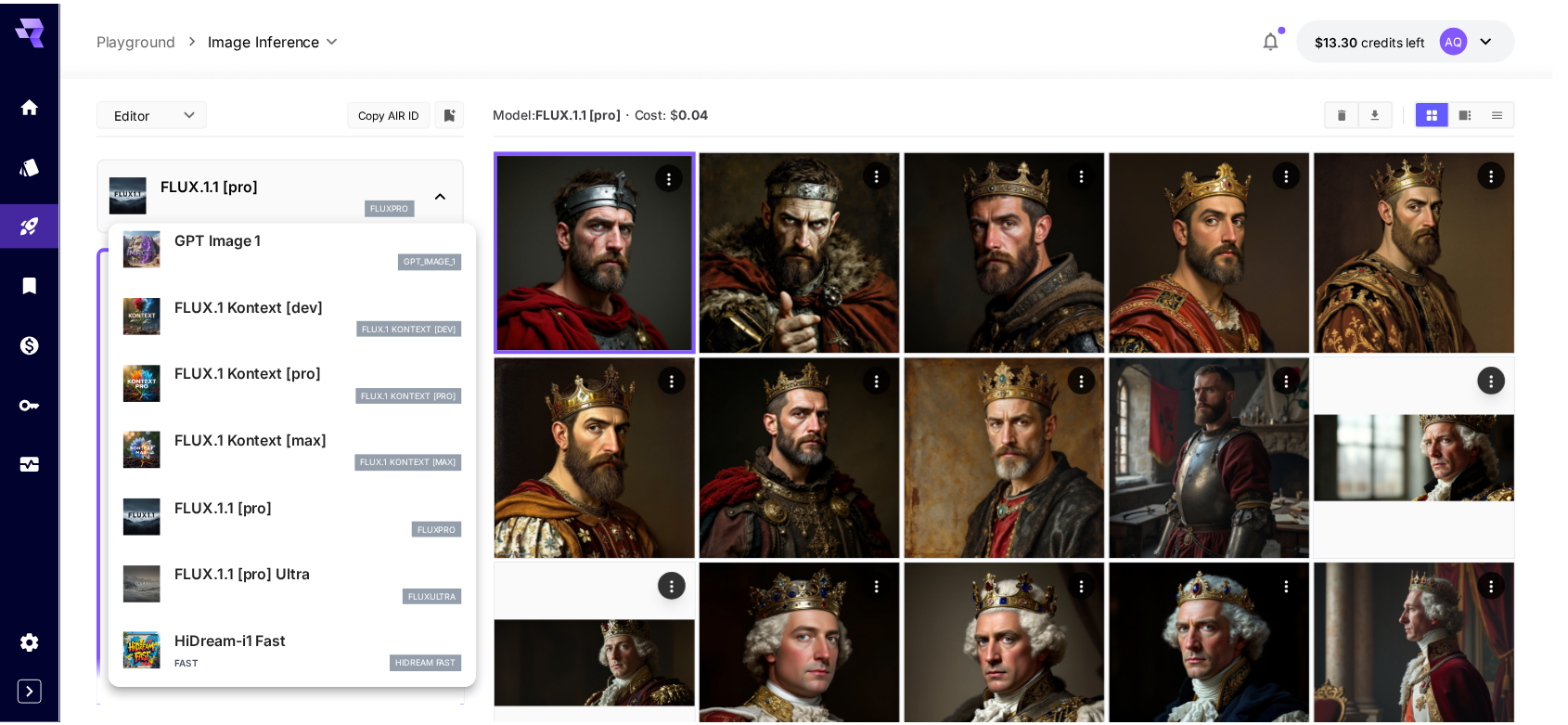
scroll to position [1208, 0]
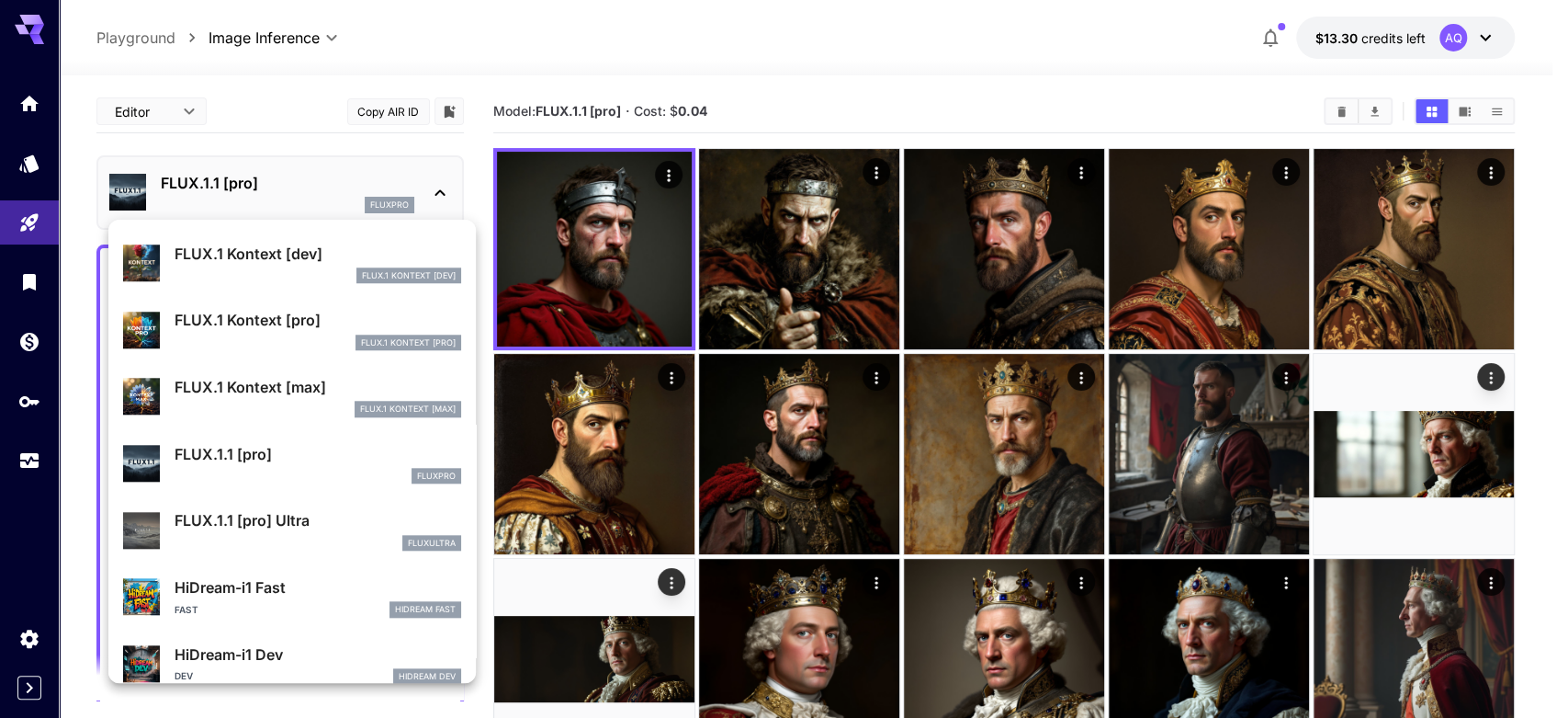
click at [270, 526] on p "FLUX.1.1 [pro] Ultra" at bounding box center [317, 520] width 286 height 22
type input "**********"
type input "****"
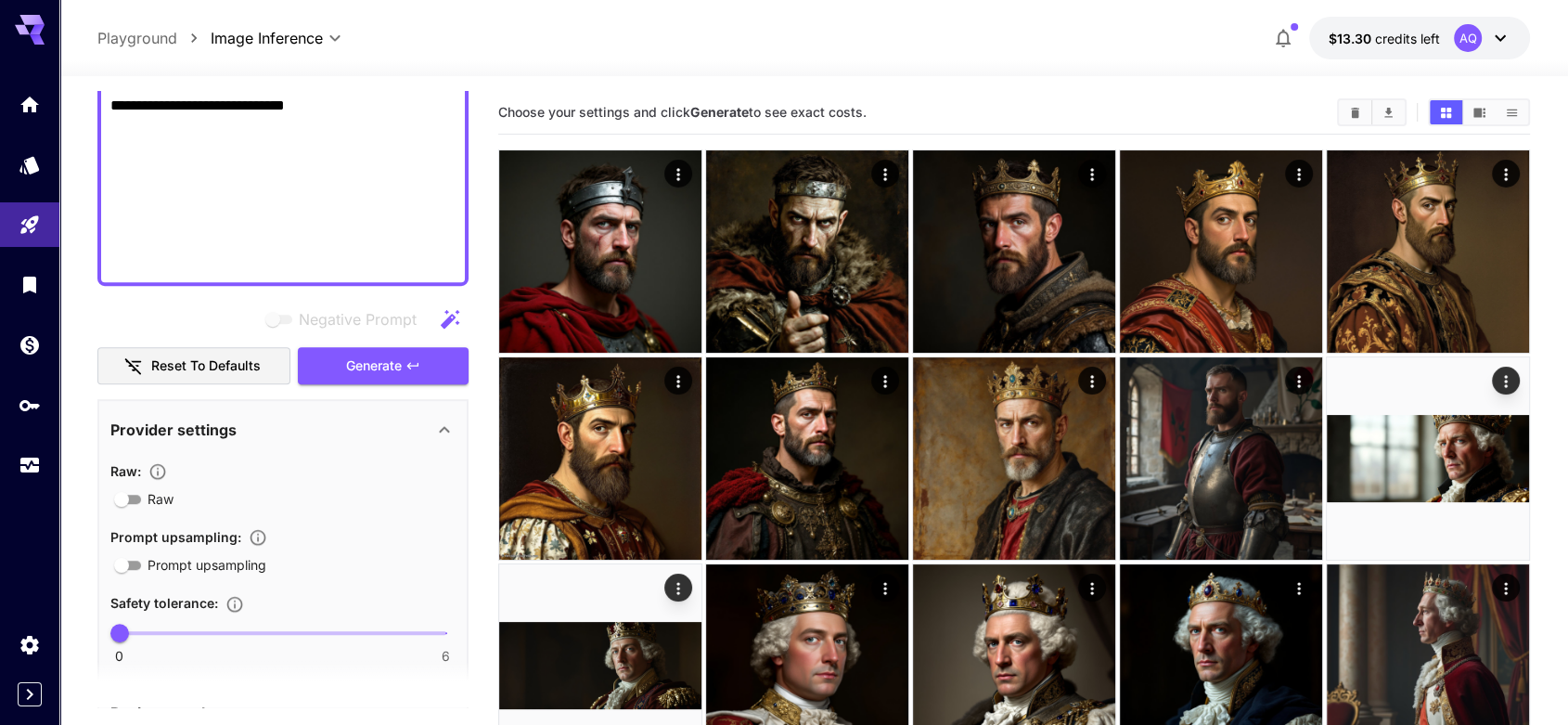
scroll to position [1202, 0]
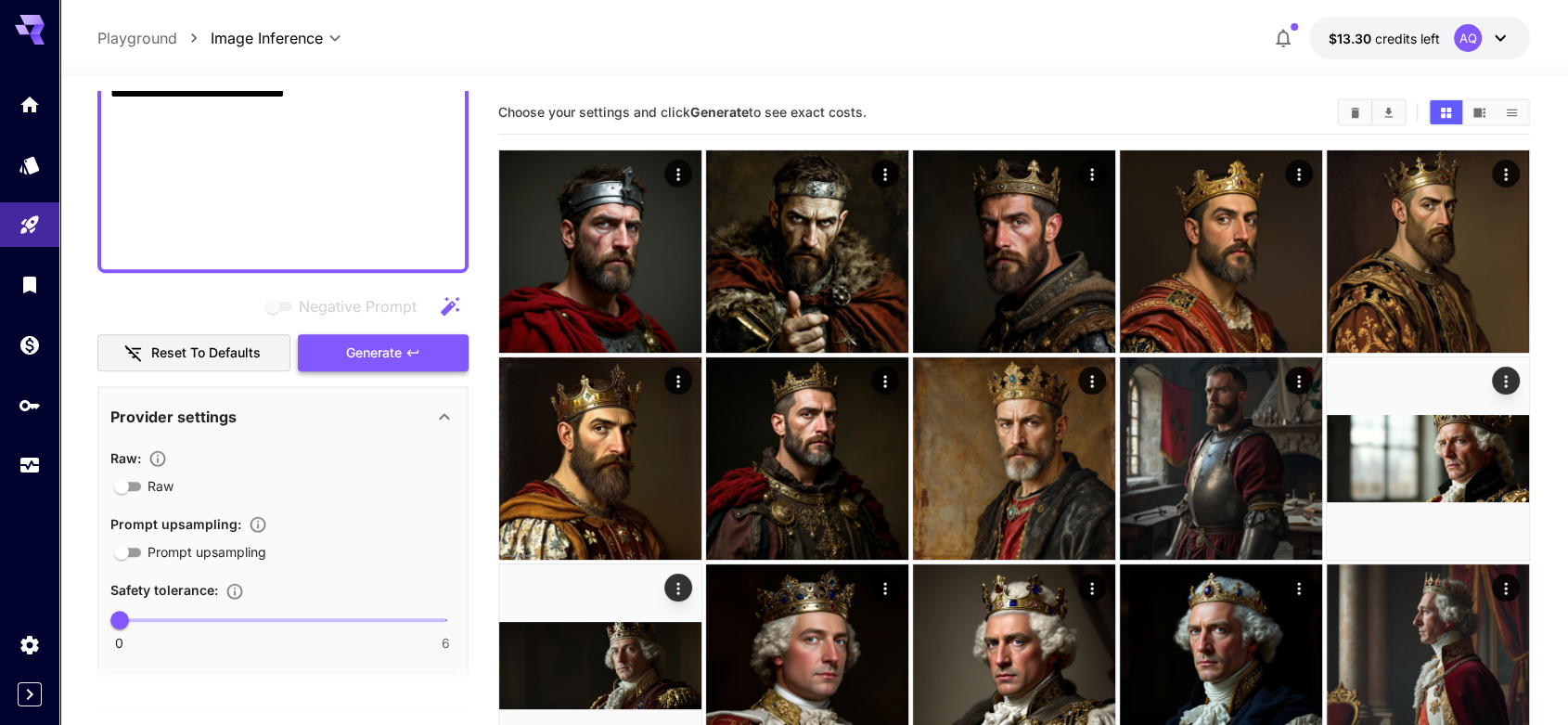
click at [350, 349] on span "Generate" at bounding box center [374, 353] width 56 height 24
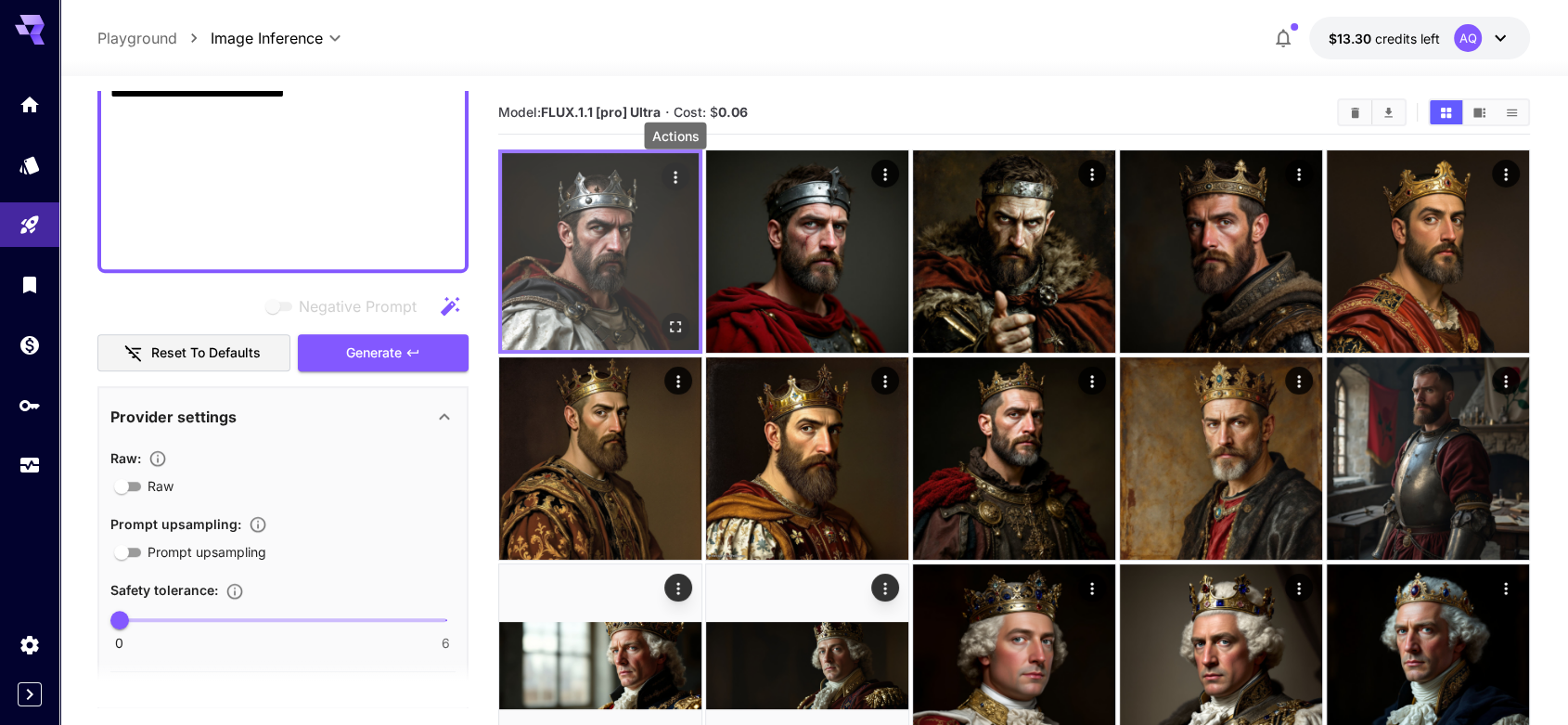
click at [676, 175] on icon "Actions" at bounding box center [675, 177] width 3 height 12
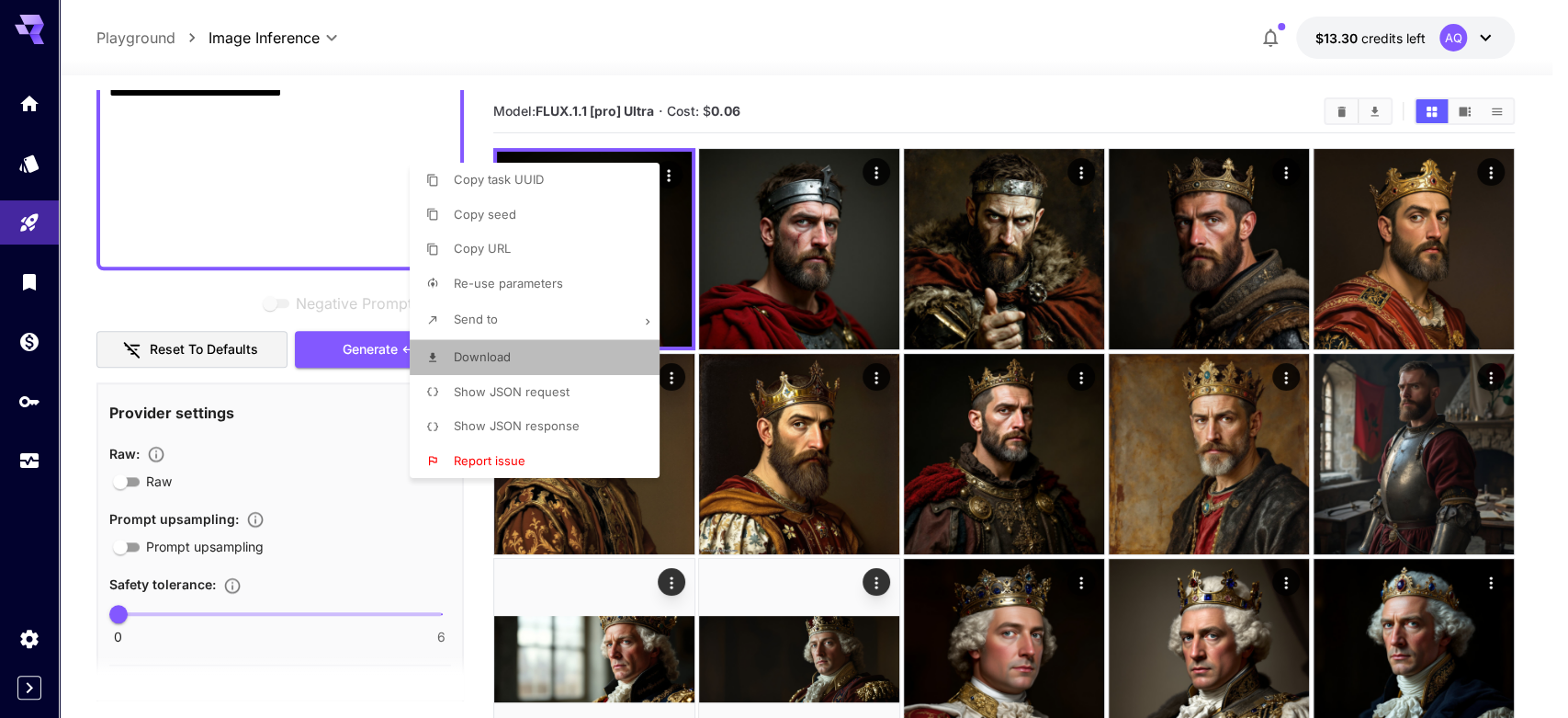
click at [531, 352] on li "Download" at bounding box center [541, 358] width 261 height 35
click at [869, 101] on div at bounding box center [784, 359] width 1568 height 718
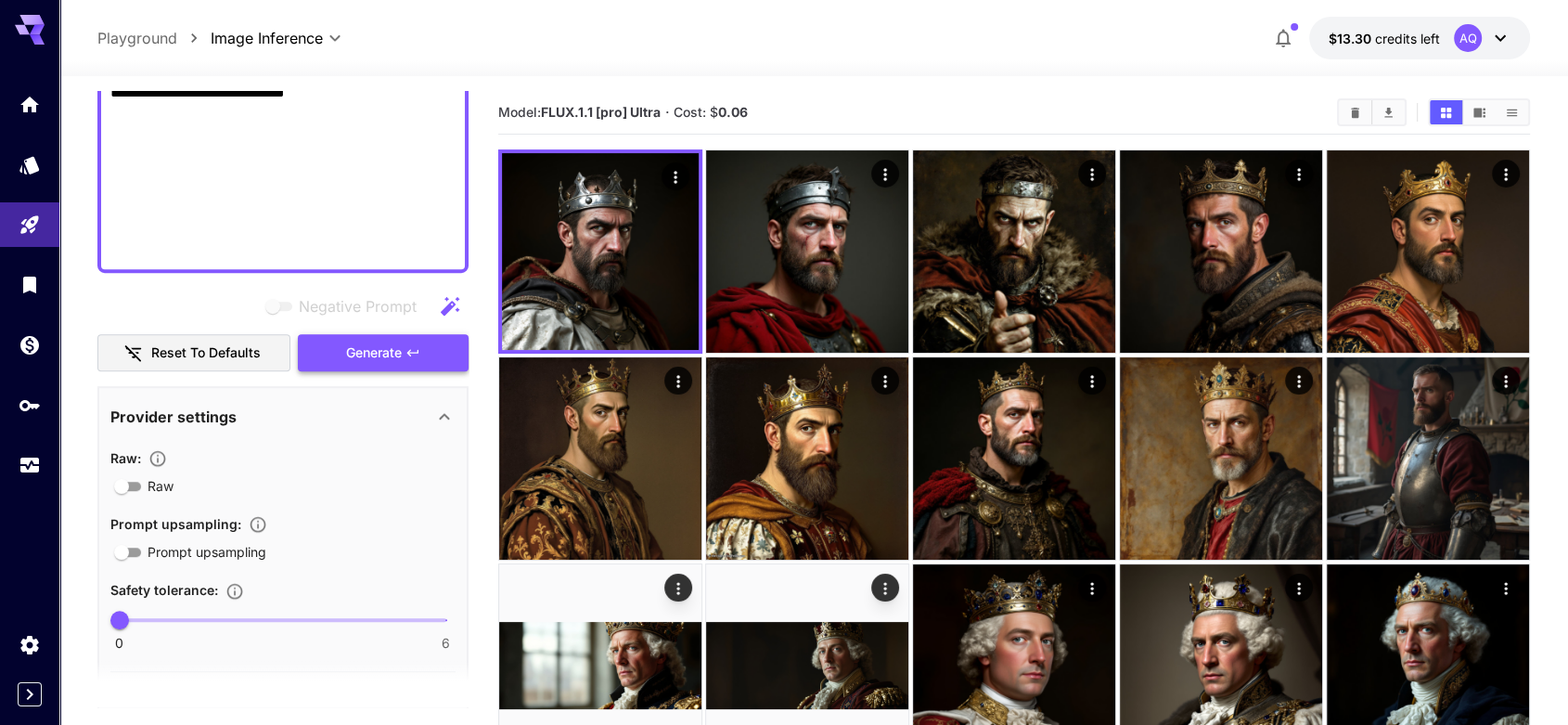
click at [406, 358] on icon "button" at bounding box center [412, 352] width 15 height 15
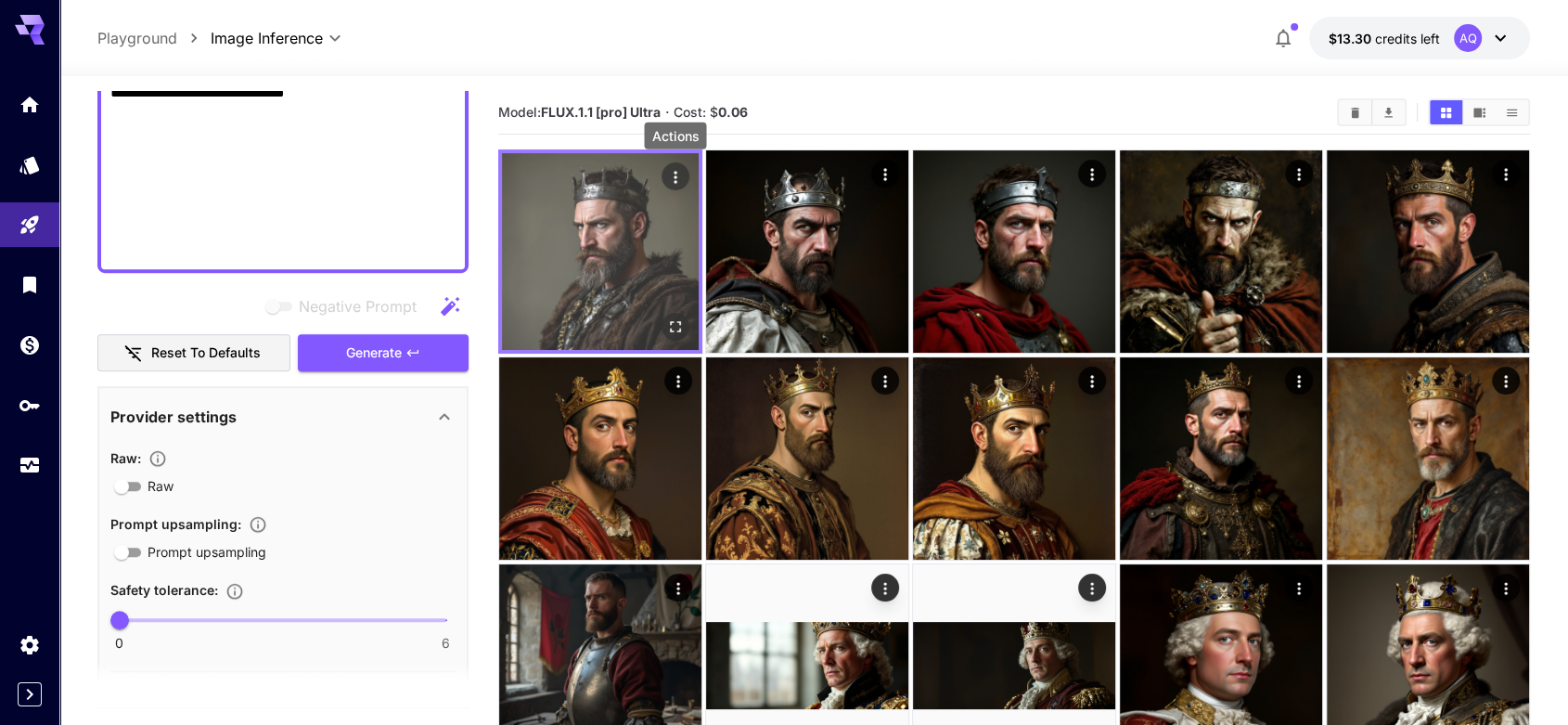
click at [674, 174] on icon "Actions" at bounding box center [675, 177] width 19 height 19
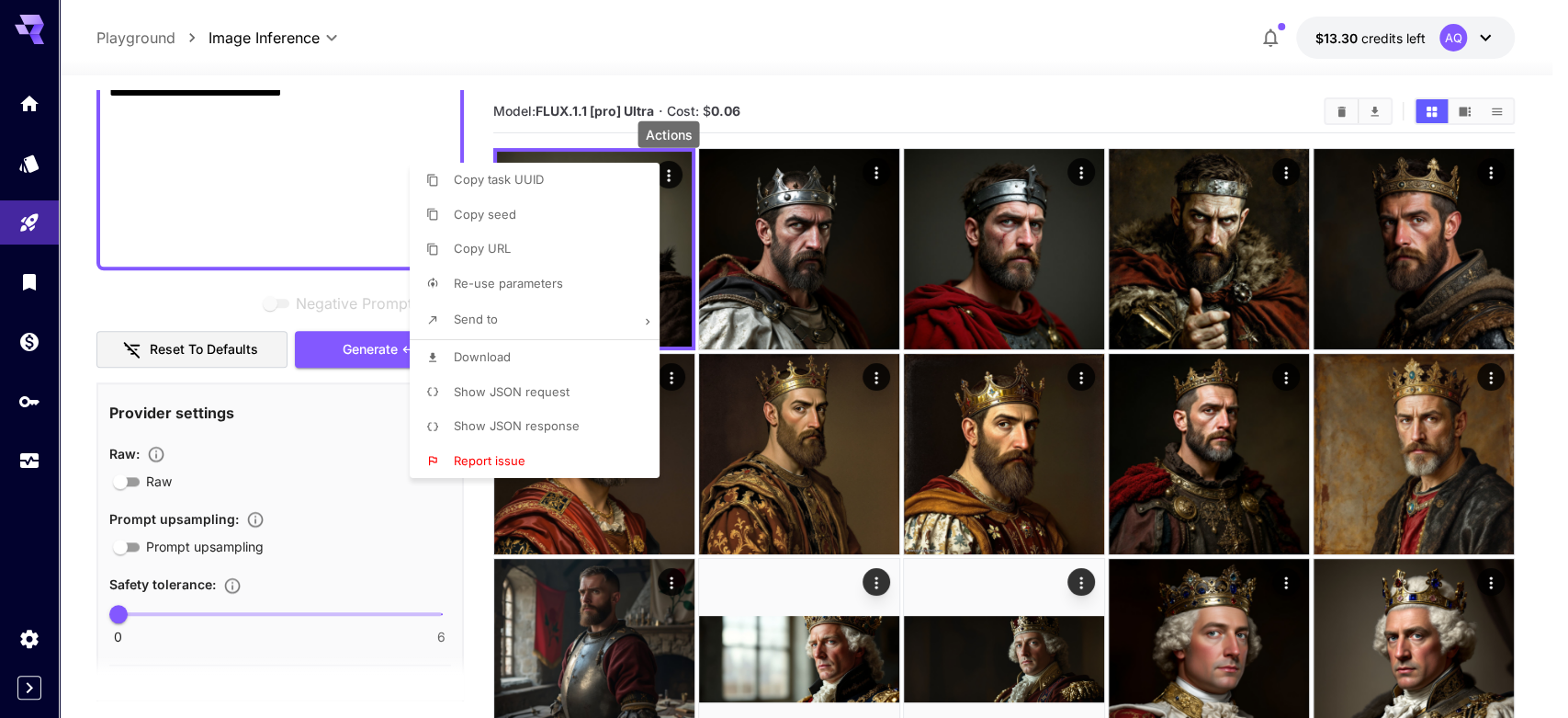
click at [489, 358] on span "Download" at bounding box center [482, 356] width 56 height 15
click at [840, 116] on div at bounding box center [784, 359] width 1568 height 718
